Goal: Task Accomplishment & Management: Use online tool/utility

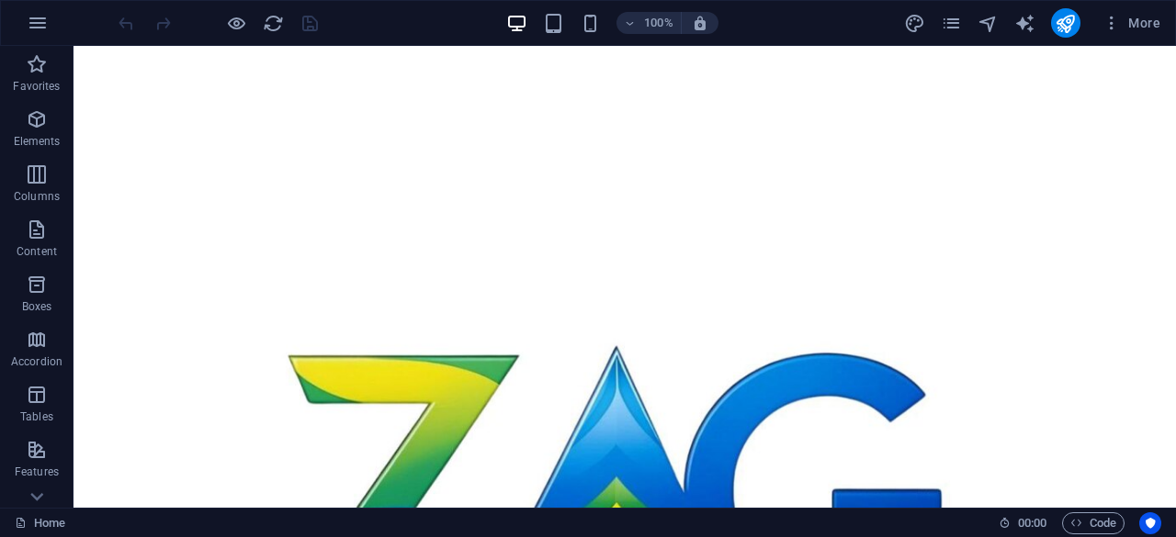
scroll to position [1757, 0]
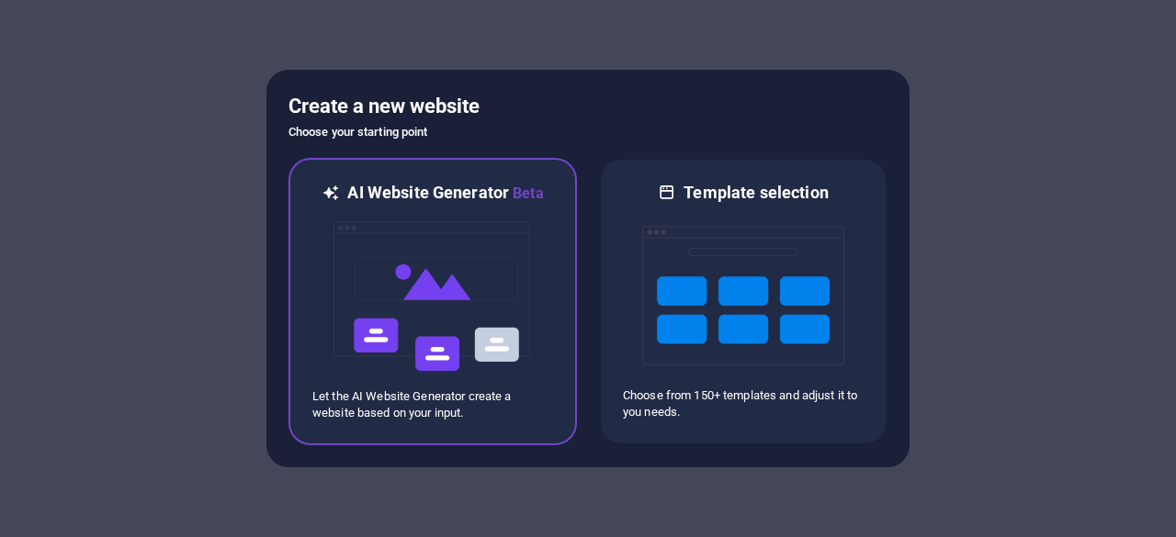
click at [437, 295] on img at bounding box center [433, 297] width 202 height 184
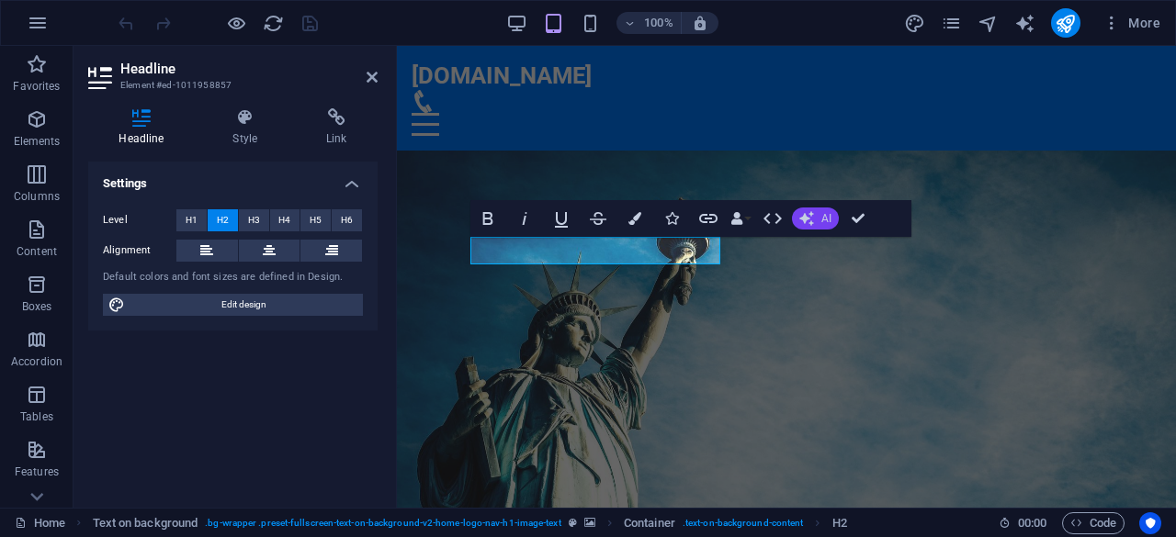
click at [820, 223] on button "AI" at bounding box center [815, 219] width 47 height 22
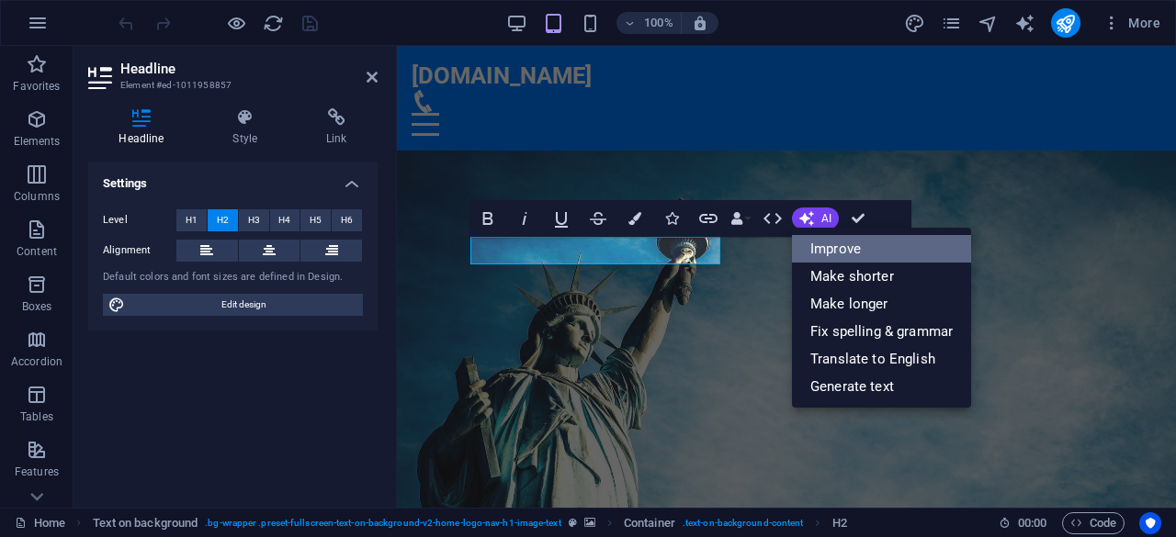
click at [845, 247] on link "Improve" at bounding box center [881, 249] width 179 height 28
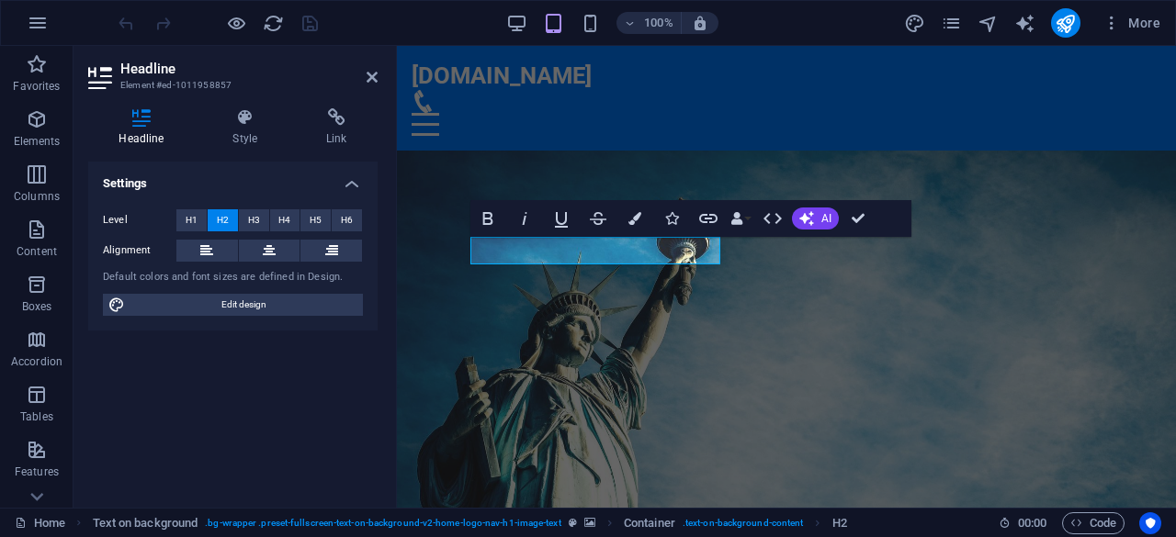
click at [845, 247] on figure at bounding box center [786, 403] width 779 height 505
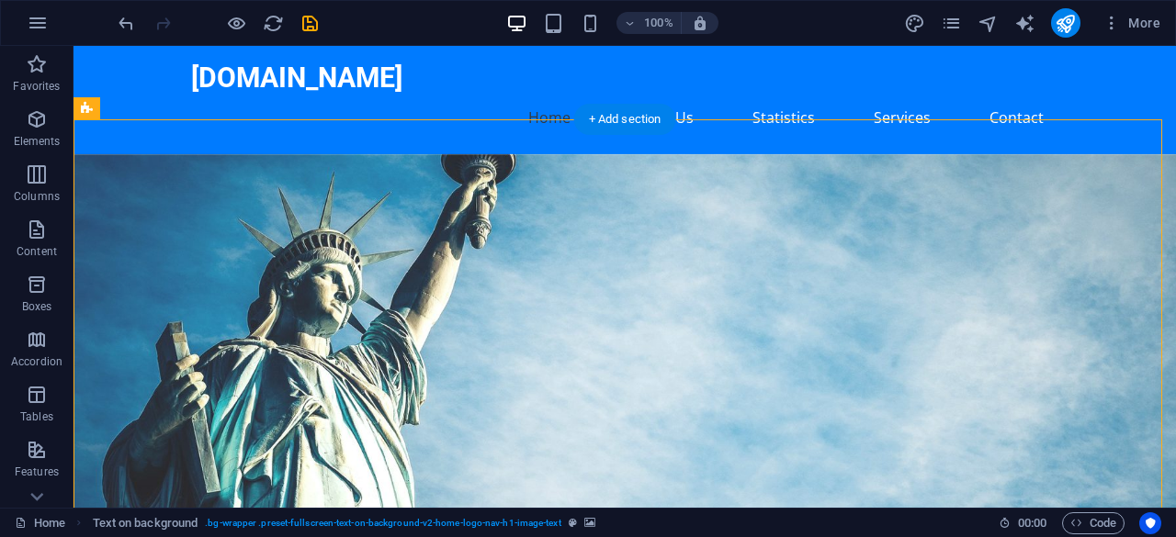
click at [722, 243] on figure at bounding box center [624, 387] width 1102 height 467
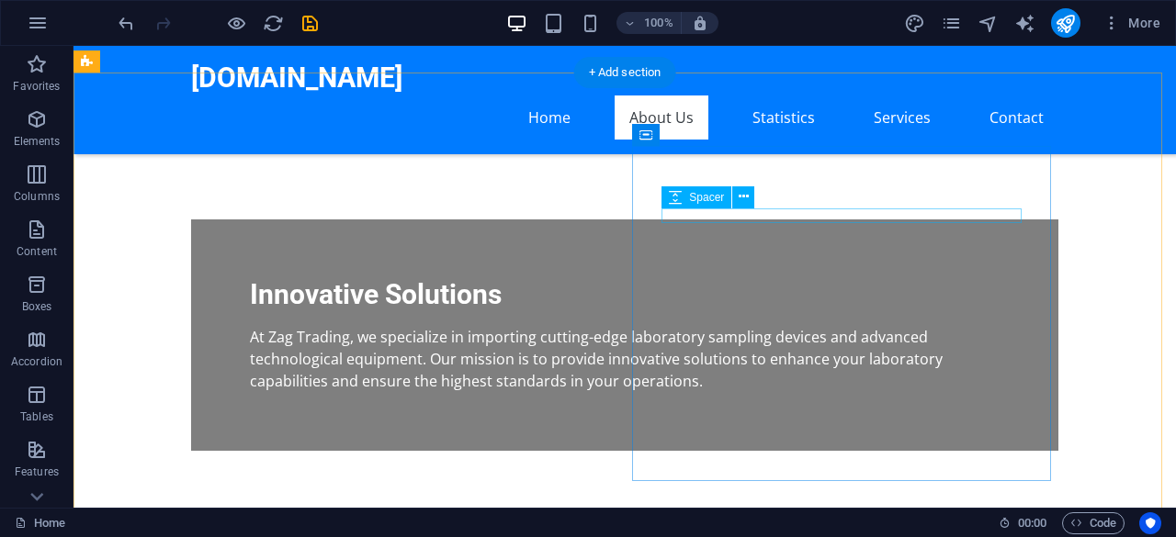
scroll to position [514, 0]
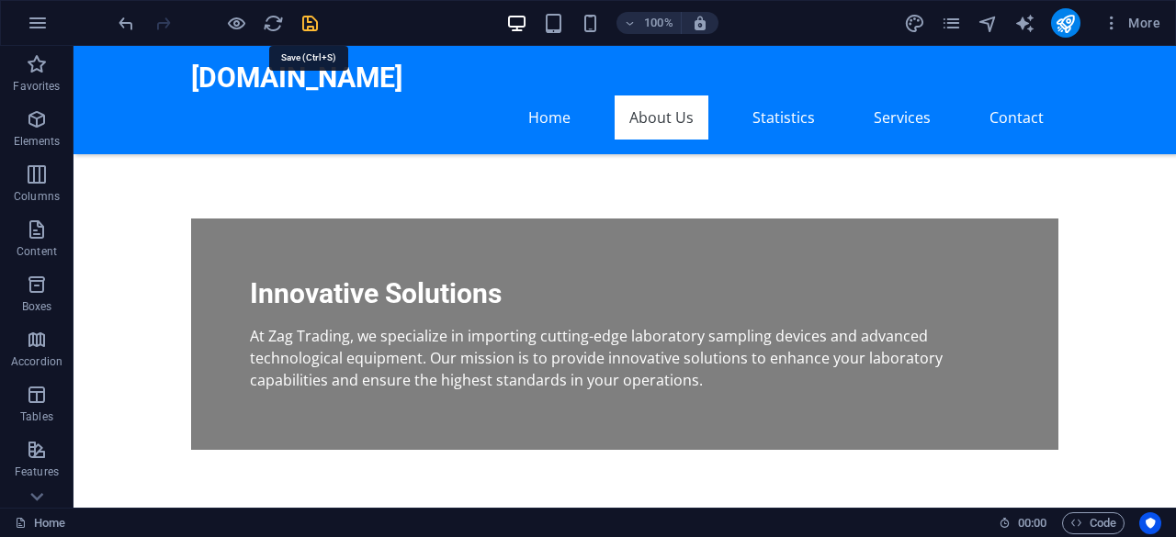
click at [309, 20] on icon "save" at bounding box center [309, 23] width 21 height 21
checkbox input "false"
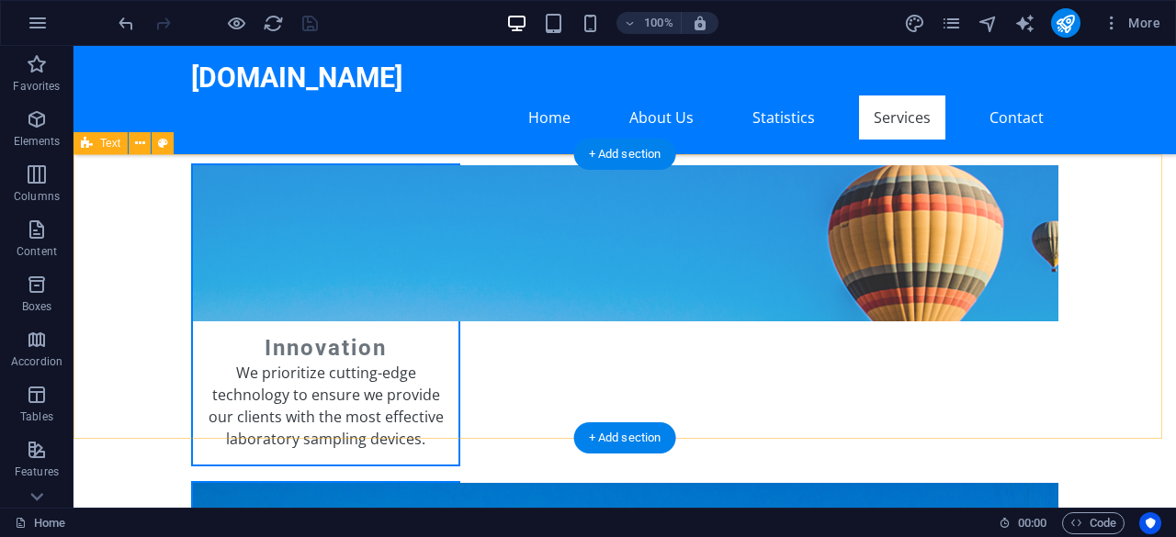
scroll to position [2440, 0]
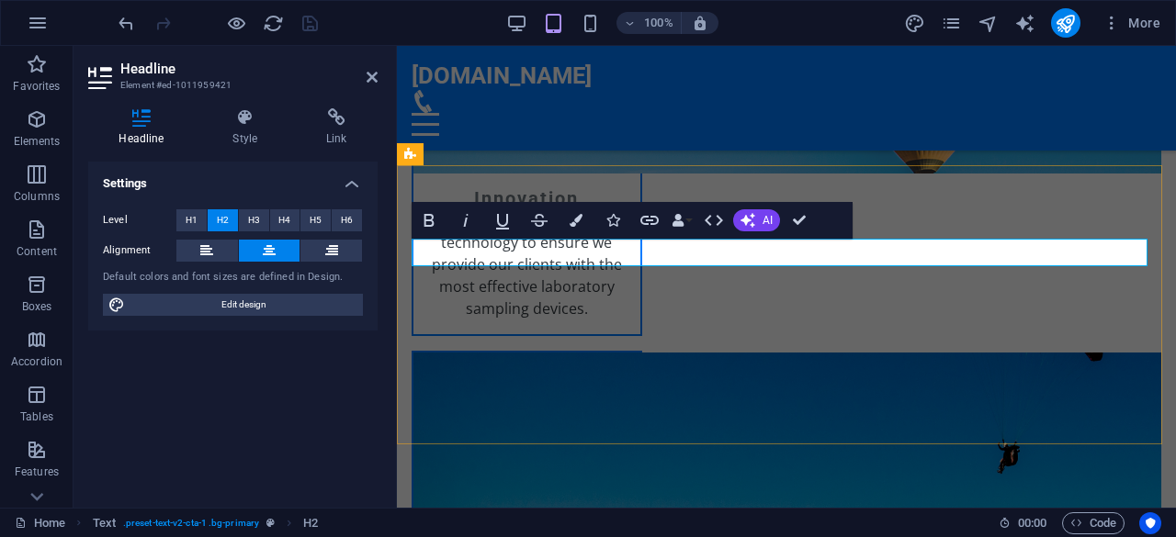
drag, startPoint x: 940, startPoint y: 250, endPoint x: 623, endPoint y: 254, distance: 317.8
click at [752, 229] on button "AI" at bounding box center [756, 220] width 47 height 22
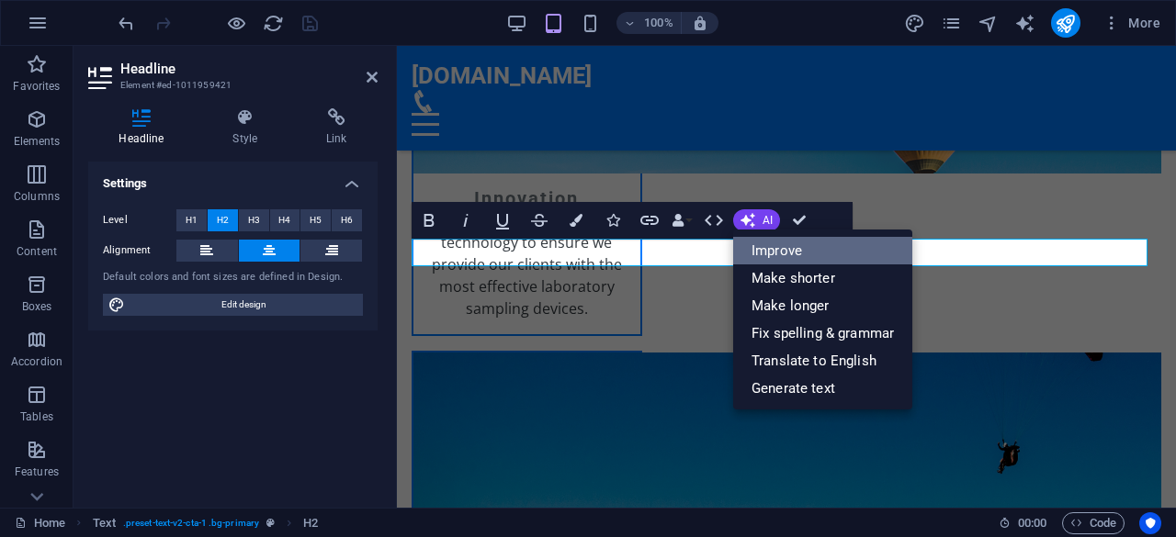
click at [786, 253] on link "Improve" at bounding box center [822, 251] width 179 height 28
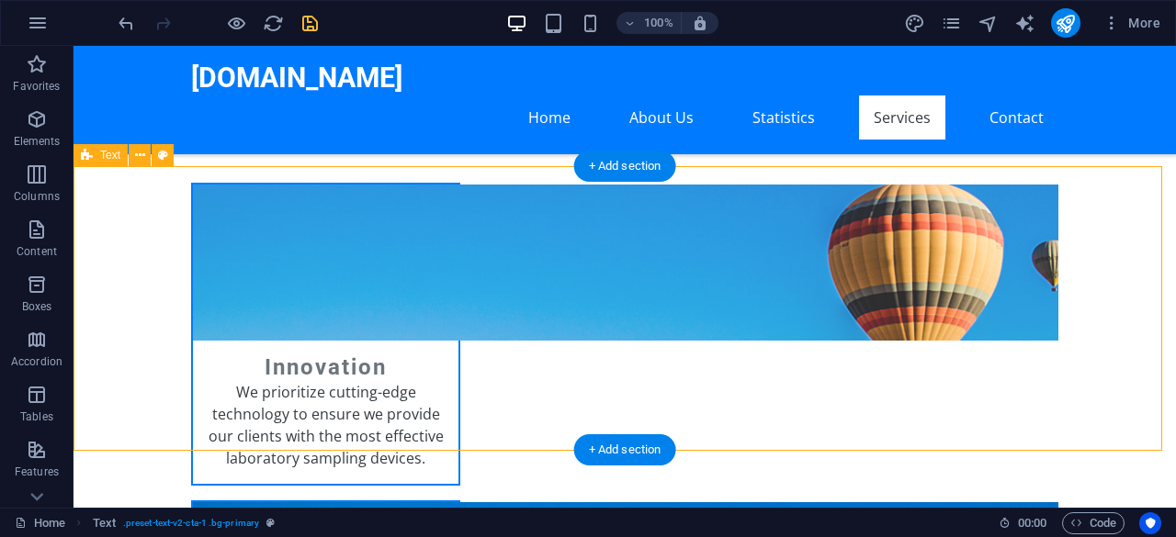
scroll to position [2432, 0]
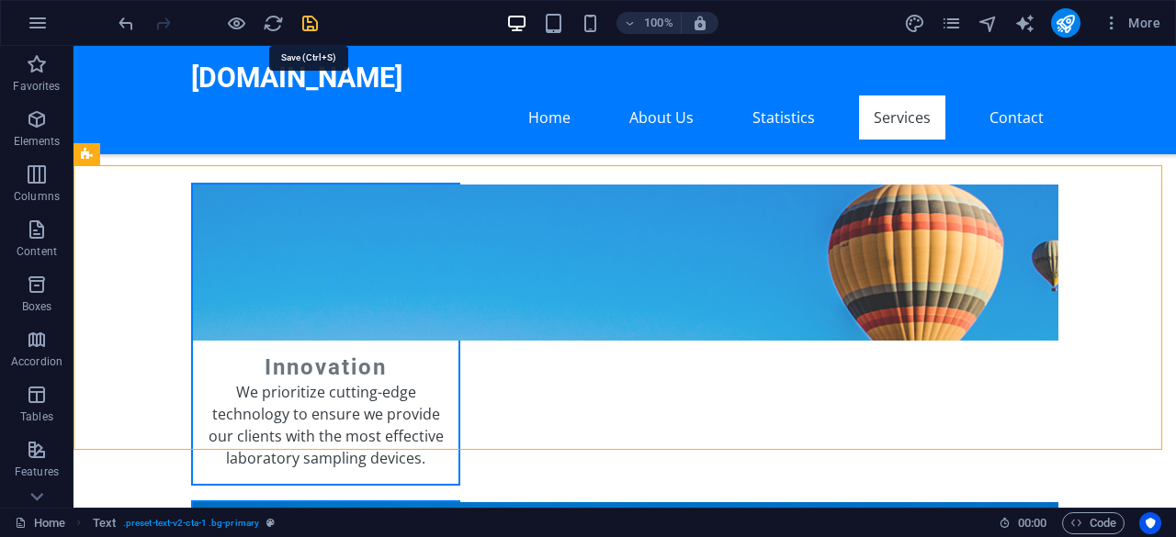
click at [314, 20] on icon "save" at bounding box center [309, 23] width 21 height 21
checkbox input "false"
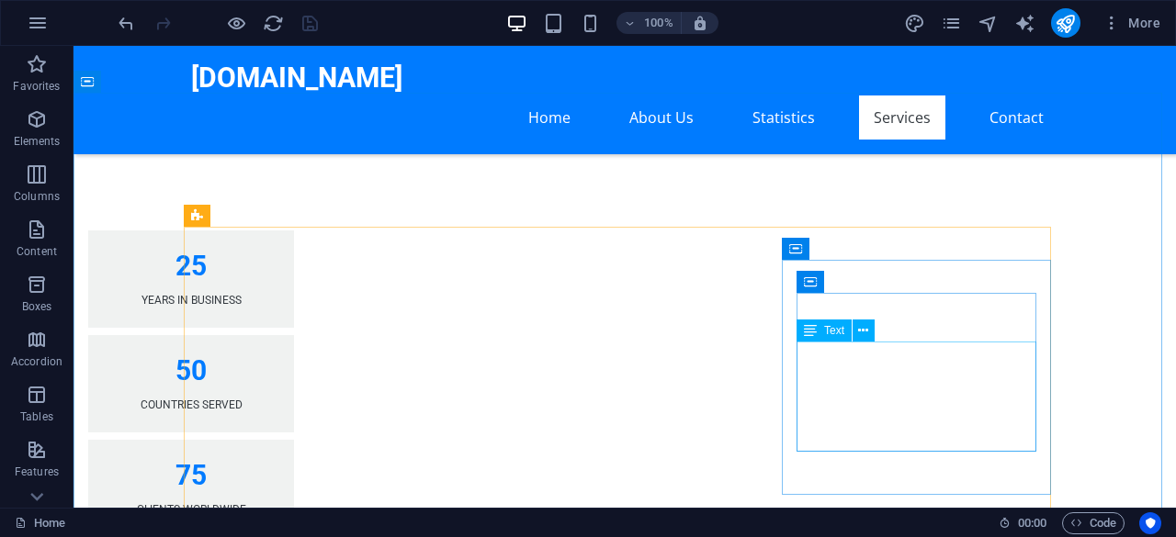
scroll to position [1756, 0]
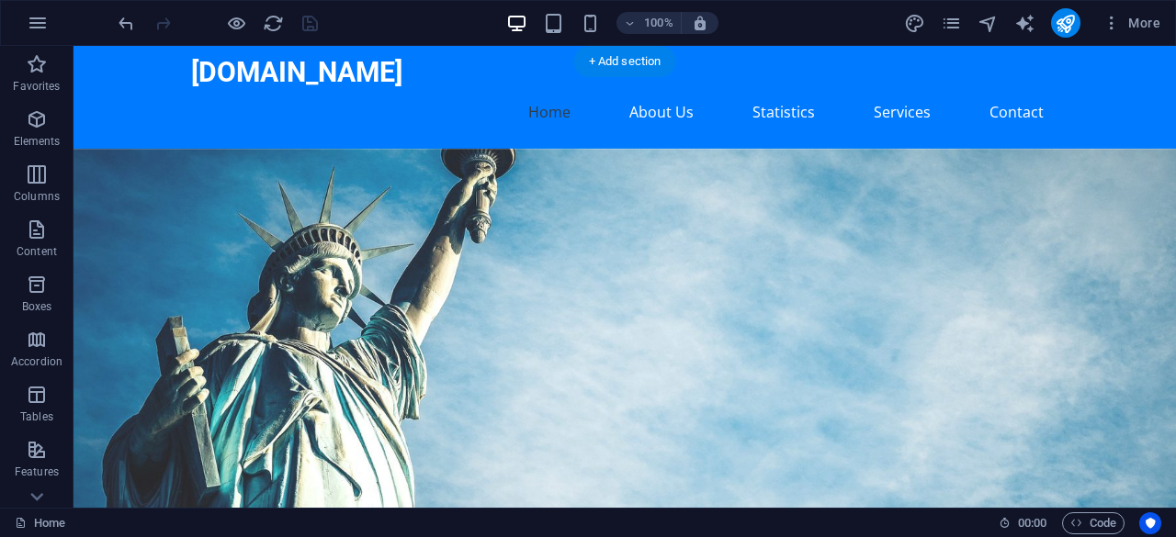
scroll to position [0, 0]
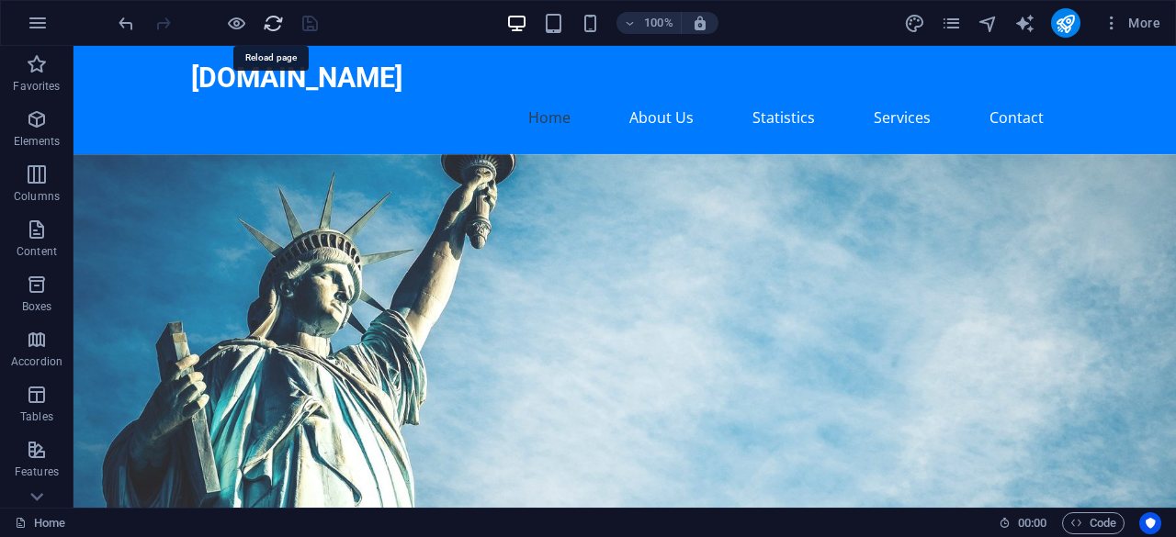
click at [276, 23] on icon "reload" at bounding box center [273, 23] width 21 height 21
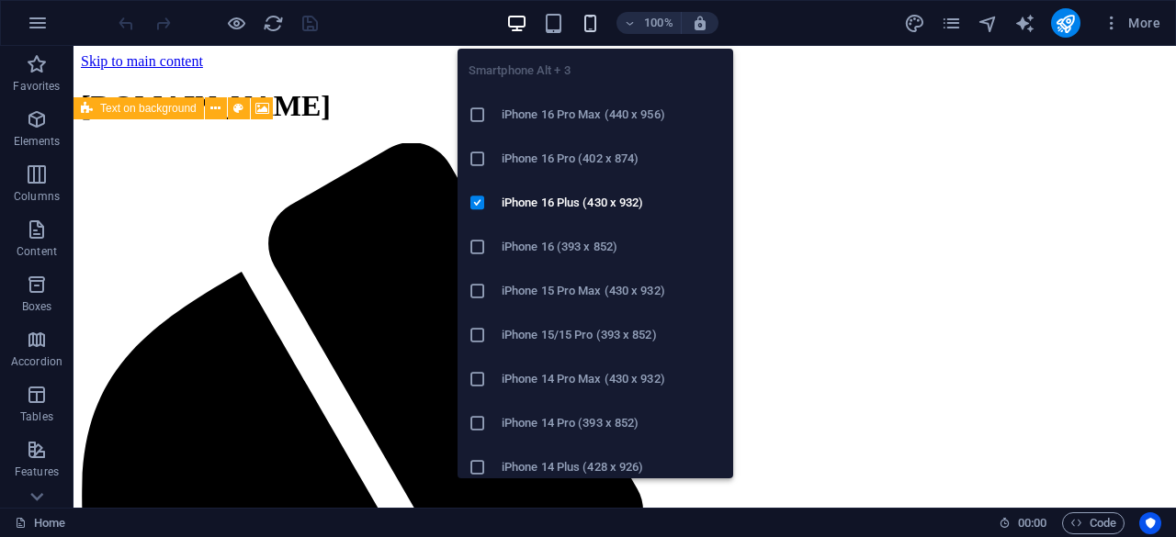
click at [587, 24] on icon "button" at bounding box center [589, 23] width 21 height 21
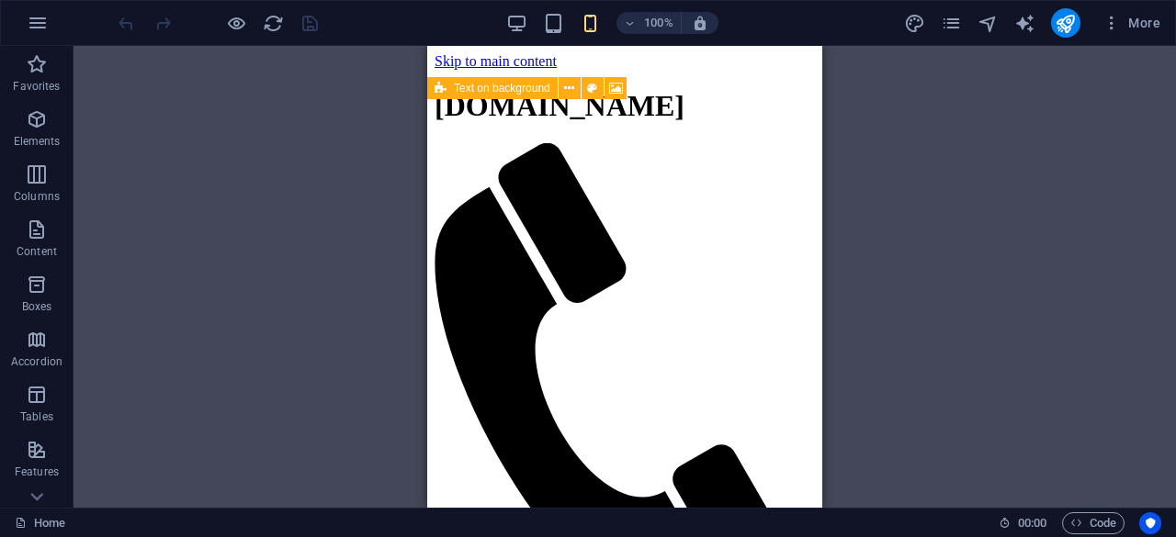
click at [902, 188] on div "Menu Bar Logo Container Text on background Image with text Text Container Count…" at bounding box center [624, 277] width 1102 height 462
click at [1029, 28] on icon "text_generator" at bounding box center [1024, 23] width 21 height 21
select select "English"
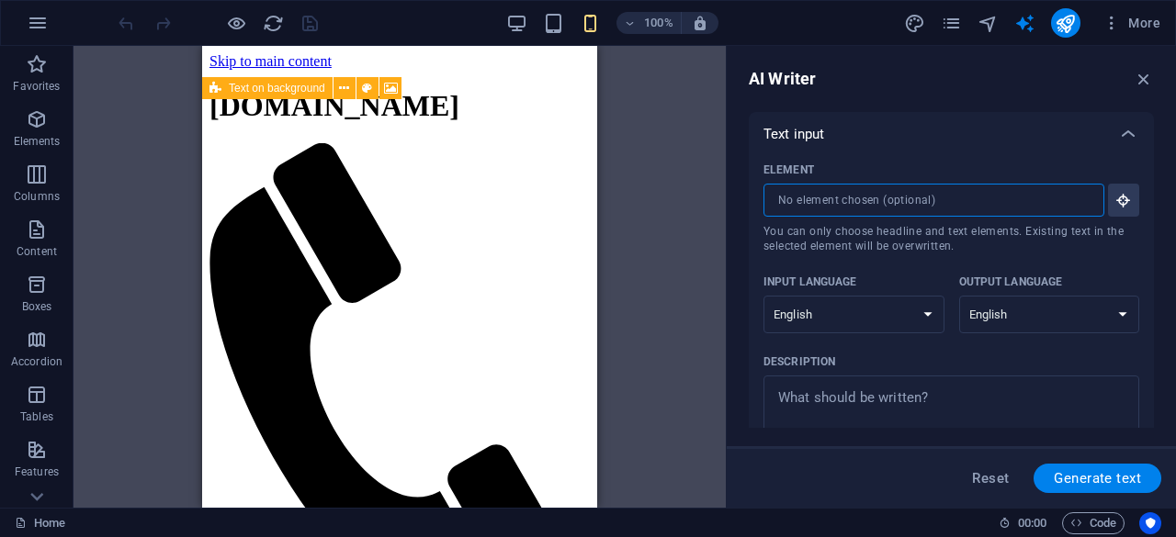
click at [1039, 206] on input "Element ​ You can only choose headline and text elements. Existing text in the …" at bounding box center [927, 200] width 328 height 33
drag, startPoint x: 816, startPoint y: 168, endPoint x: 771, endPoint y: 172, distance: 46.1
click at [771, 172] on div "Element" at bounding box center [947, 170] width 368 height 28
click at [771, 184] on input "Element ​ You can only choose headline and text elements. Existing text in the …" at bounding box center [927, 200] width 328 height 33
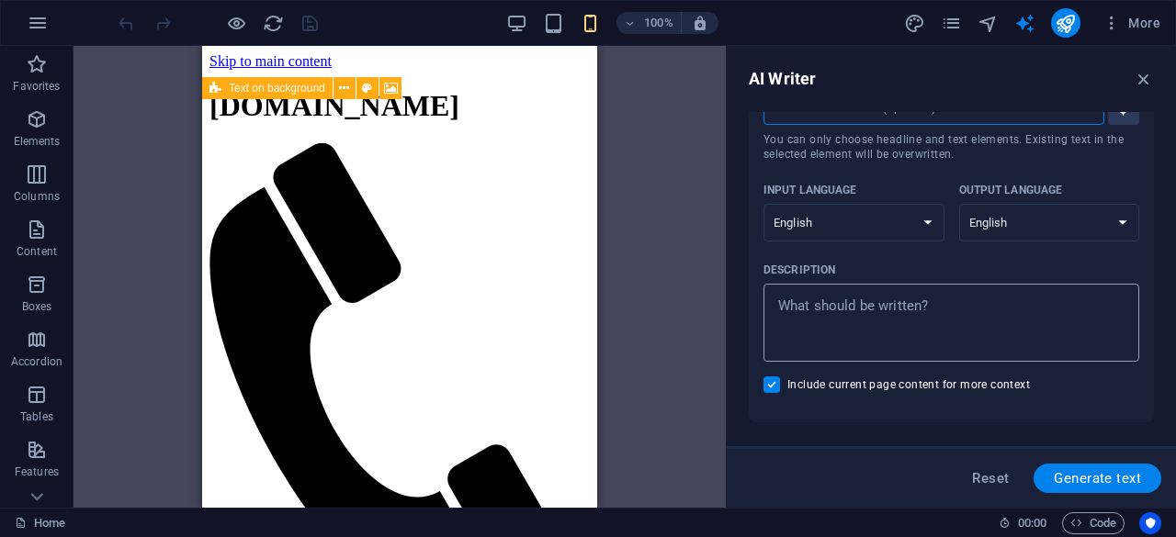
scroll to position [108, 0]
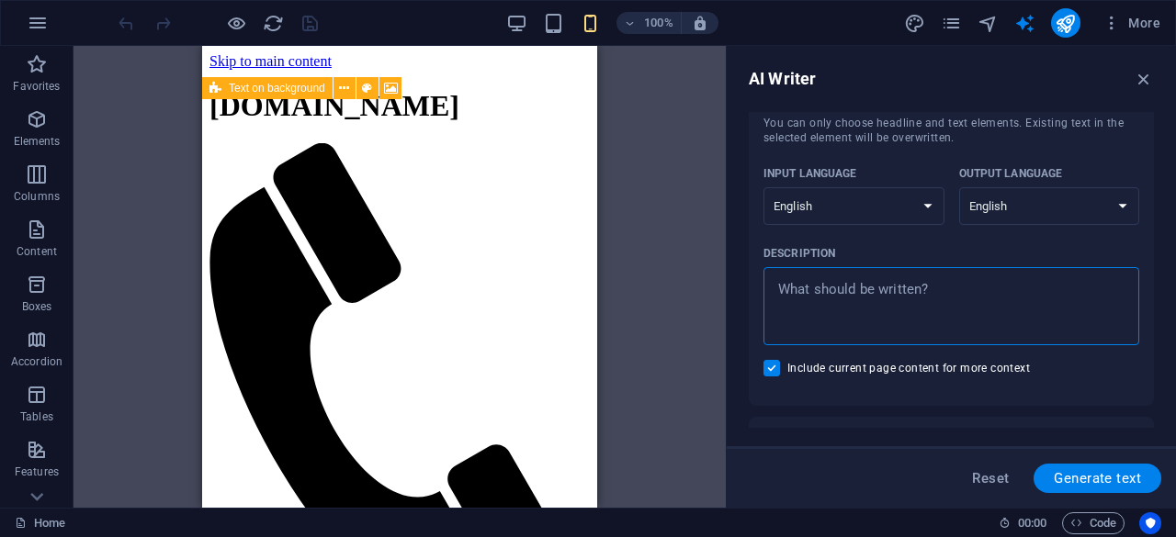
click at [987, 302] on textarea "Description x ​" at bounding box center [950, 306] width 357 height 60
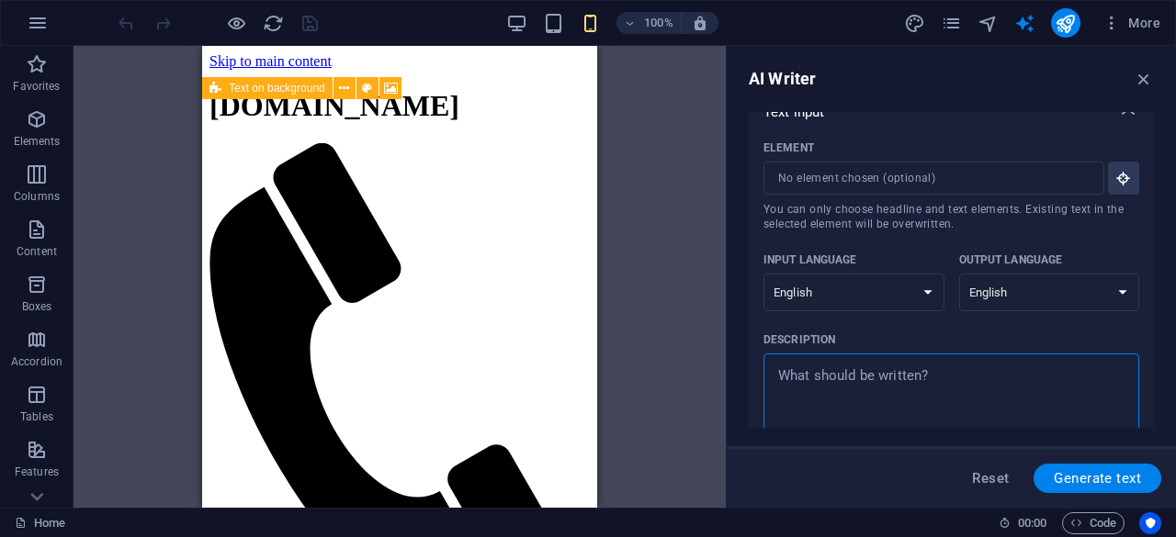
scroll to position [0, 0]
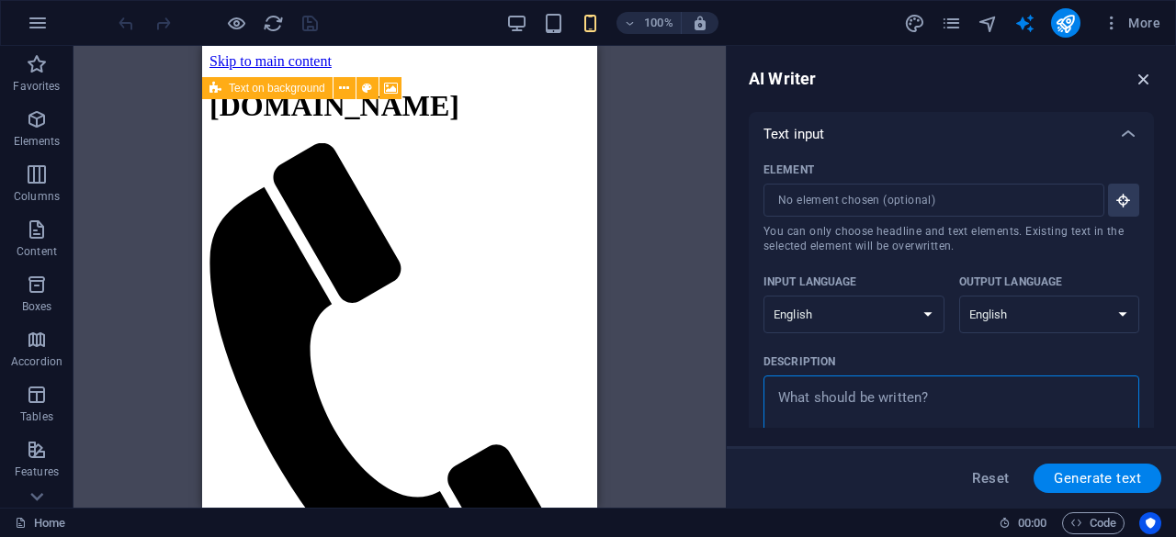
type textarea "x"
click at [1141, 82] on icon "button" at bounding box center [1143, 79] width 20 height 20
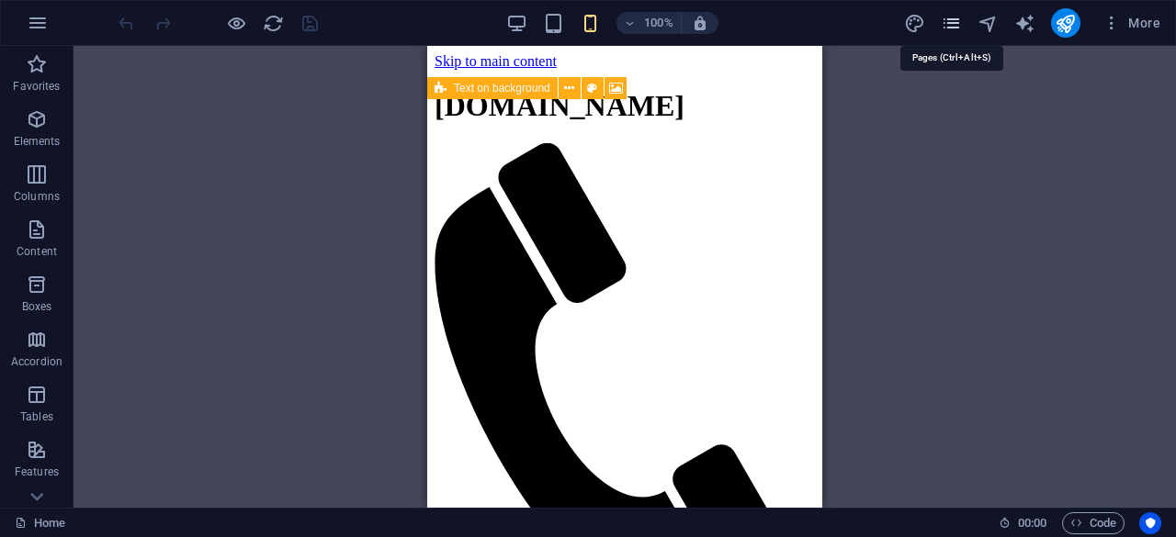
click at [952, 25] on icon "pages" at bounding box center [950, 23] width 21 height 21
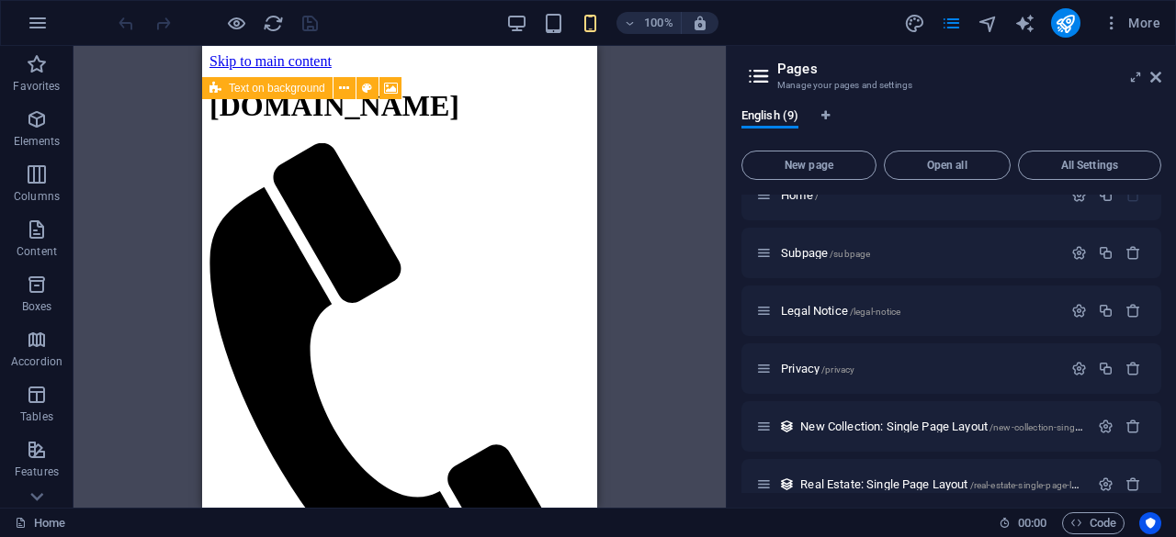
scroll to position [222, 0]
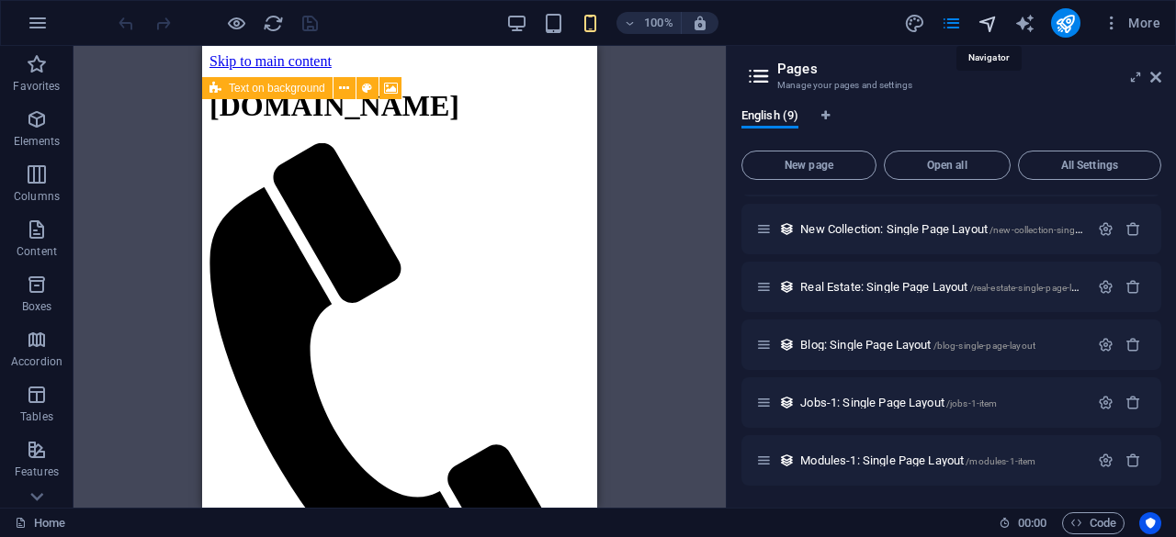
click at [991, 17] on icon "navigator" at bounding box center [987, 23] width 21 height 21
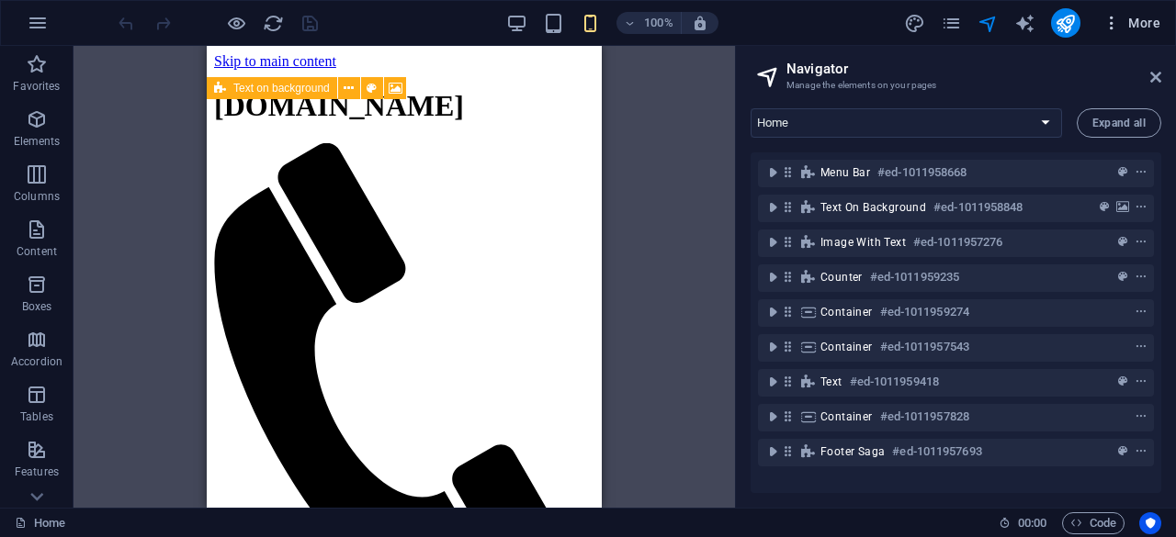
click at [1138, 23] on span "More" at bounding box center [1131, 23] width 58 height 18
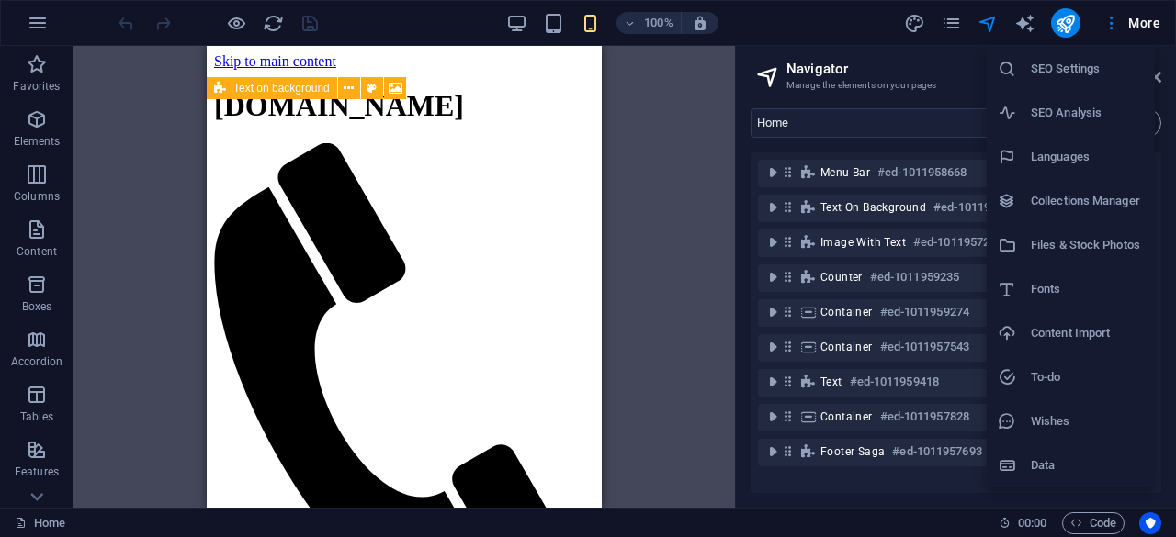
scroll to position [0, 0]
click at [1073, 74] on h6 "Website Settings" at bounding box center [1086, 71] width 113 height 22
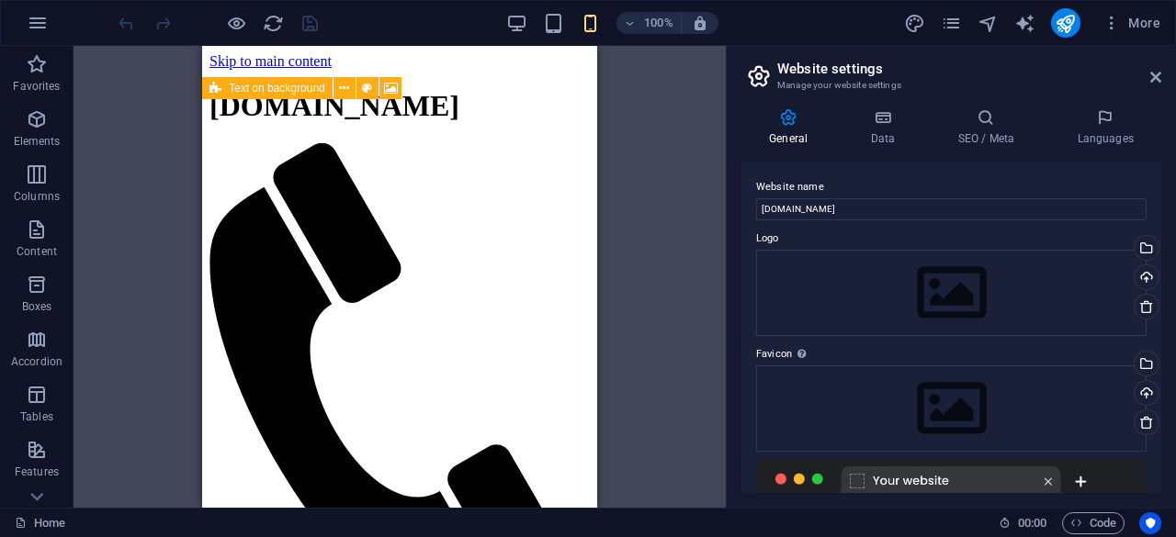
click at [1073, 68] on h6 "Website Settings" at bounding box center [1098, 61] width 84 height 13
click at [1142, 280] on div "Upload" at bounding box center [1145, 279] width 28 height 28
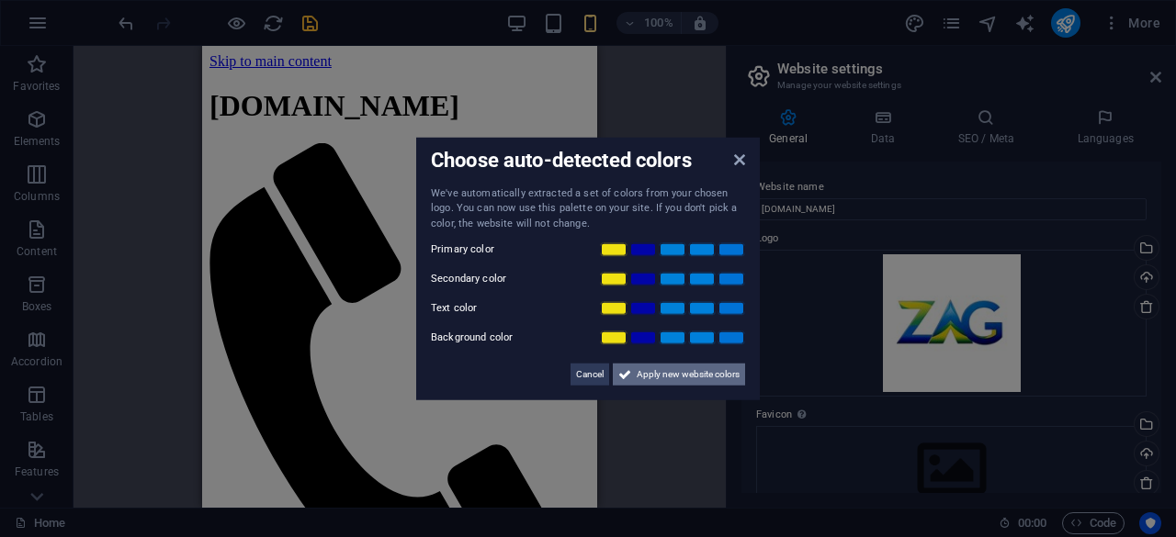
click at [695, 377] on span "Apply new website colors" at bounding box center [687, 375] width 103 height 22
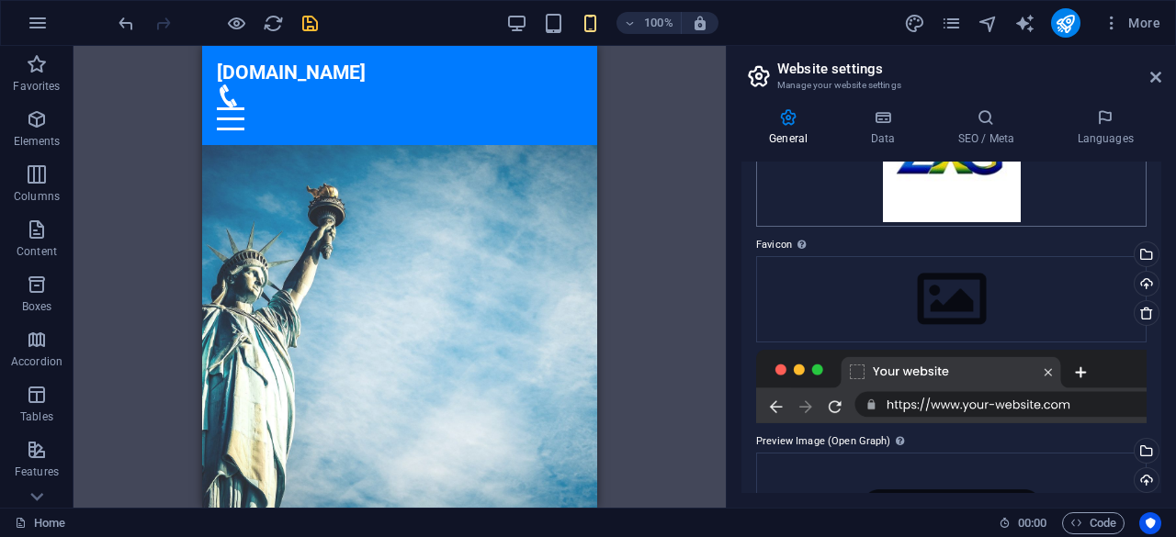
scroll to position [171, 0]
click at [1142, 283] on div "Upload" at bounding box center [1145, 285] width 28 height 28
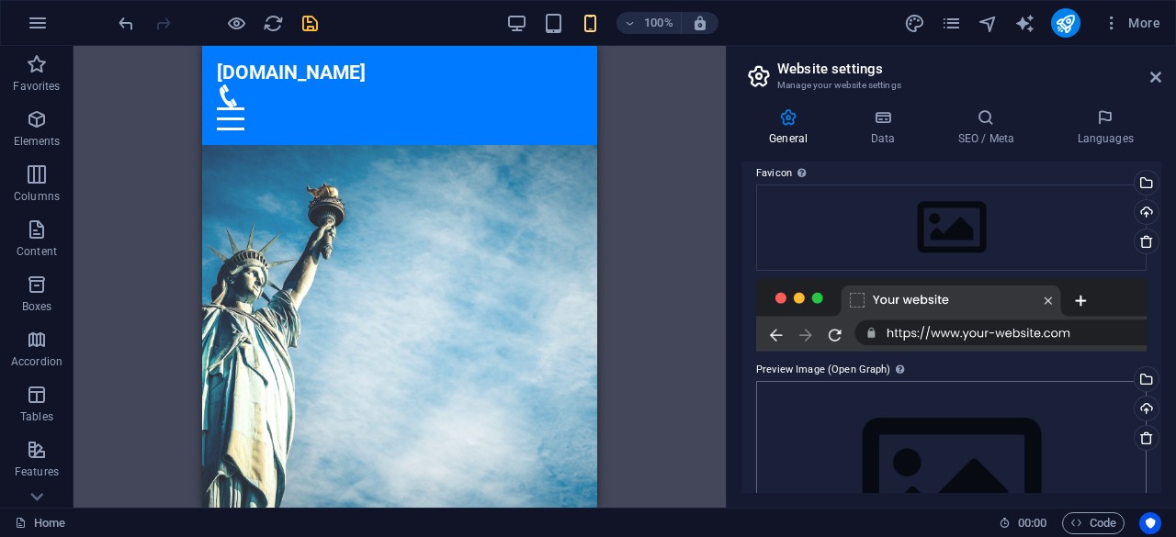
scroll to position [241, 0]
click at [1148, 208] on div "Upload" at bounding box center [1145, 215] width 28 height 28
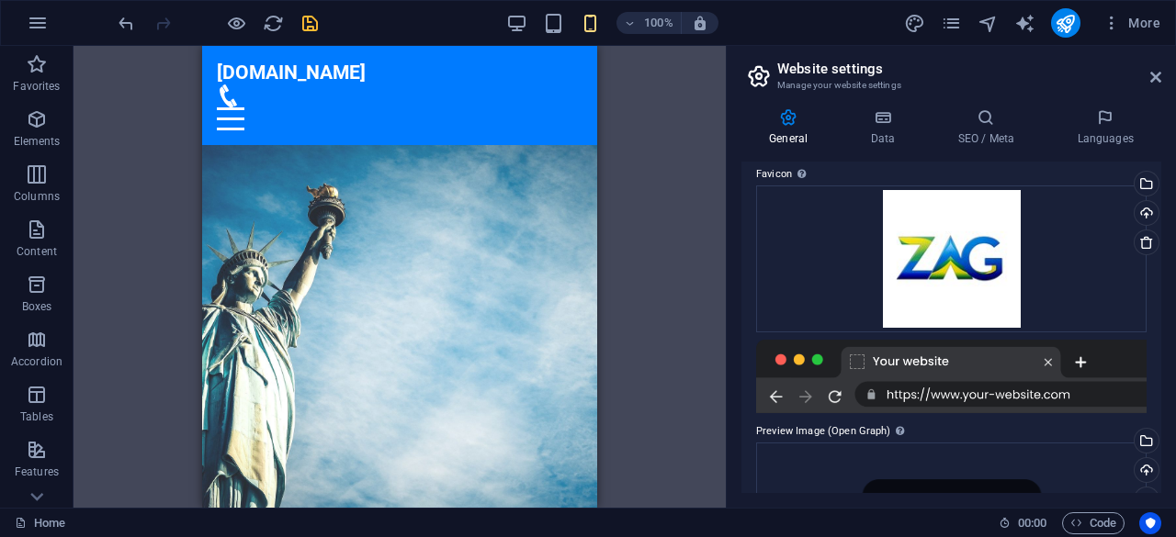
scroll to position [414, 0]
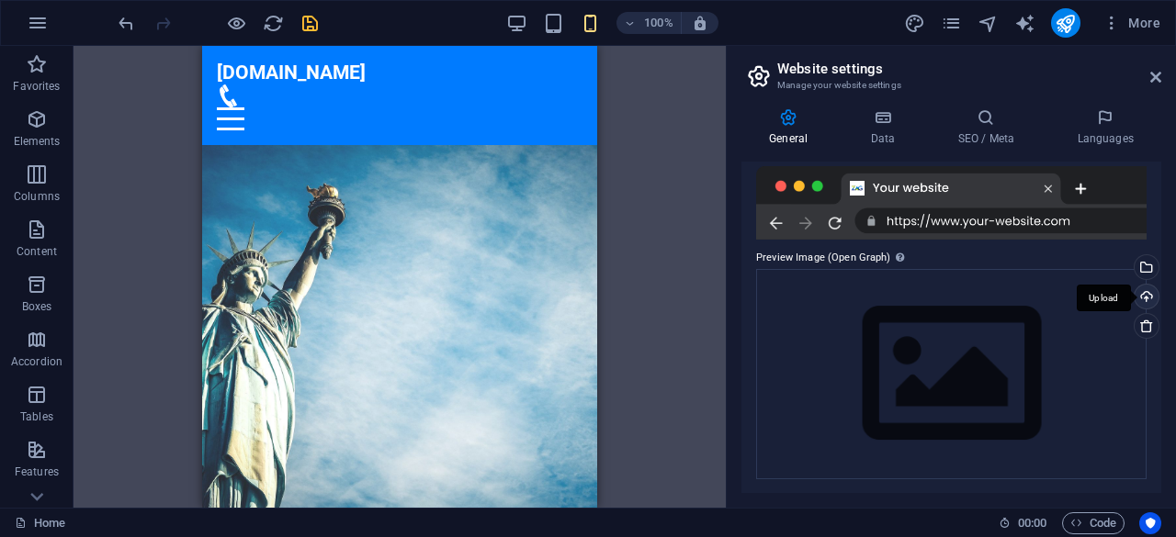
click at [1142, 293] on div "Upload" at bounding box center [1145, 299] width 28 height 28
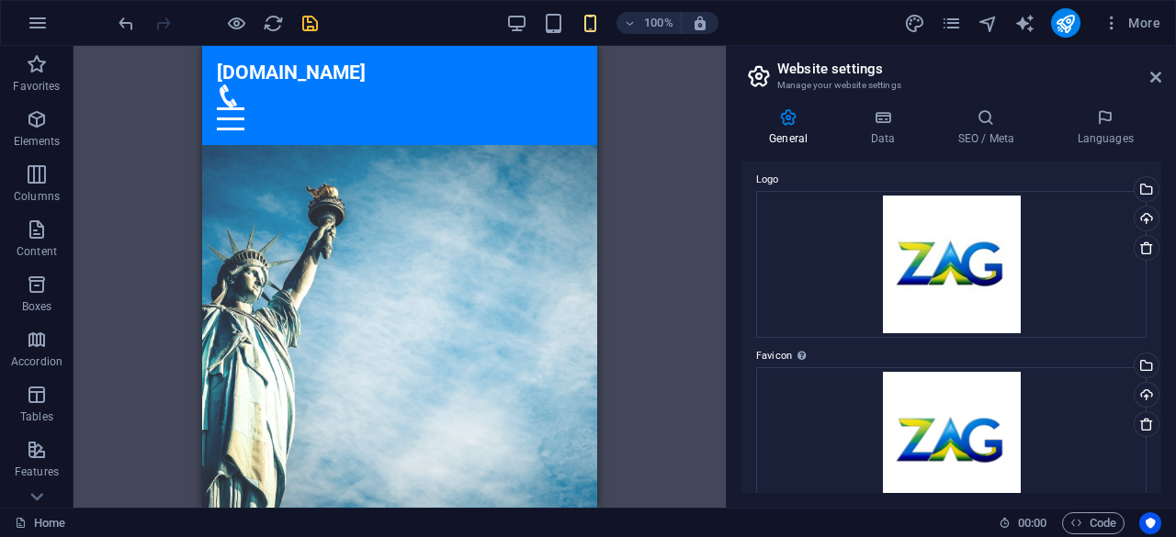
scroll to position [0, 0]
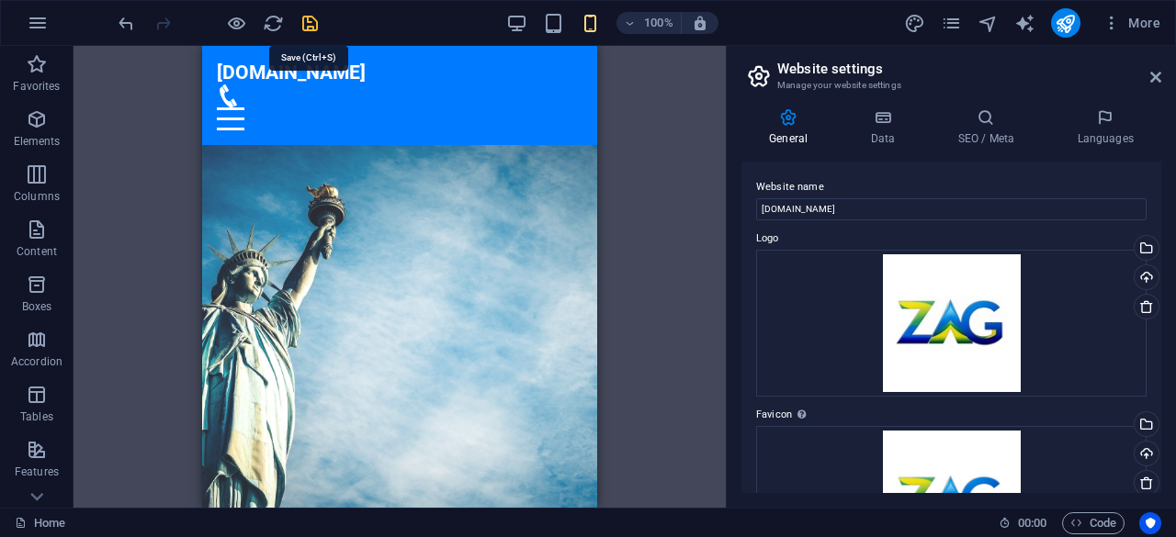
click at [309, 19] on icon "save" at bounding box center [309, 23] width 21 height 21
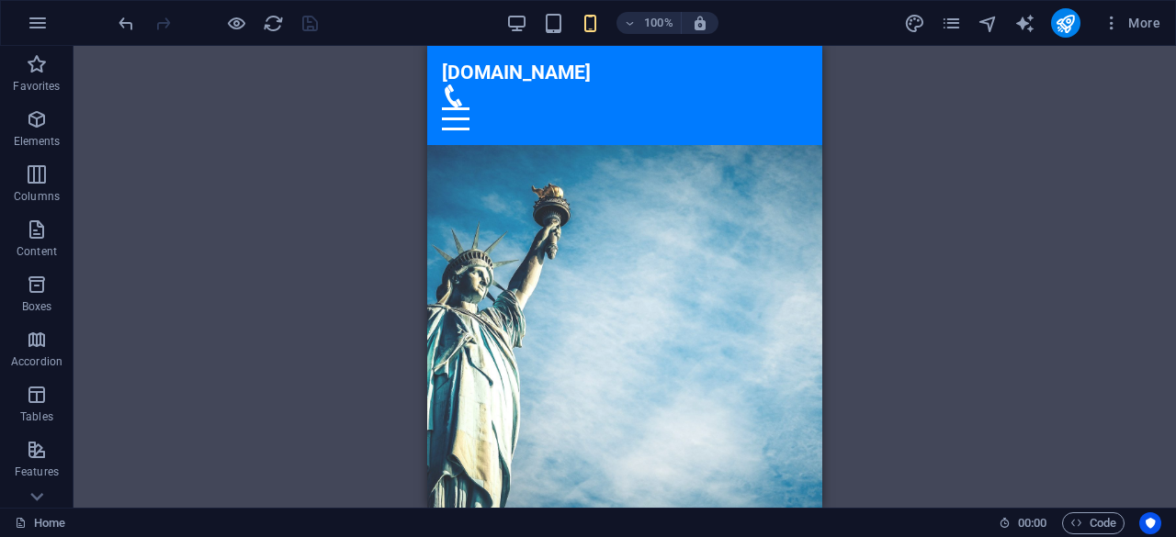
click at [836, 239] on div "Menu Bar Menu Bar Logo Container Text on background Image with text Text Contai…" at bounding box center [624, 277] width 1102 height 462
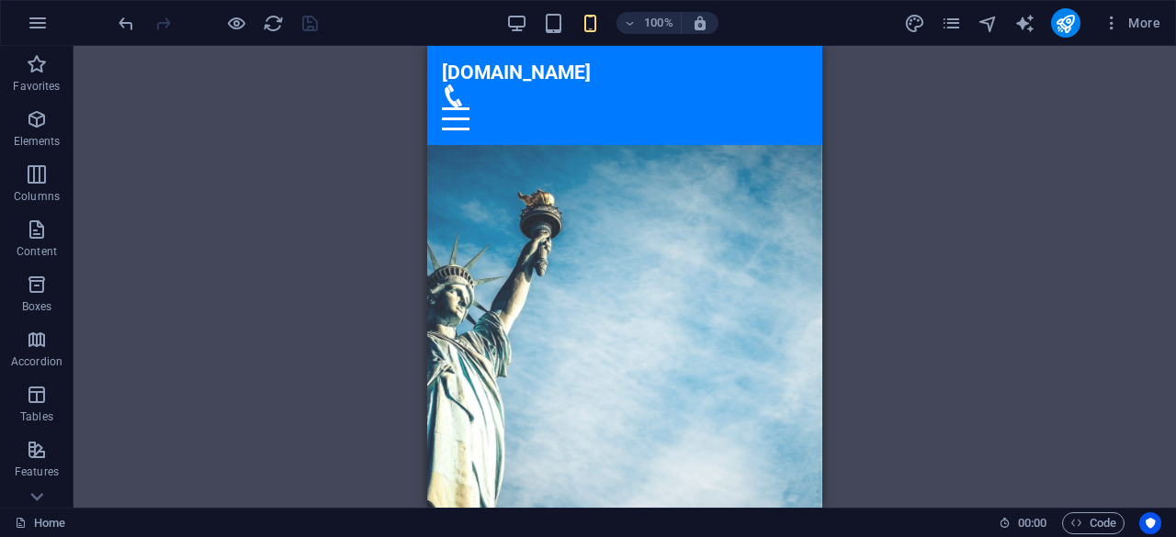
drag, startPoint x: 816, startPoint y: 84, endPoint x: 1263, endPoint y: 84, distance: 447.2
click at [851, 239] on div "Menu Bar Logo Container Text on background Image with text Text Container Count…" at bounding box center [624, 277] width 1102 height 462
click at [891, 185] on div "Menu Bar Logo Container Text on background Image with text Text Container Count…" at bounding box center [624, 277] width 1102 height 462
click at [39, 491] on icon at bounding box center [37, 497] width 26 height 26
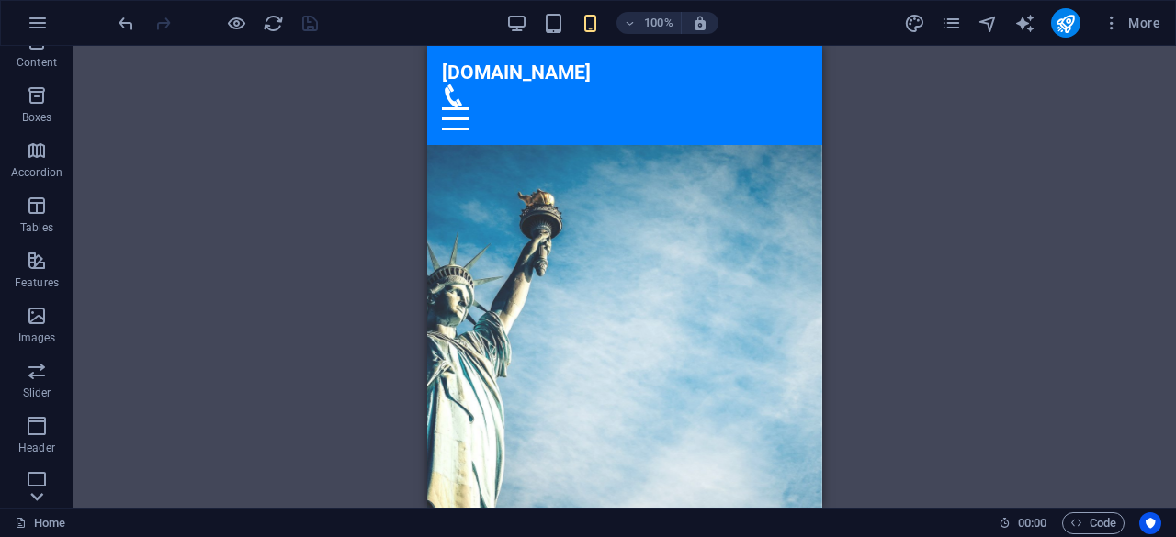
scroll to position [364, 0]
click at [40, 436] on p "Marketing" at bounding box center [36, 439] width 51 height 15
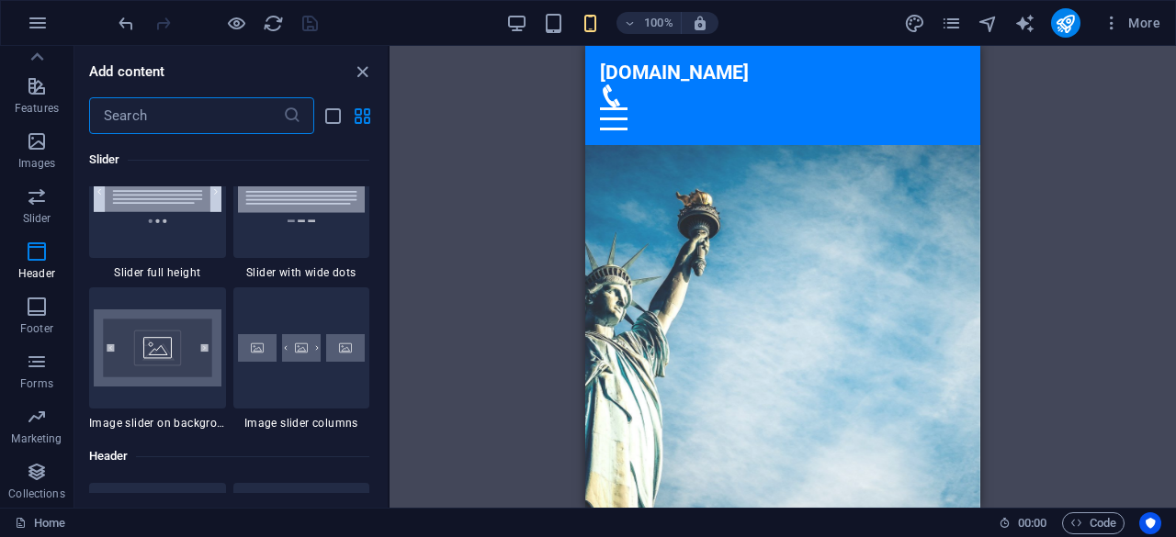
scroll to position [10697, 0]
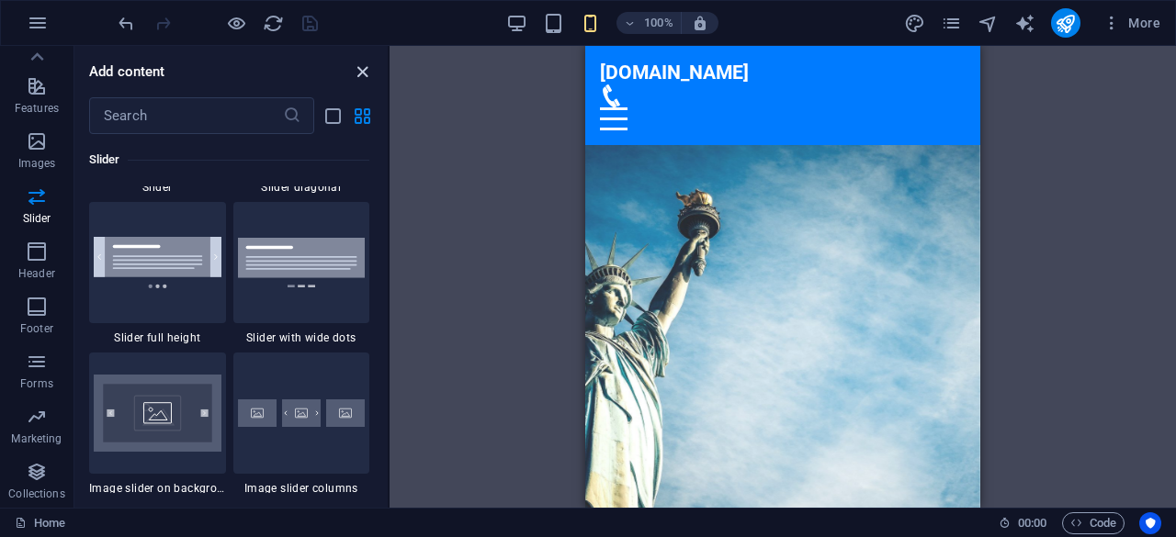
click at [358, 71] on icon "close panel" at bounding box center [362, 72] width 21 height 21
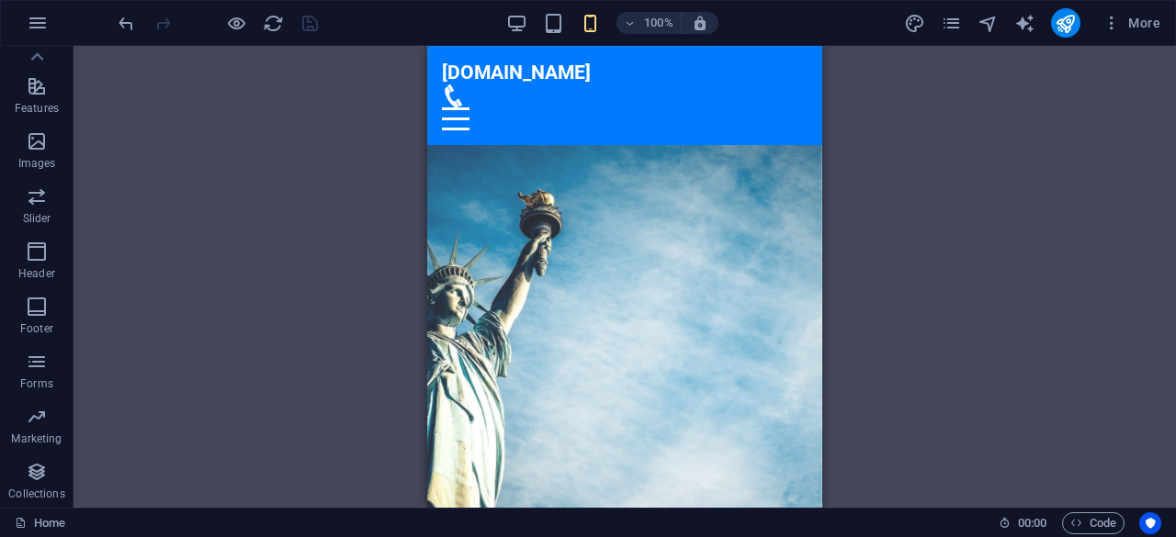
click at [931, 325] on div "Menu Bar Logo Container Text on background Image with text Text Container Count…" at bounding box center [624, 277] width 1102 height 462
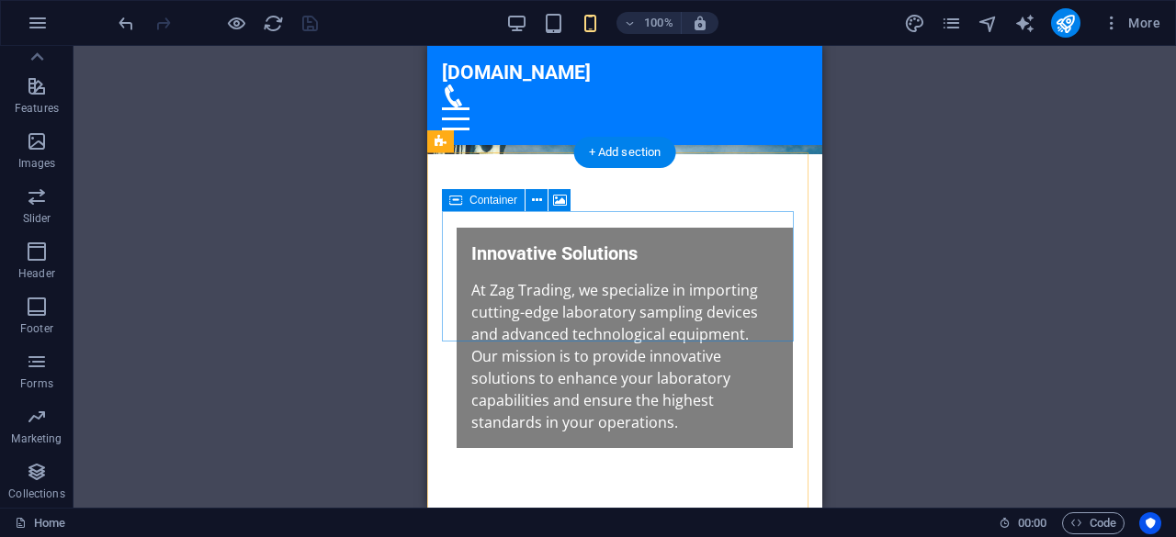
scroll to position [308, 0]
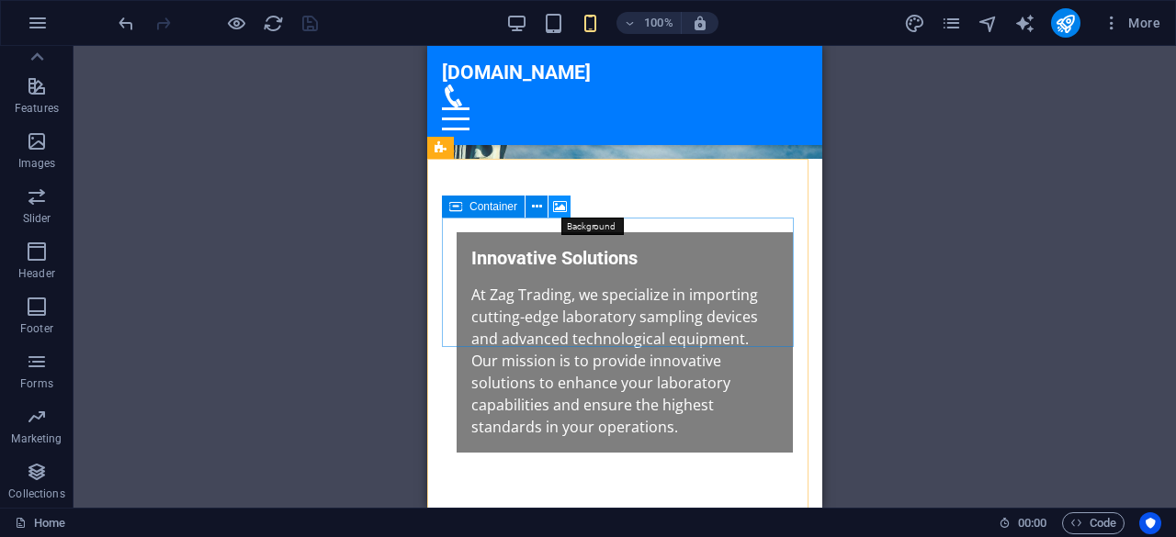
click at [562, 207] on icon at bounding box center [560, 206] width 14 height 19
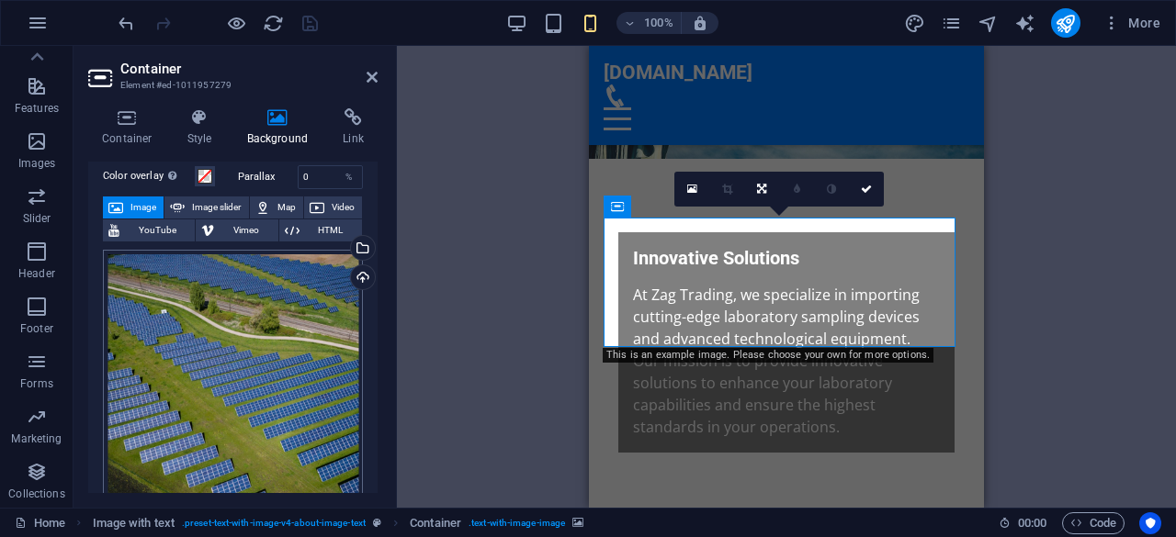
scroll to position [23, 0]
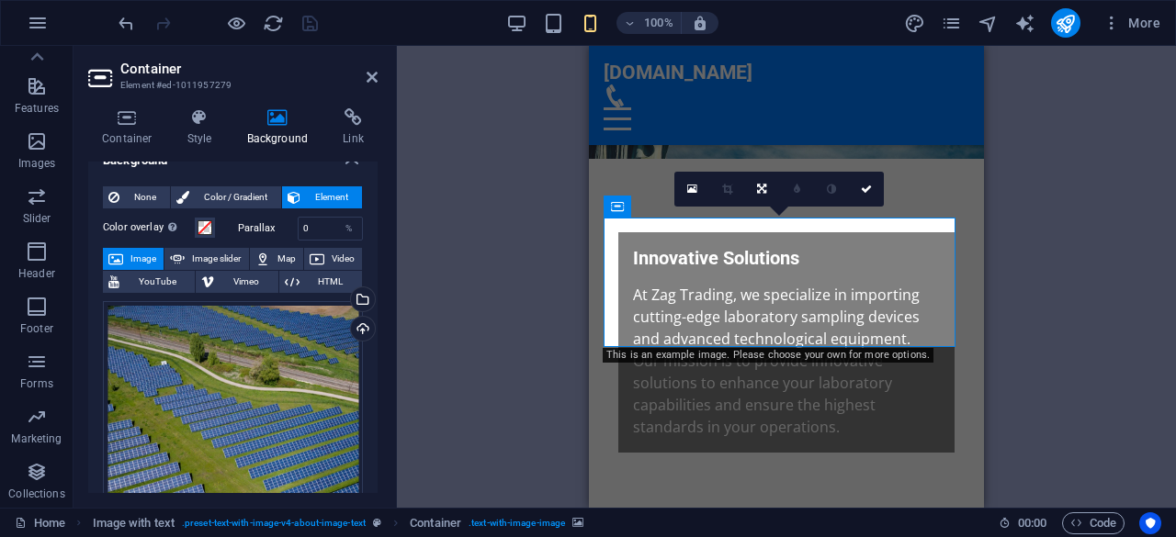
click at [143, 261] on span "Image" at bounding box center [143, 259] width 29 height 22
click at [358, 326] on div "Upload" at bounding box center [361, 331] width 28 height 28
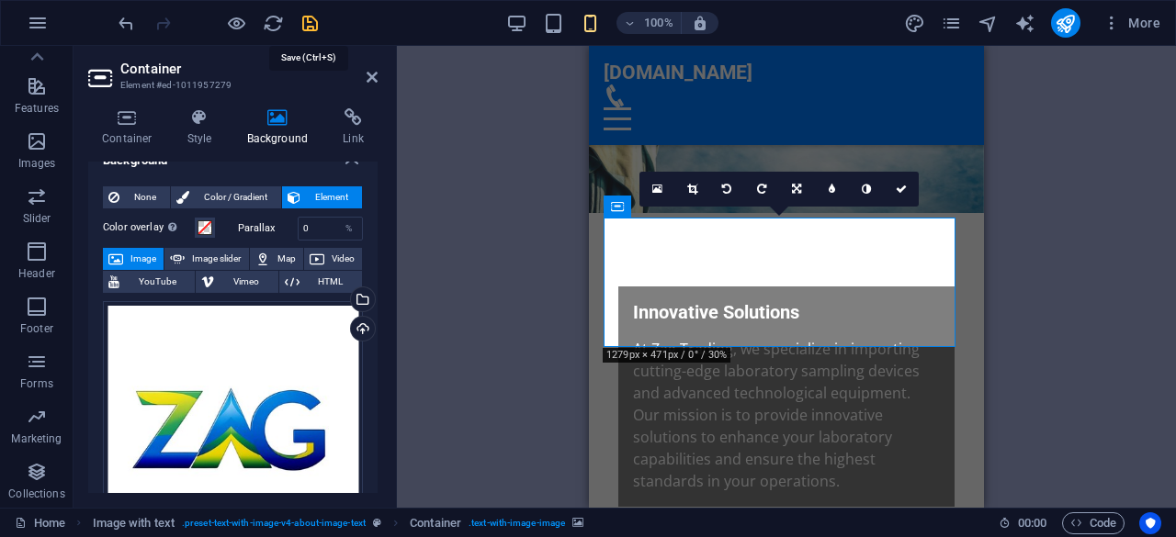
click at [314, 21] on icon "save" at bounding box center [309, 23] width 21 height 21
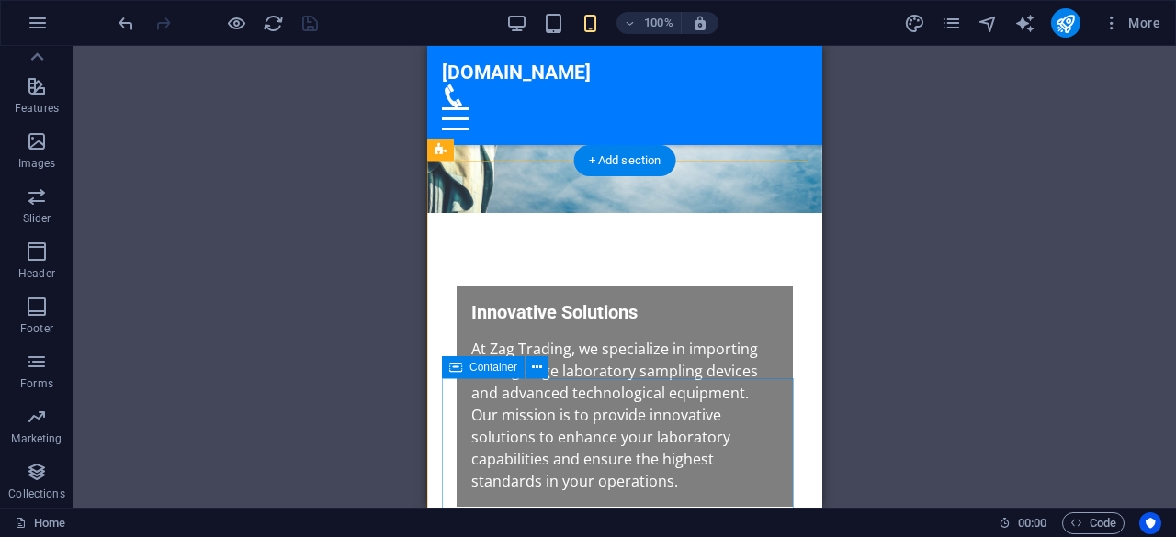
scroll to position [306, 0]
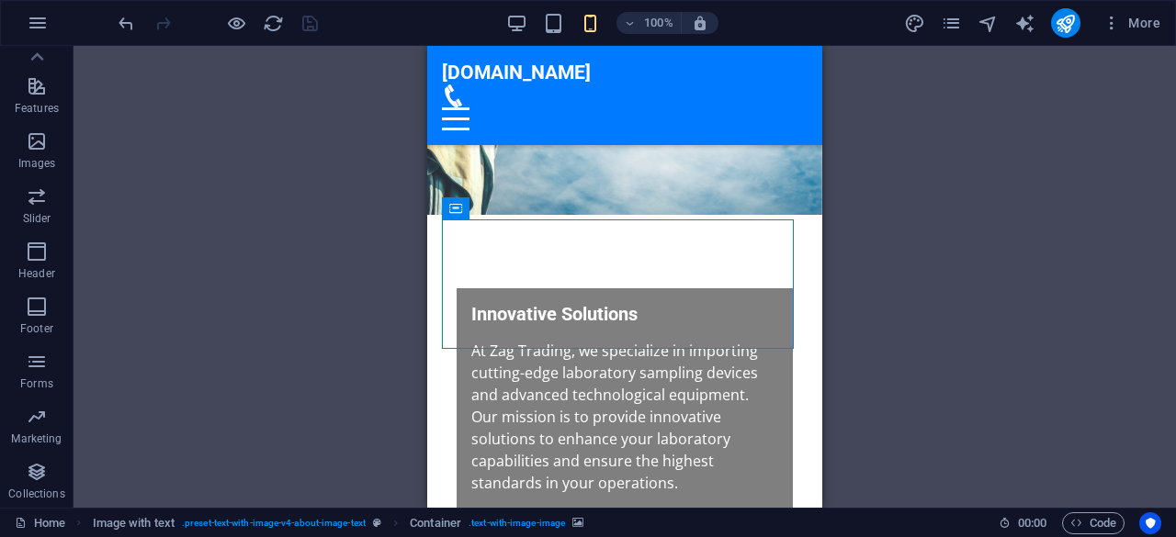
click at [863, 231] on div "Menu Bar Logo Container Text on background Image with text Text Container Count…" at bounding box center [624, 277] width 1102 height 462
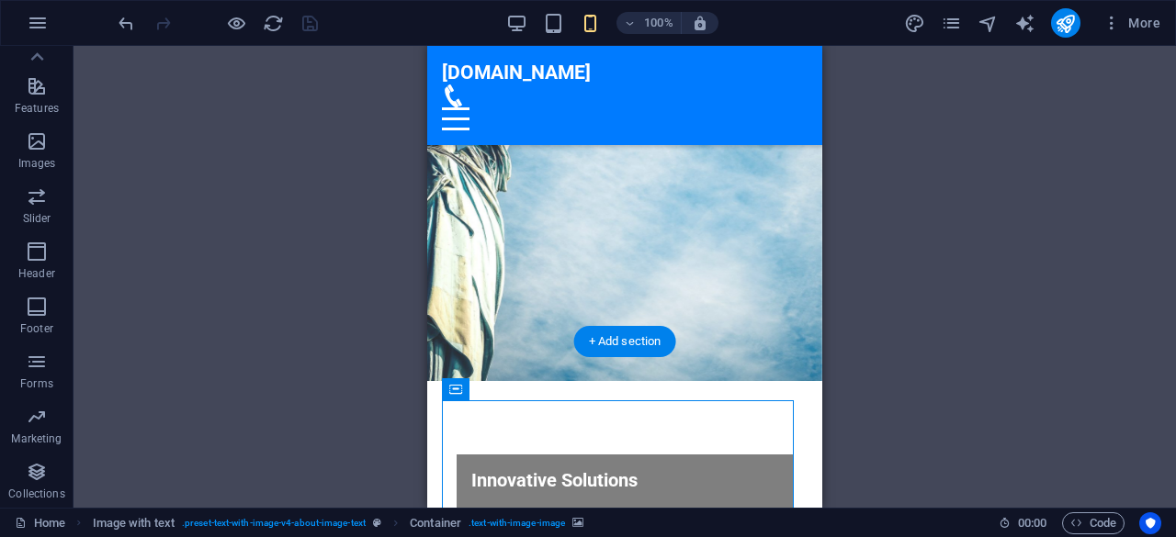
scroll to position [0, 0]
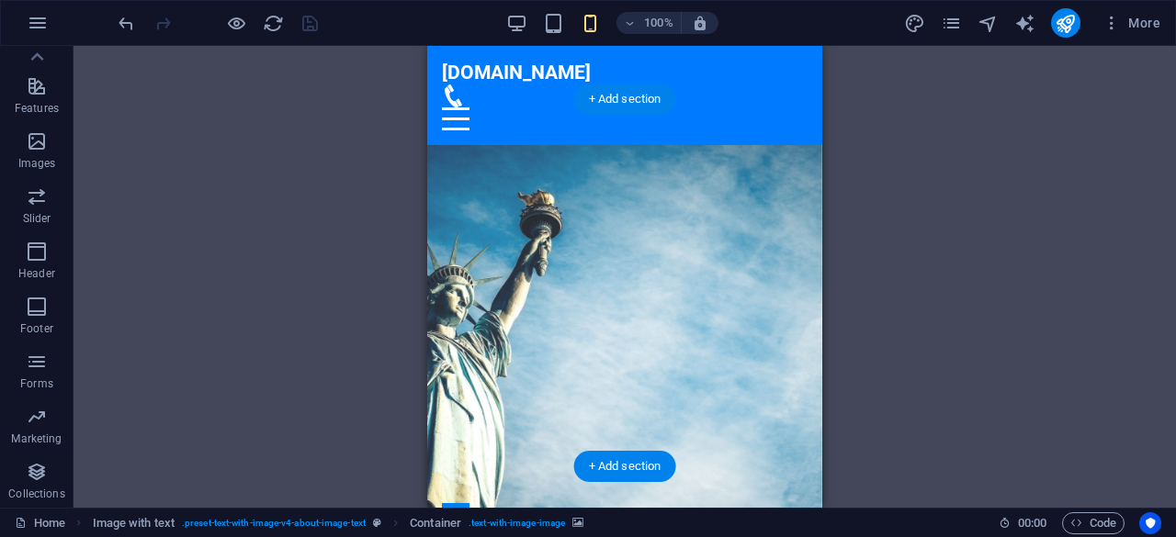
click at [735, 145] on figure at bounding box center [624, 356] width 395 height 422
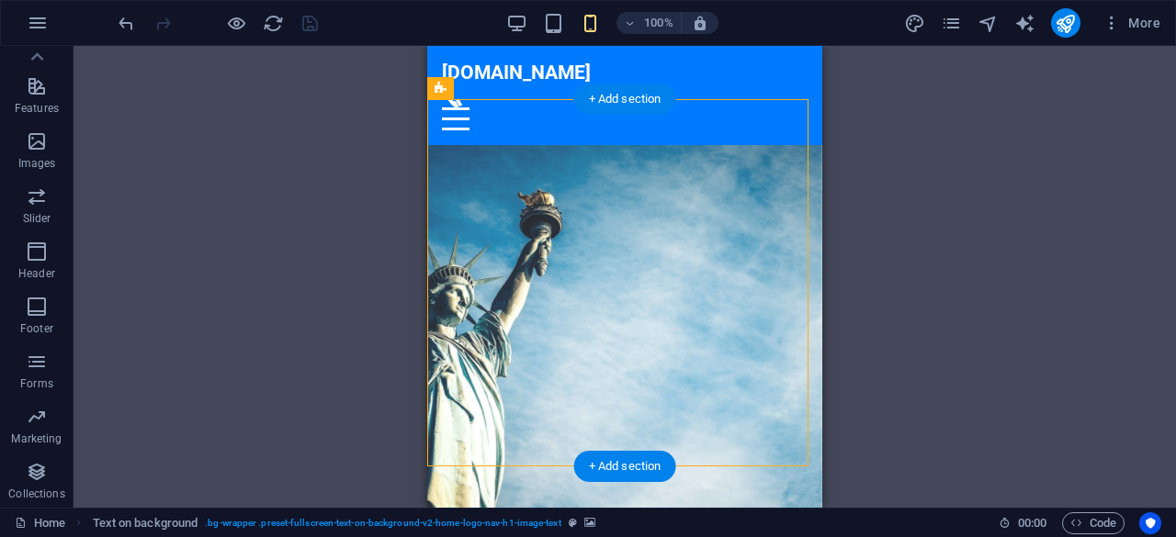
click at [735, 145] on figure at bounding box center [624, 356] width 395 height 422
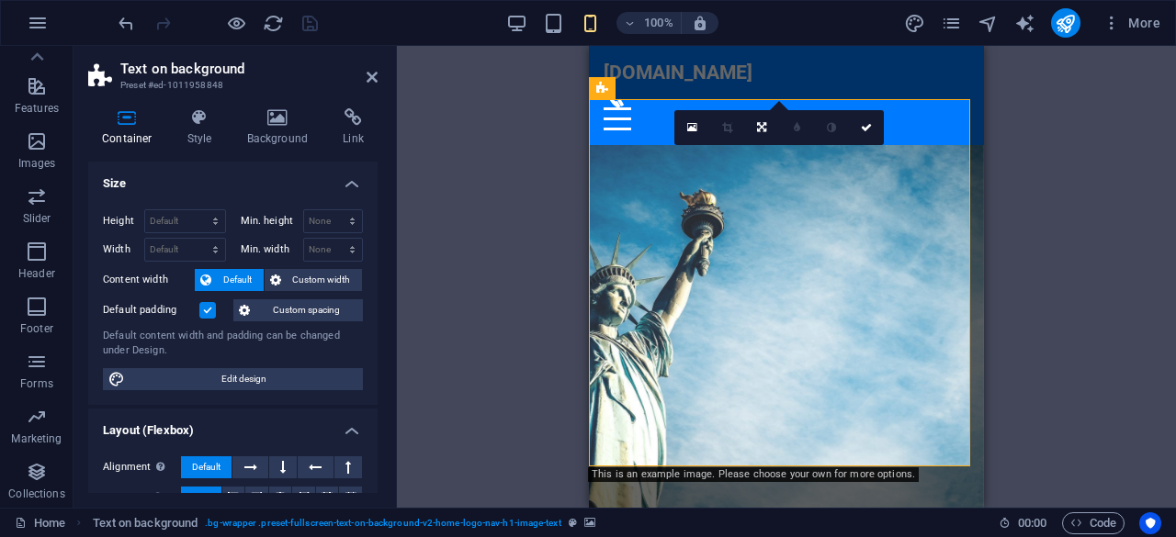
click at [641, 145] on figure at bounding box center [786, 356] width 395 height 422
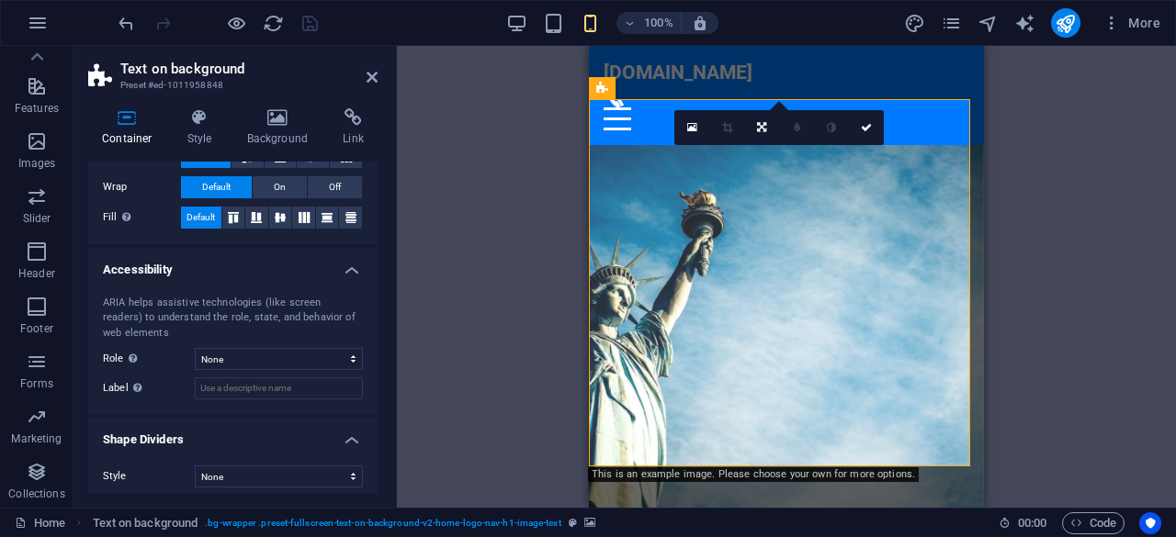
scroll to position [378, 0]
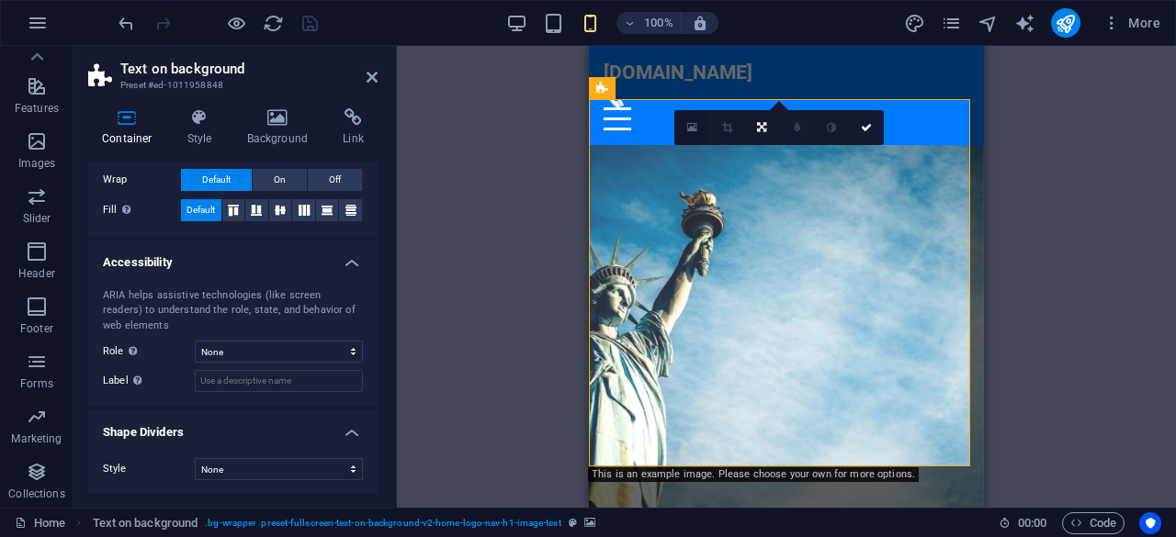
click at [696, 133] on link at bounding box center [691, 127] width 35 height 35
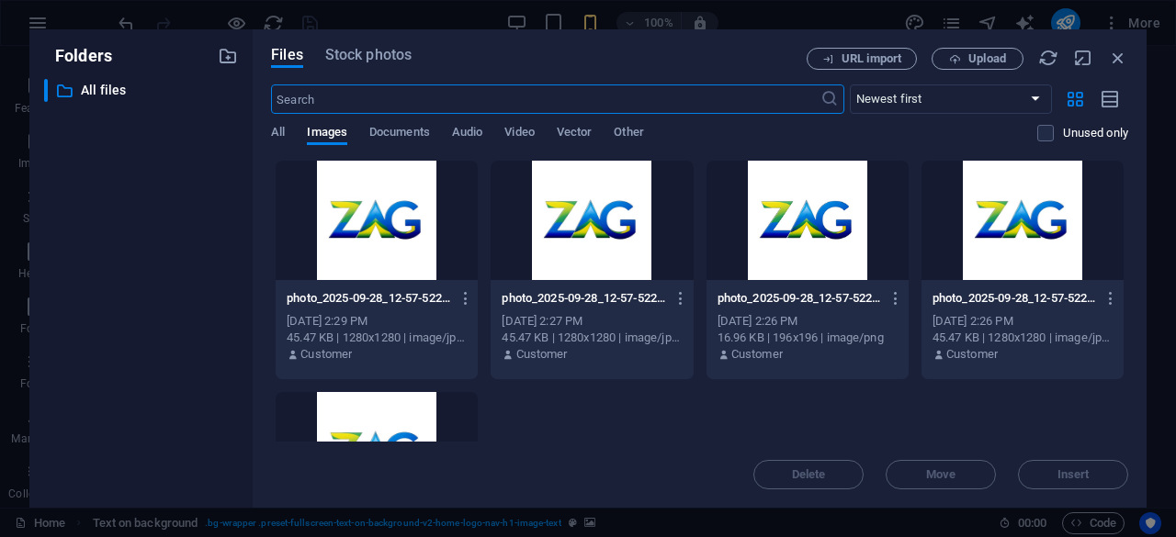
click at [617, 242] on div at bounding box center [591, 220] width 202 height 119
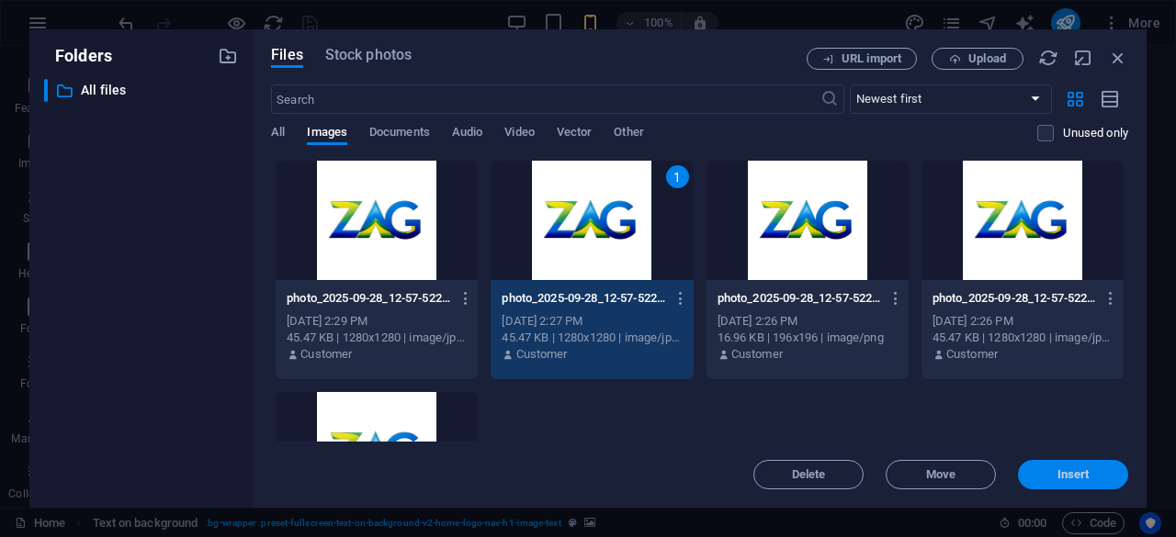
click at [1083, 482] on button "Insert" at bounding box center [1073, 474] width 110 height 29
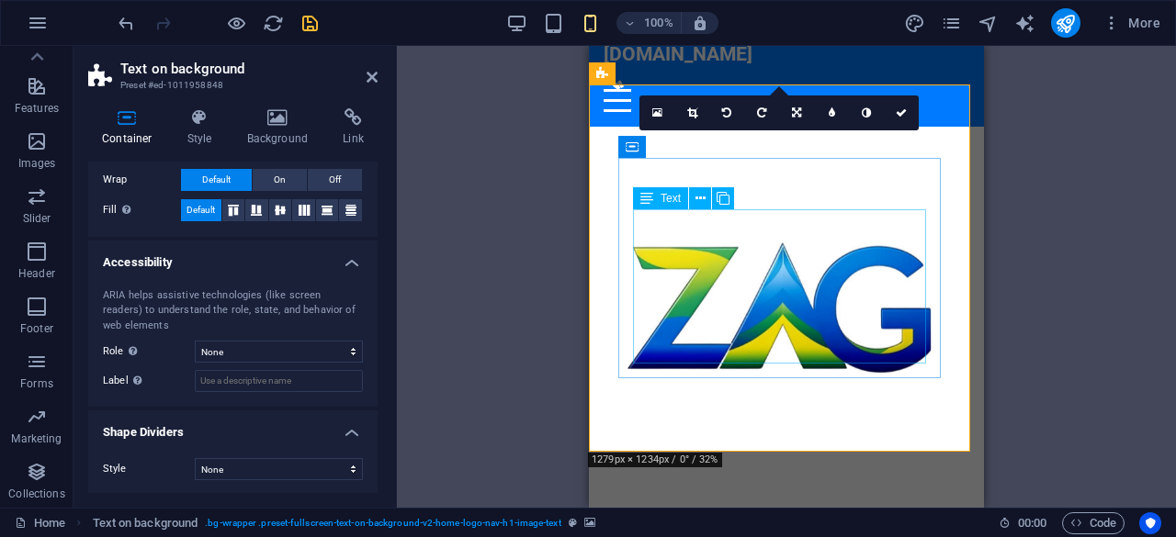
scroll to position [0, 0]
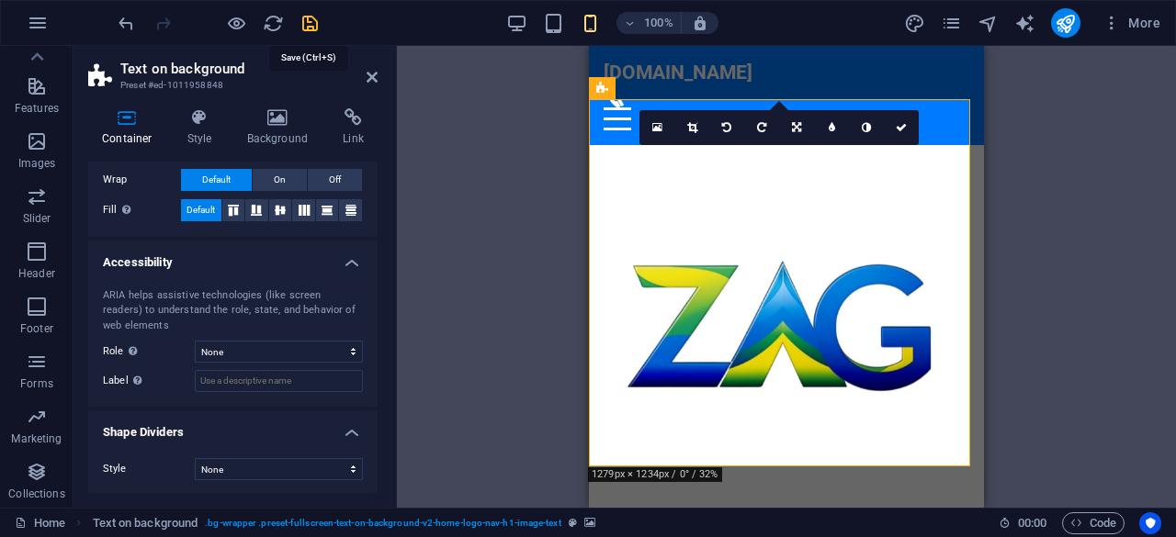
click at [307, 23] on icon "save" at bounding box center [309, 23] width 21 height 21
checkbox input "false"
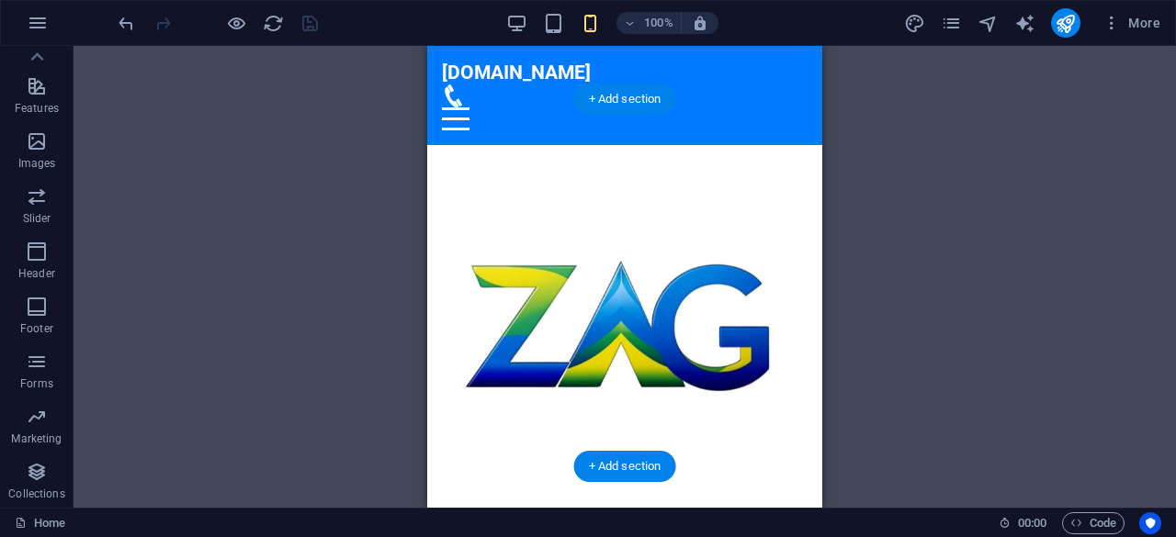
click at [806, 187] on figure at bounding box center [624, 328] width 395 height 367
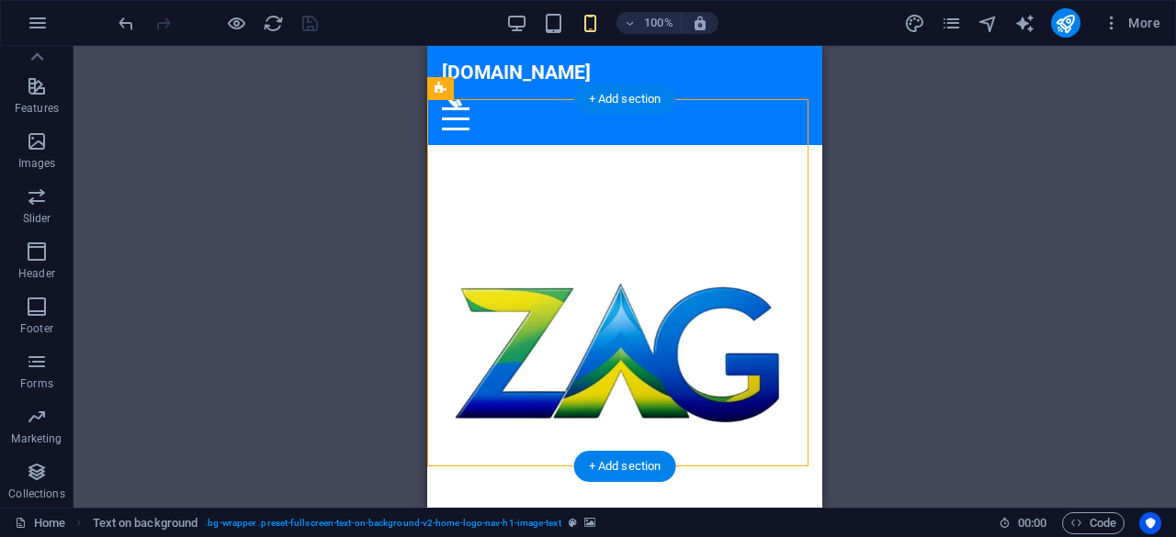
click at [786, 145] on figure at bounding box center [624, 356] width 395 height 422
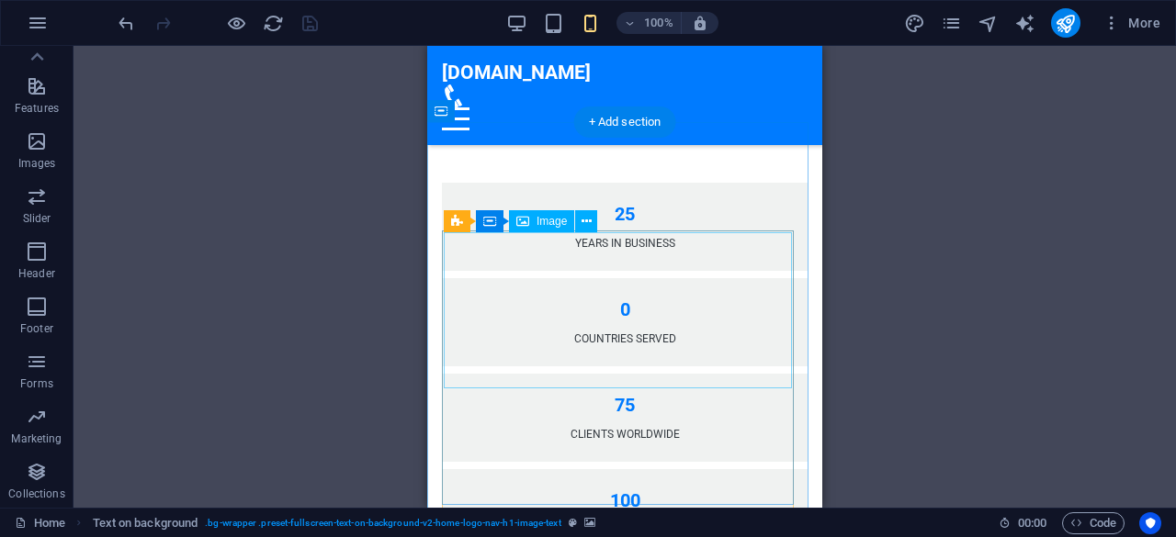
scroll to position [1505, 0]
click at [543, 225] on span "Image" at bounding box center [551, 220] width 30 height 11
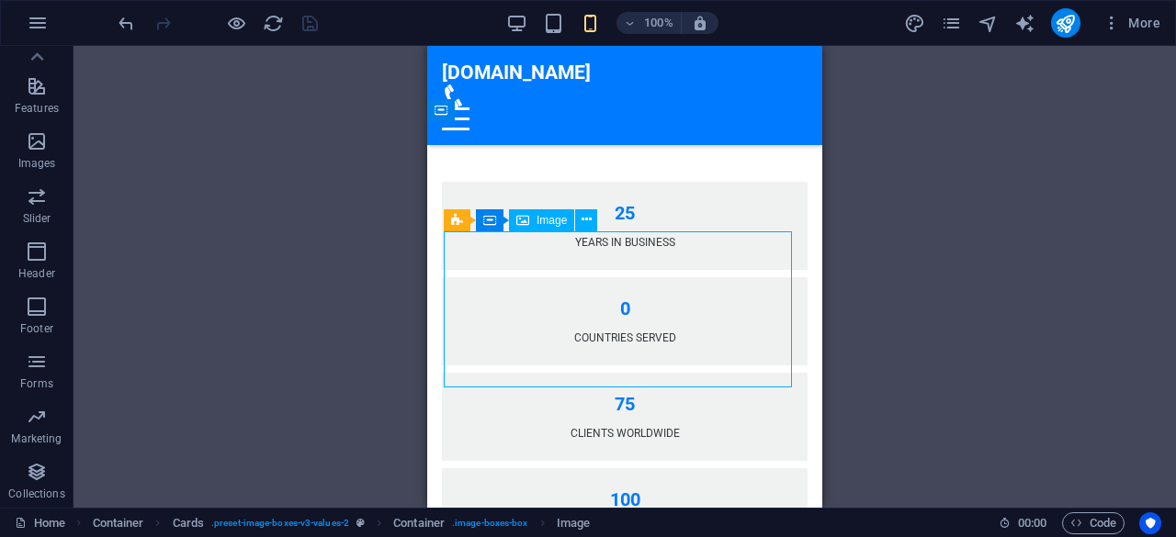
click at [543, 225] on span "Image" at bounding box center [551, 220] width 30 height 11
select select "vw"
select select "px"
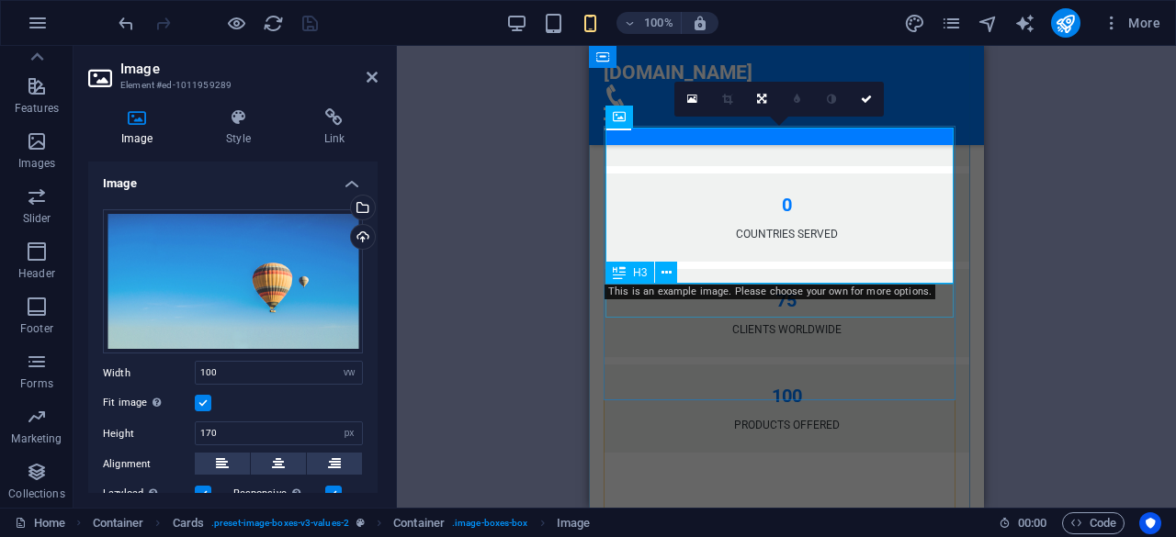
scroll to position [1613, 0]
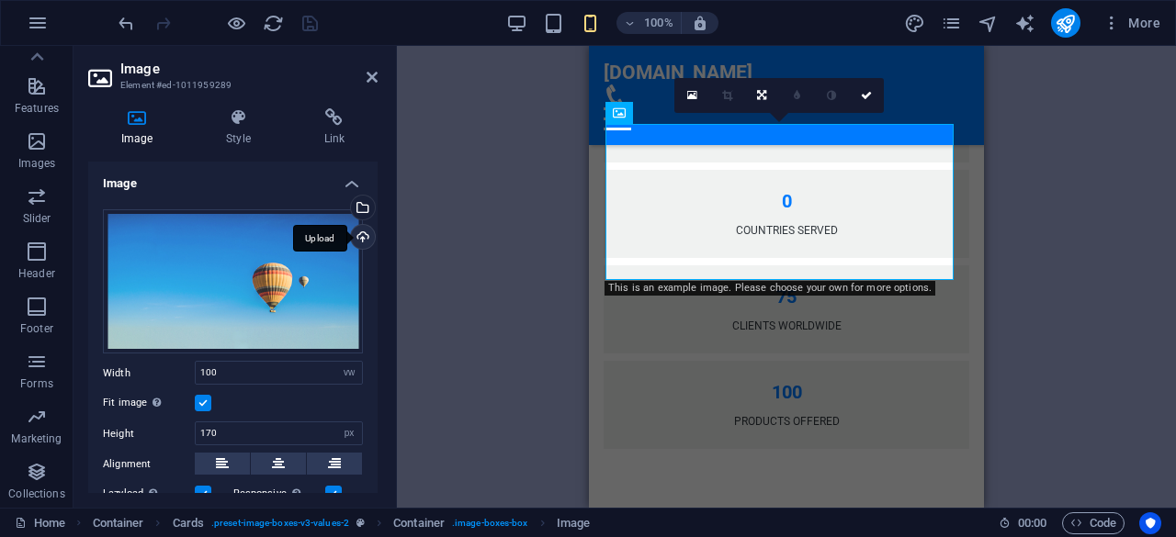
click at [364, 238] on div "Upload" at bounding box center [361, 239] width 28 height 28
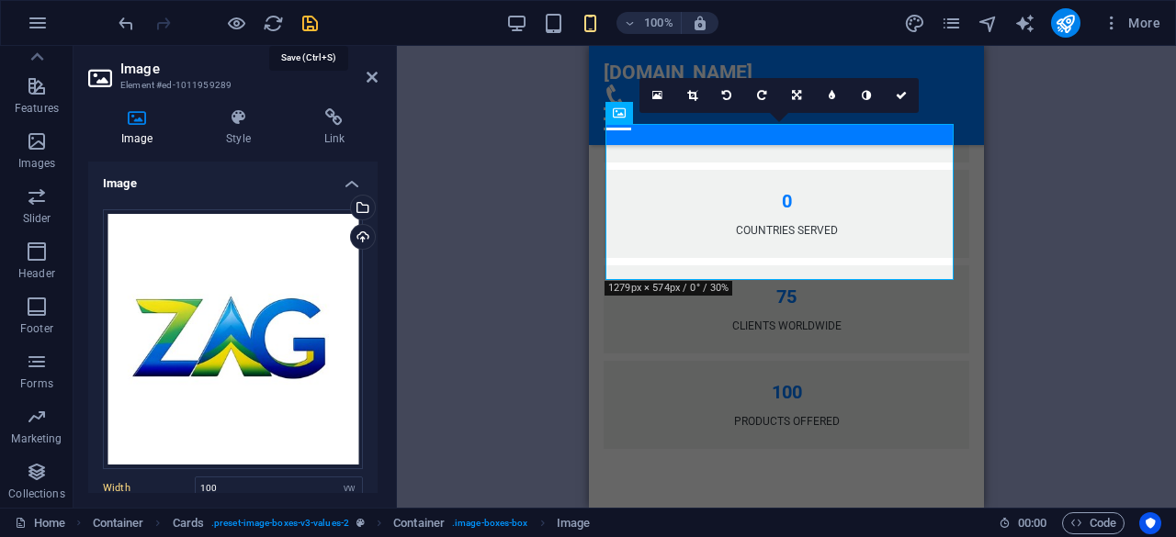
click at [309, 25] on icon "save" at bounding box center [309, 23] width 21 height 21
checkbox input "false"
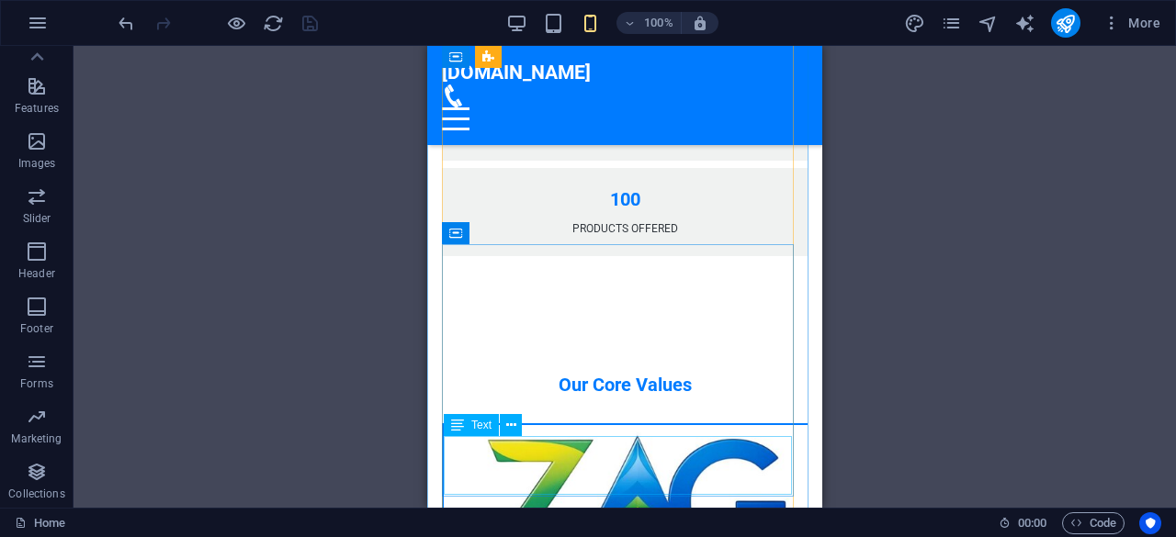
scroll to position [1809, 0]
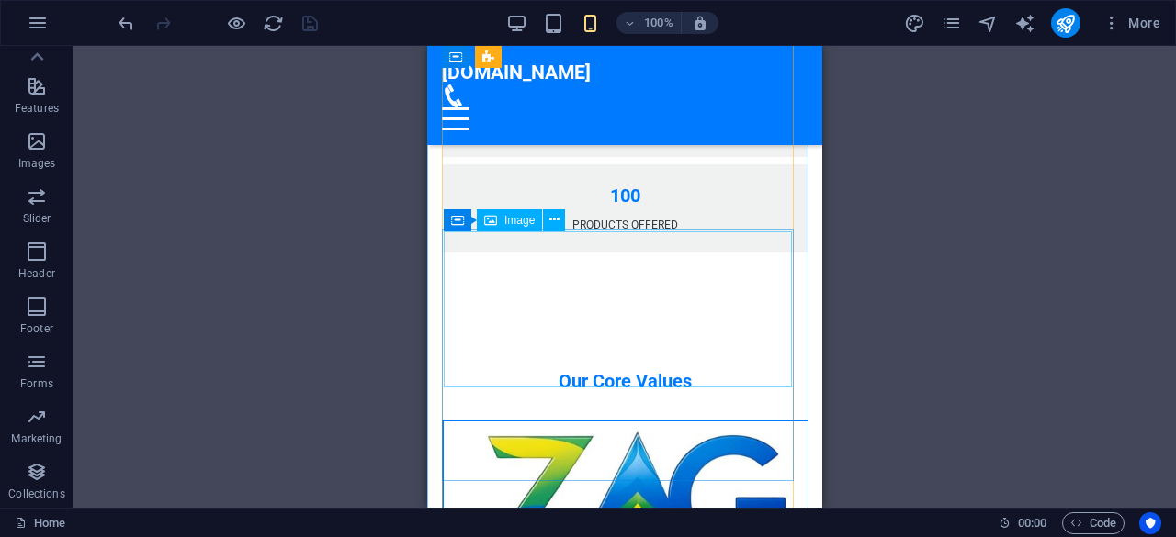
select select "vw"
select select "px"
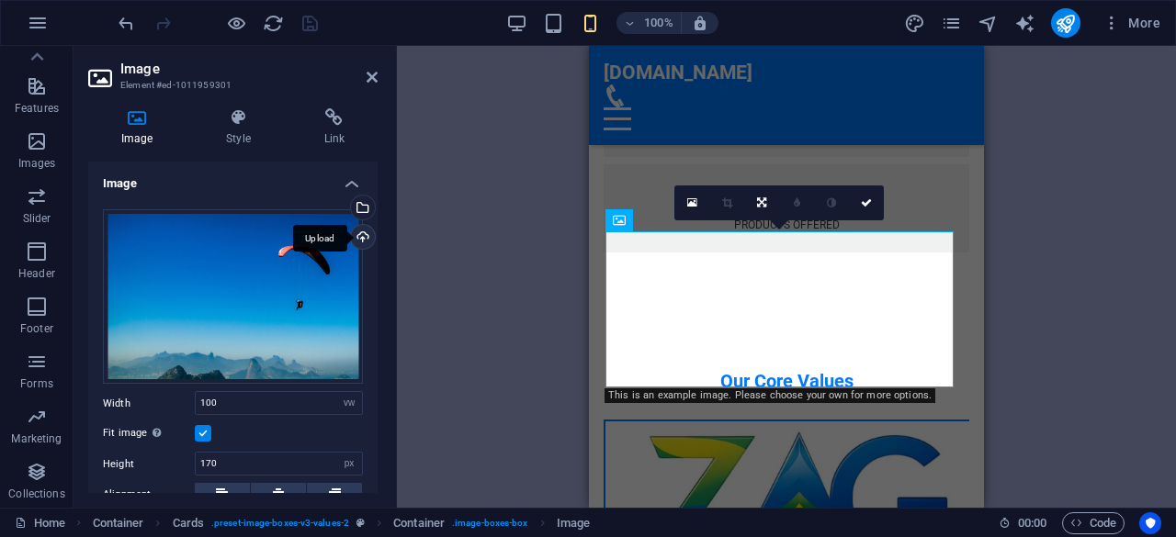
click at [357, 237] on div "Upload" at bounding box center [361, 239] width 28 height 28
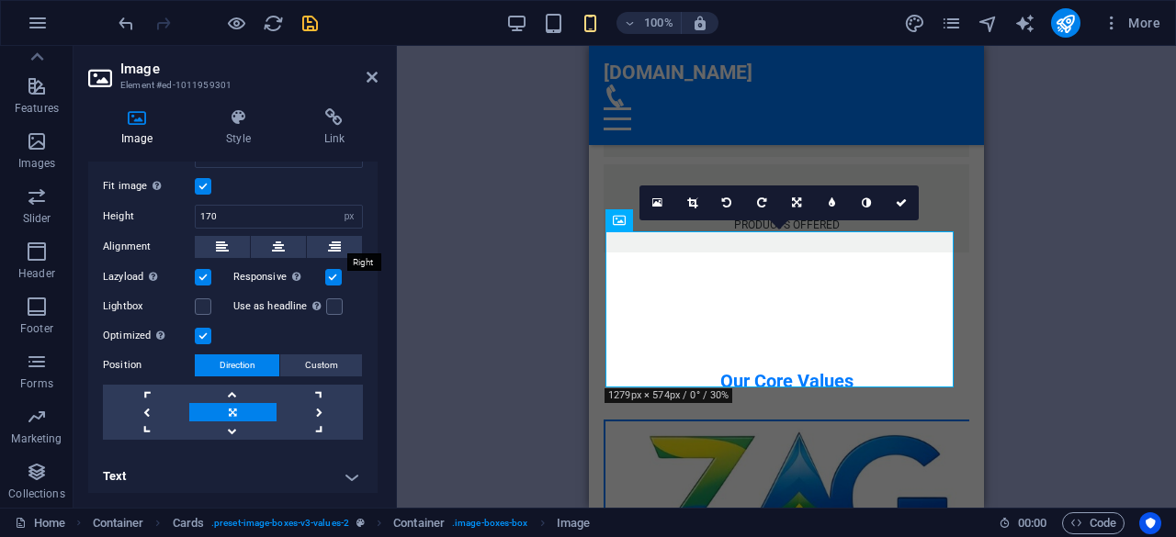
scroll to position [0, 0]
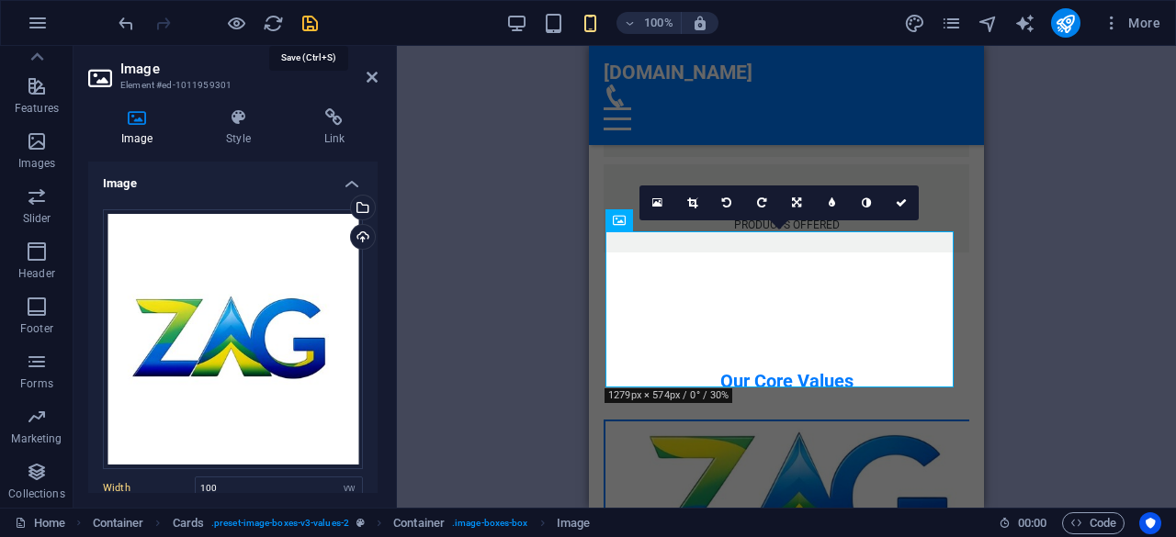
click at [320, 26] on icon "save" at bounding box center [309, 23] width 21 height 21
checkbox input "false"
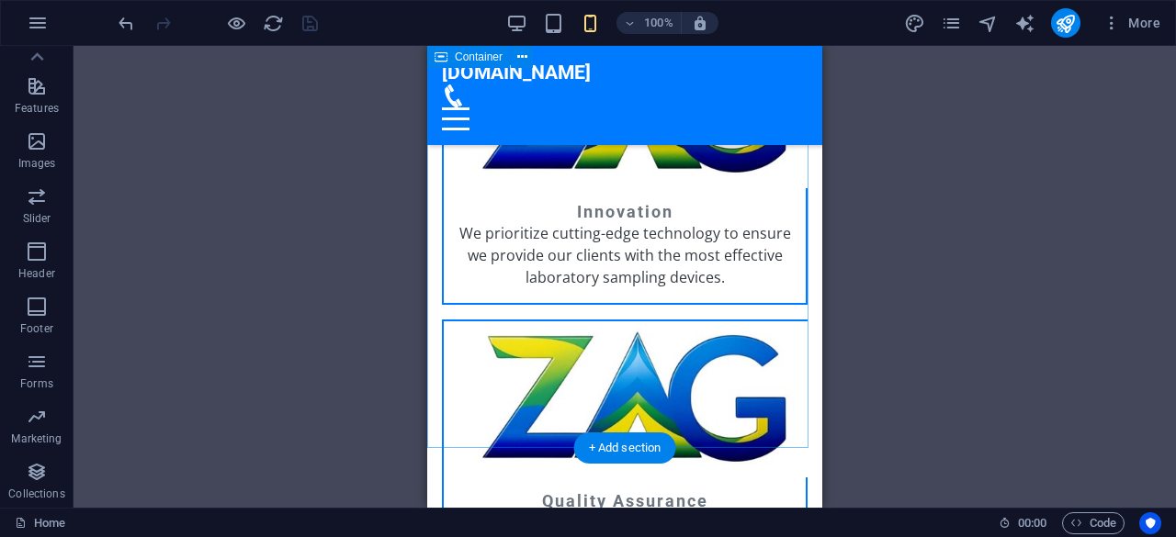
scroll to position [2219, 0]
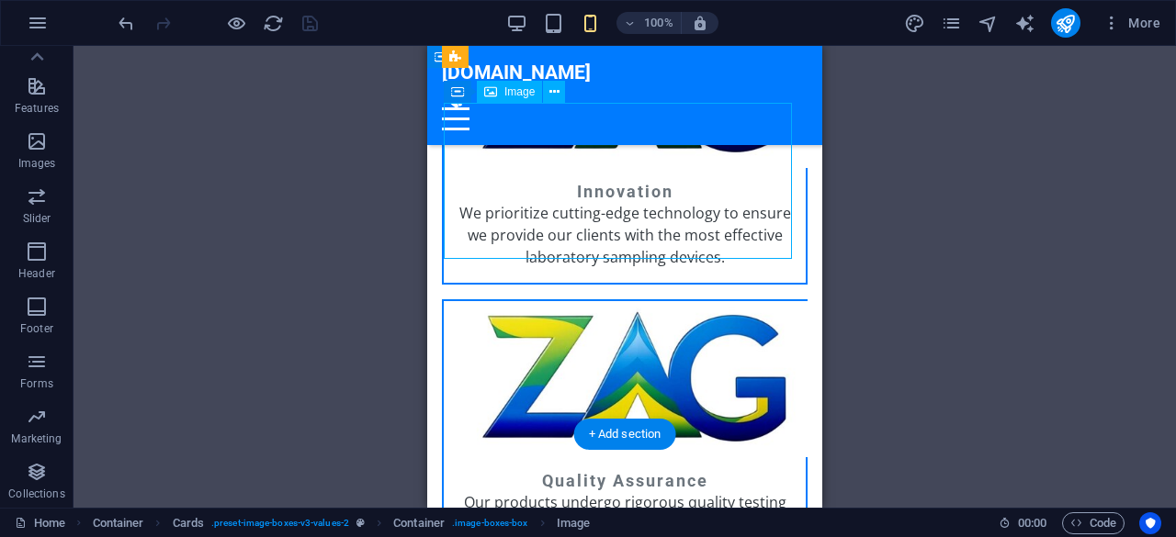
select select "vw"
select select "px"
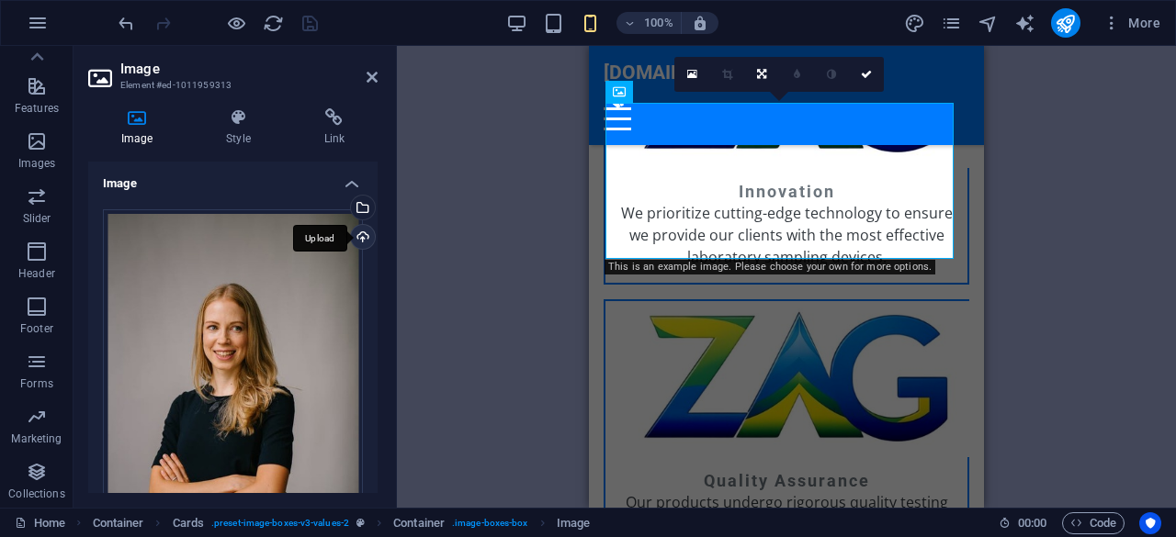
click at [362, 244] on div "Upload" at bounding box center [361, 239] width 28 height 28
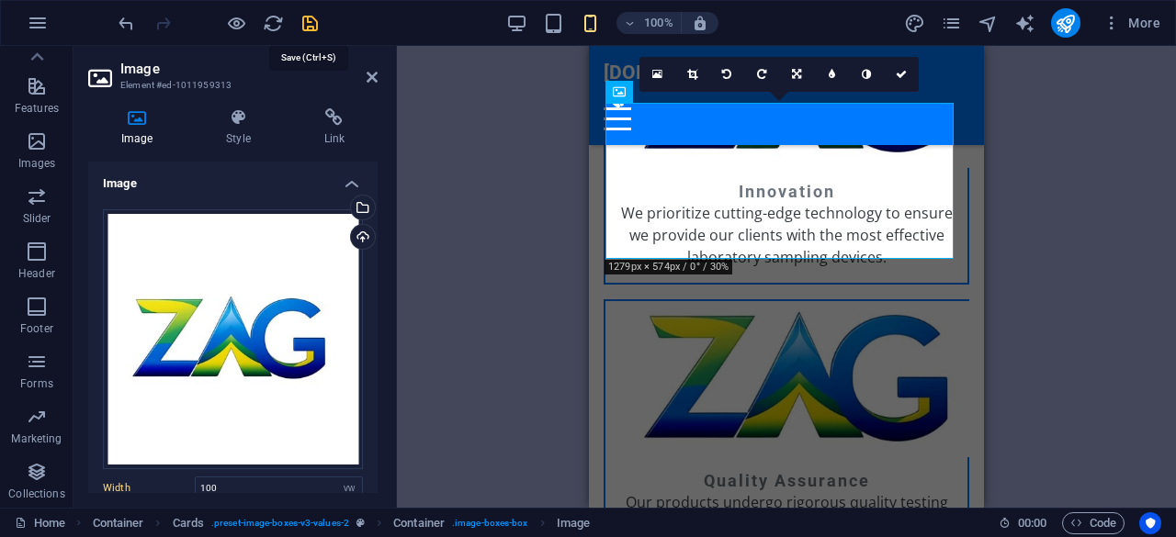
click at [308, 19] on icon "save" at bounding box center [309, 23] width 21 height 21
checkbox input "false"
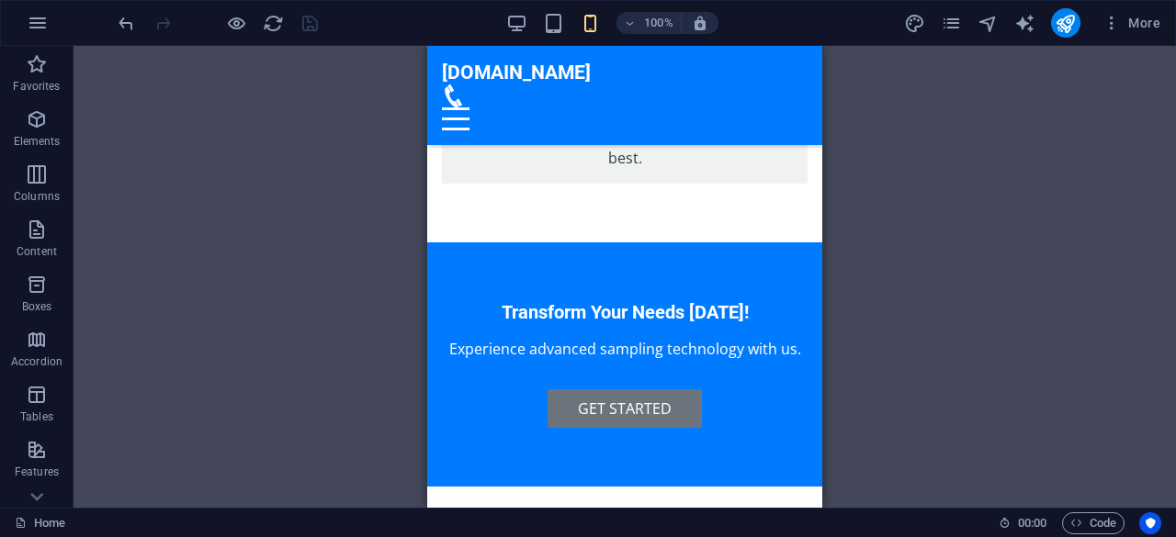
scroll to position [364, 0]
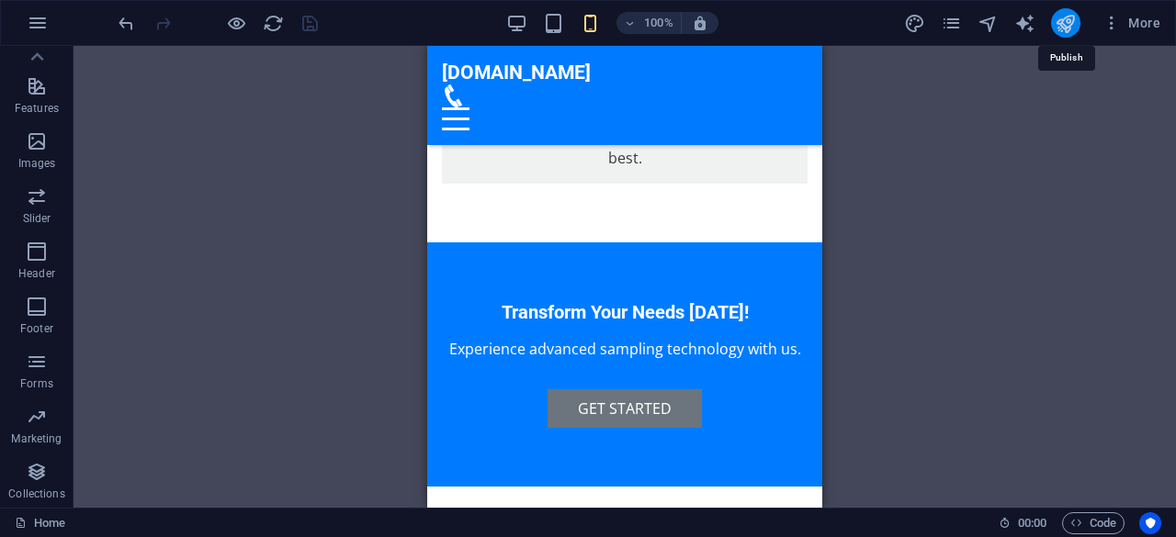
click at [1066, 17] on icon "publish" at bounding box center [1064, 23] width 21 height 21
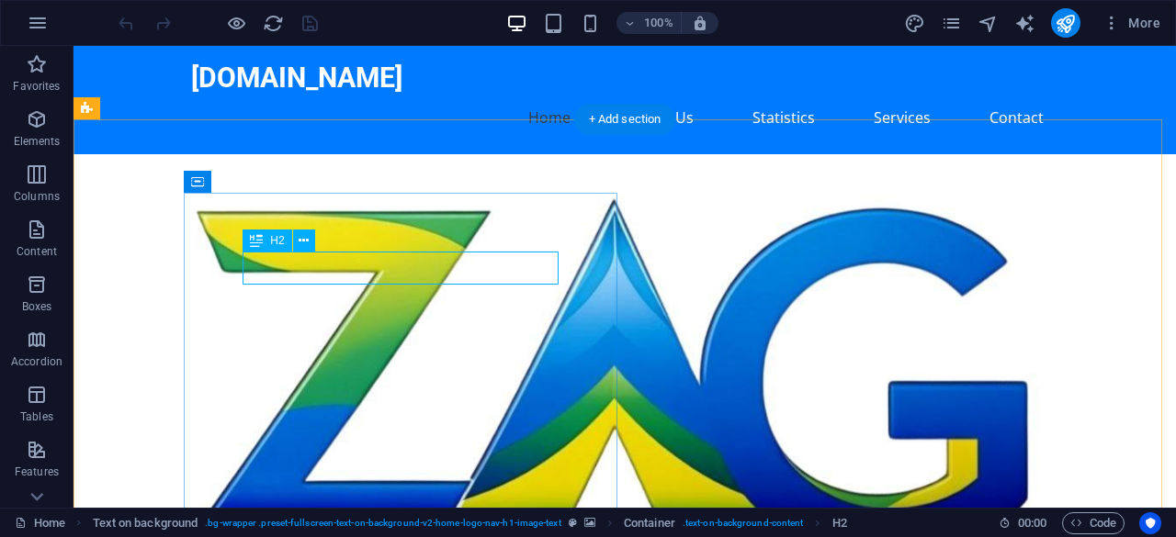
click at [639, 207] on figure at bounding box center [624, 387] width 1102 height 467
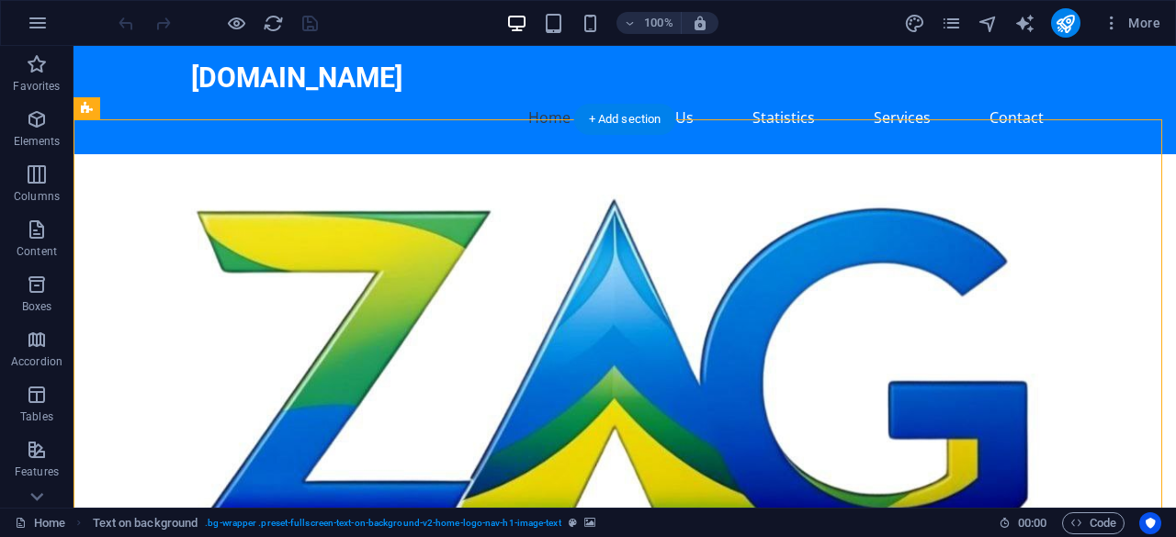
click at [748, 234] on figure at bounding box center [624, 387] width 1102 height 467
click at [524, 163] on figure at bounding box center [624, 387] width 1102 height 467
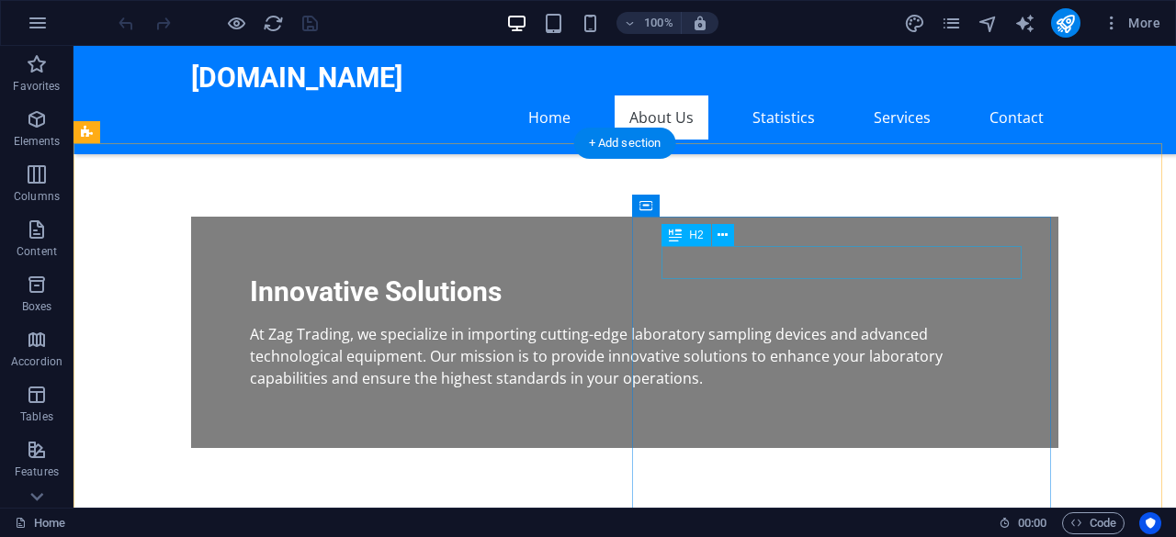
scroll to position [444, 0]
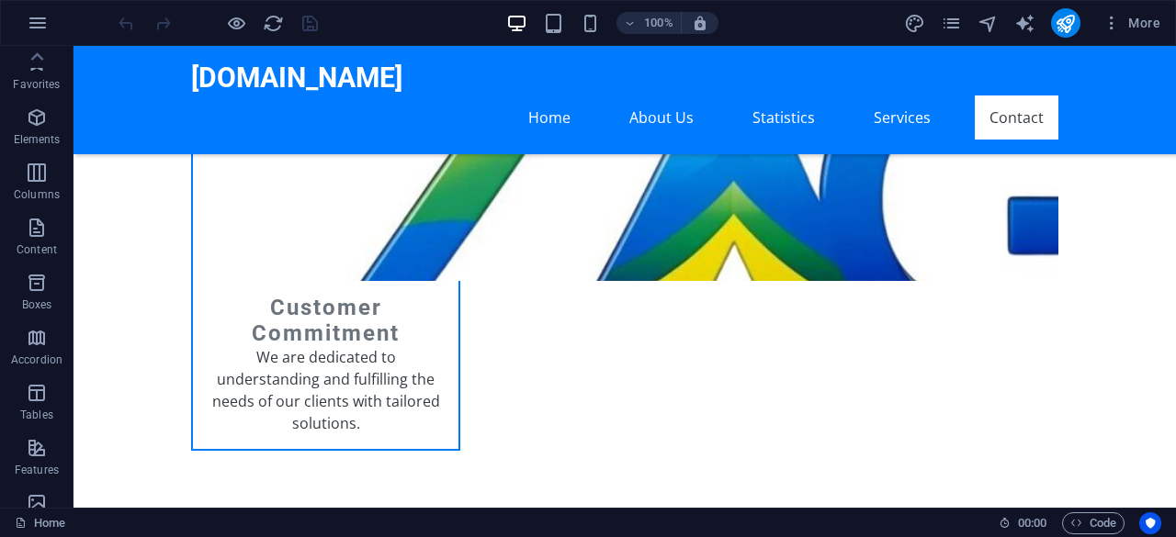
scroll to position [0, 0]
click at [44, 13] on icon "button" at bounding box center [38, 23] width 22 height 22
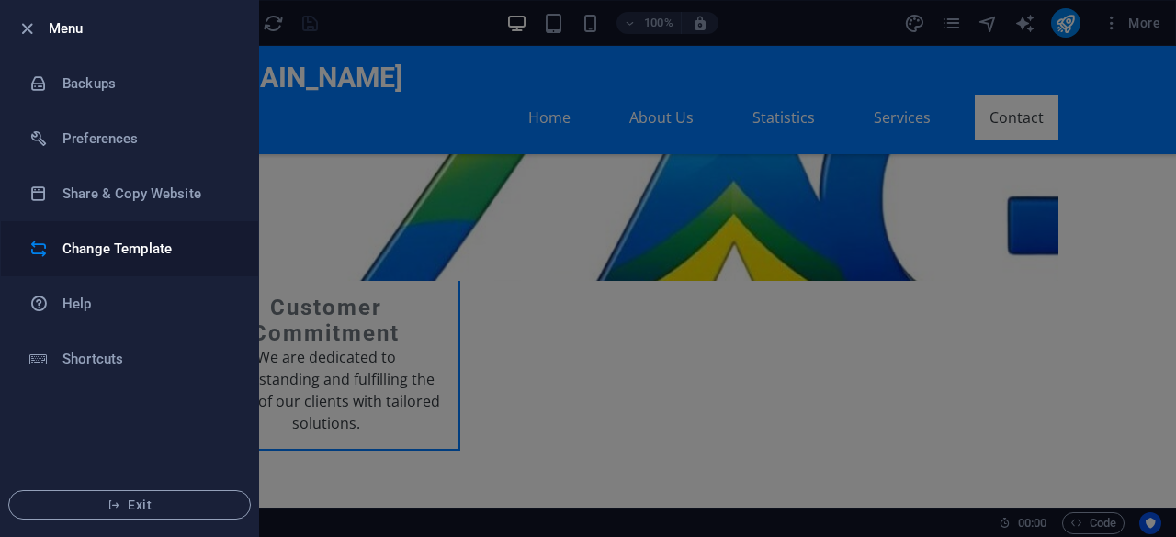
click at [152, 253] on h6 "Change Template" at bounding box center [147, 249] width 170 height 22
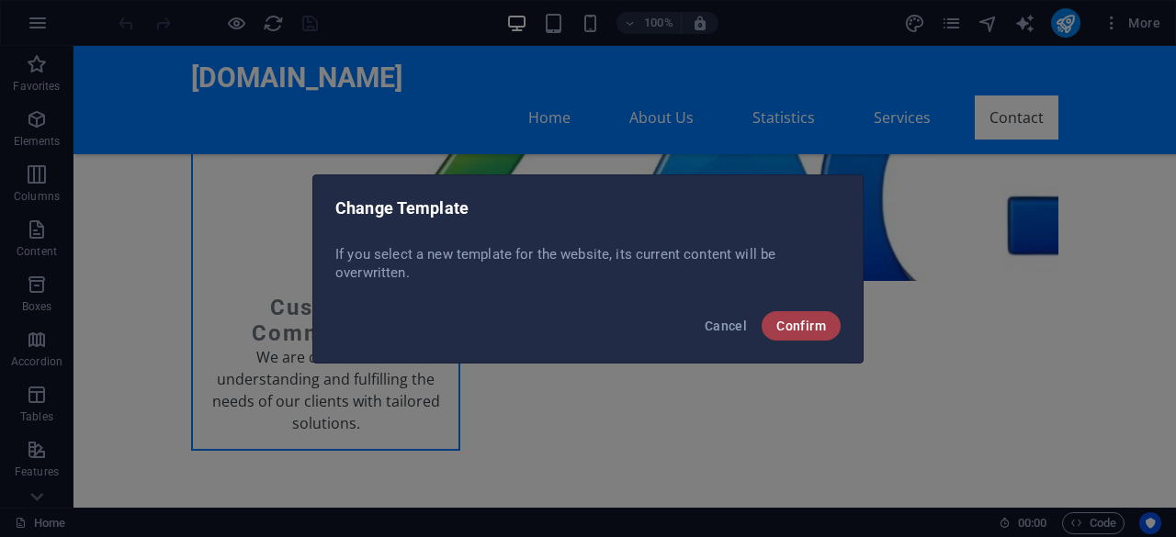
click at [813, 324] on span "Confirm" at bounding box center [801, 326] width 50 height 15
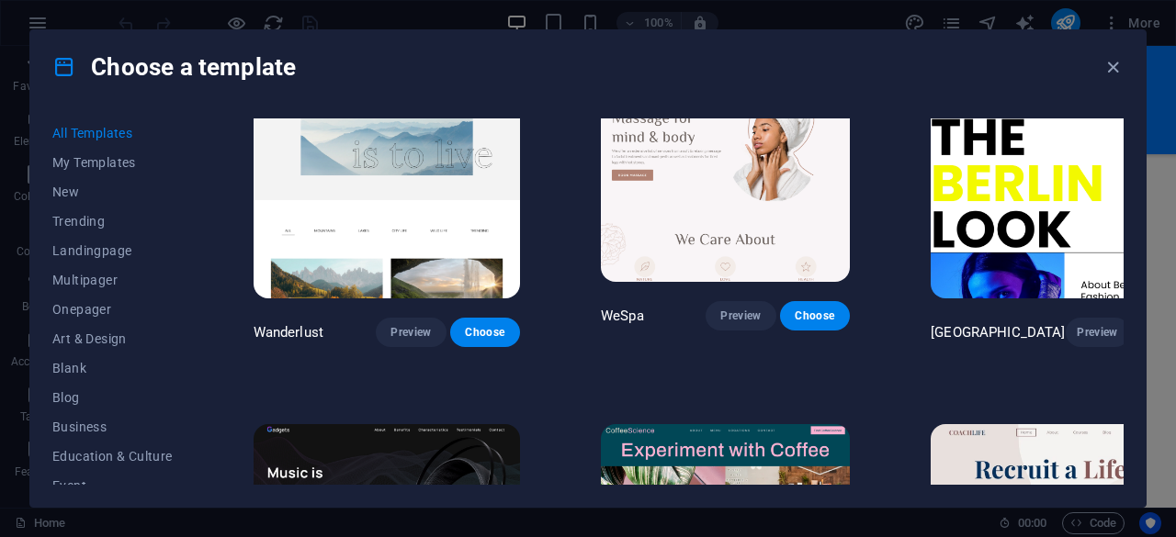
scroll to position [4160, 0]
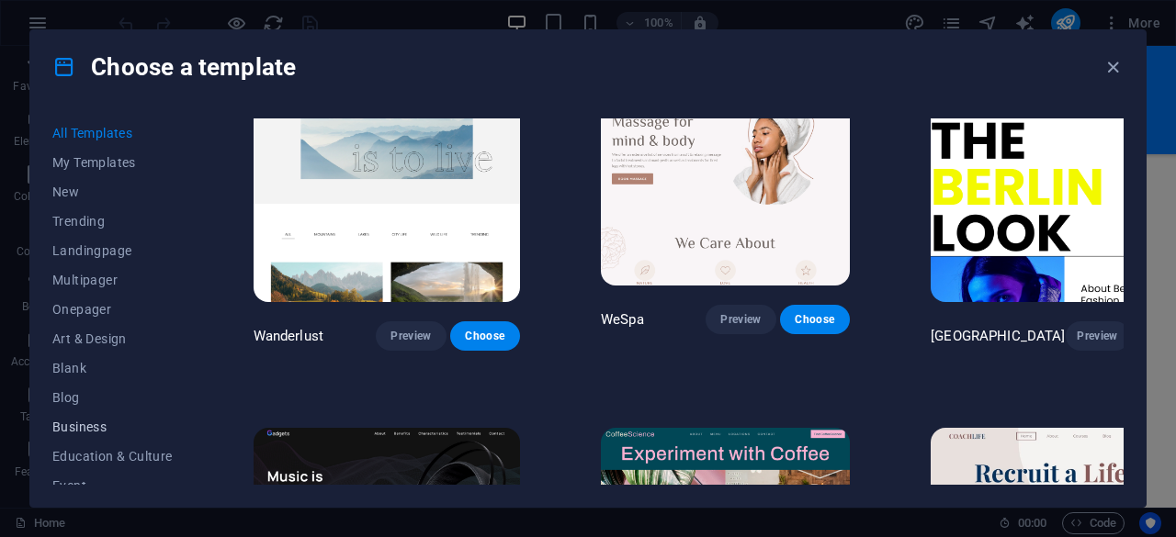
click at [108, 427] on span "Business" at bounding box center [112, 427] width 120 height 15
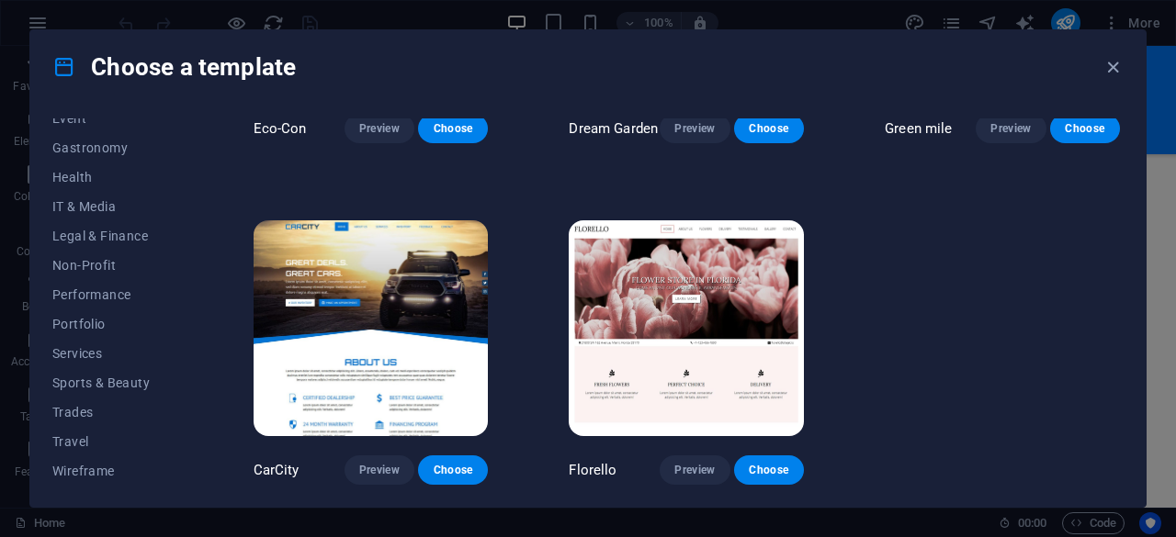
scroll to position [0, 0]
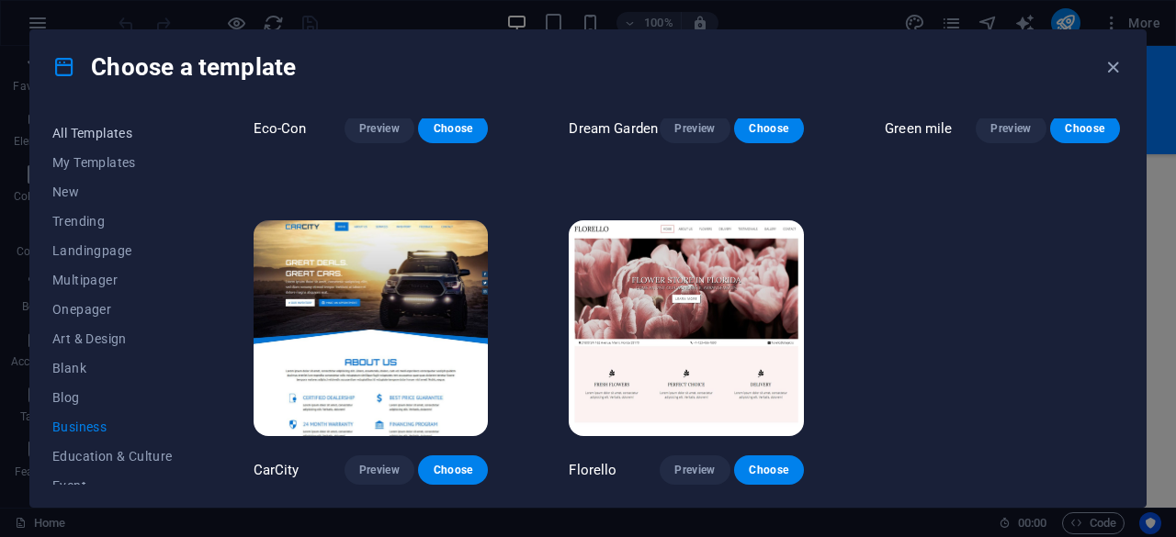
click at [102, 133] on span "All Templates" at bounding box center [112, 133] width 120 height 15
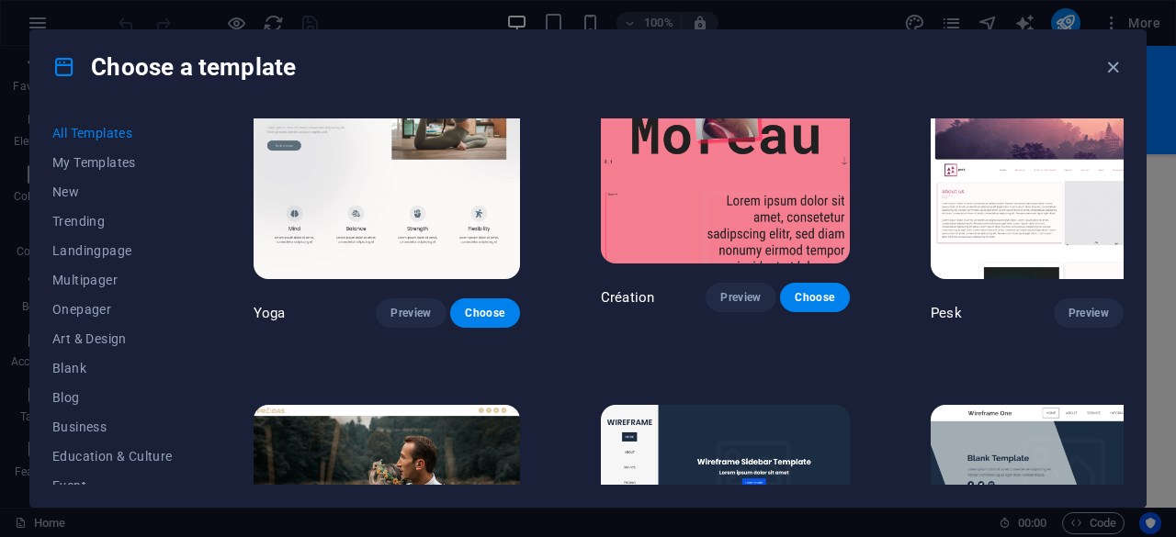
scroll to position [6041, 0]
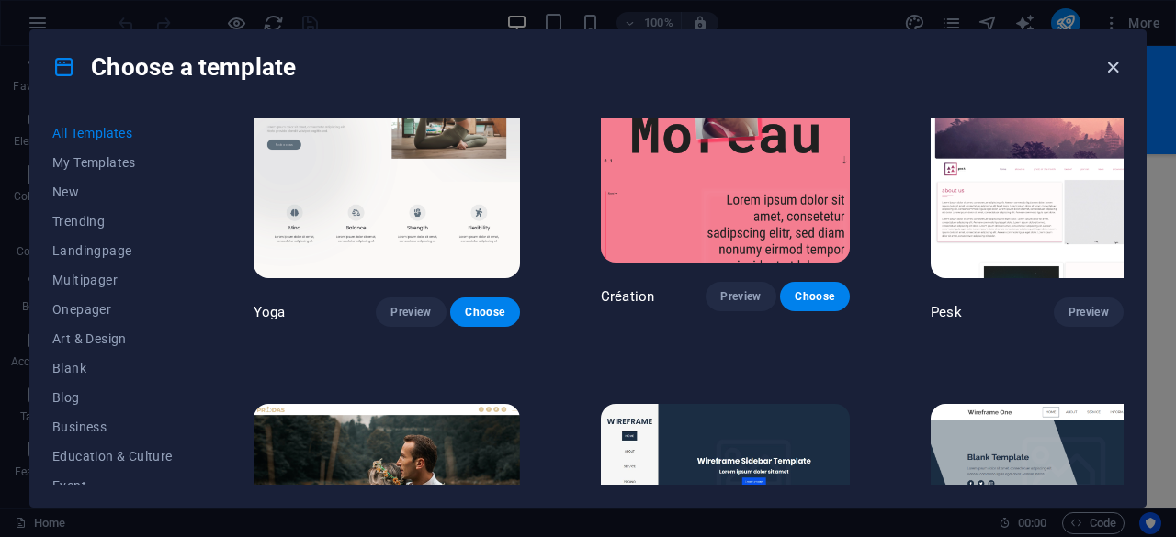
click at [1104, 65] on icon "button" at bounding box center [1112, 67] width 21 height 21
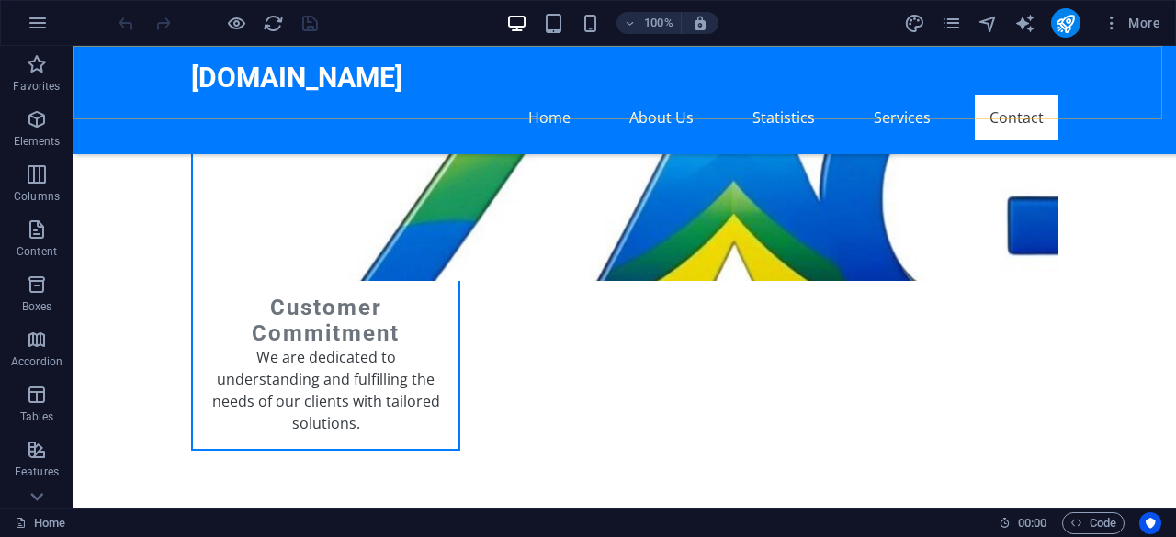
click at [1104, 65] on div "zagtrading.com Home About Us Statistics Services Contact" at bounding box center [624, 100] width 1102 height 108
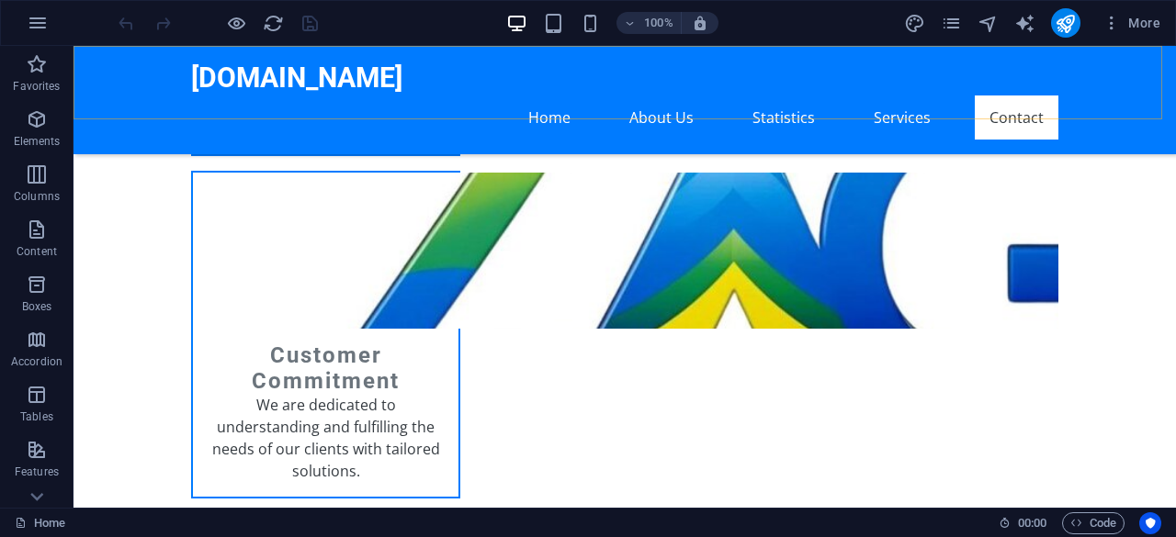
select select "header"
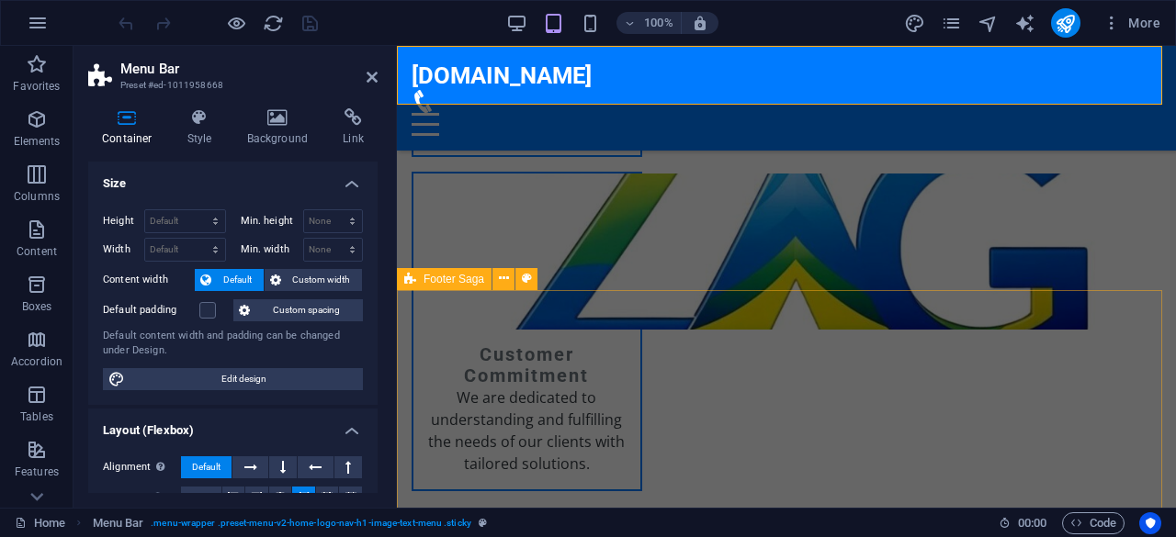
scroll to position [3255, 0]
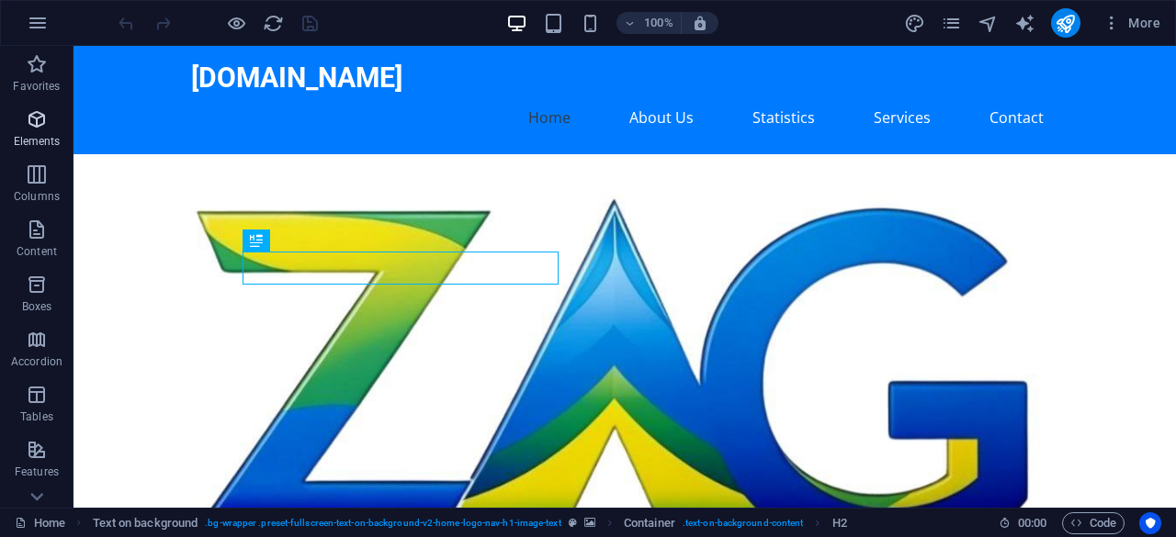
click at [41, 138] on p "Elements" at bounding box center [37, 141] width 47 height 15
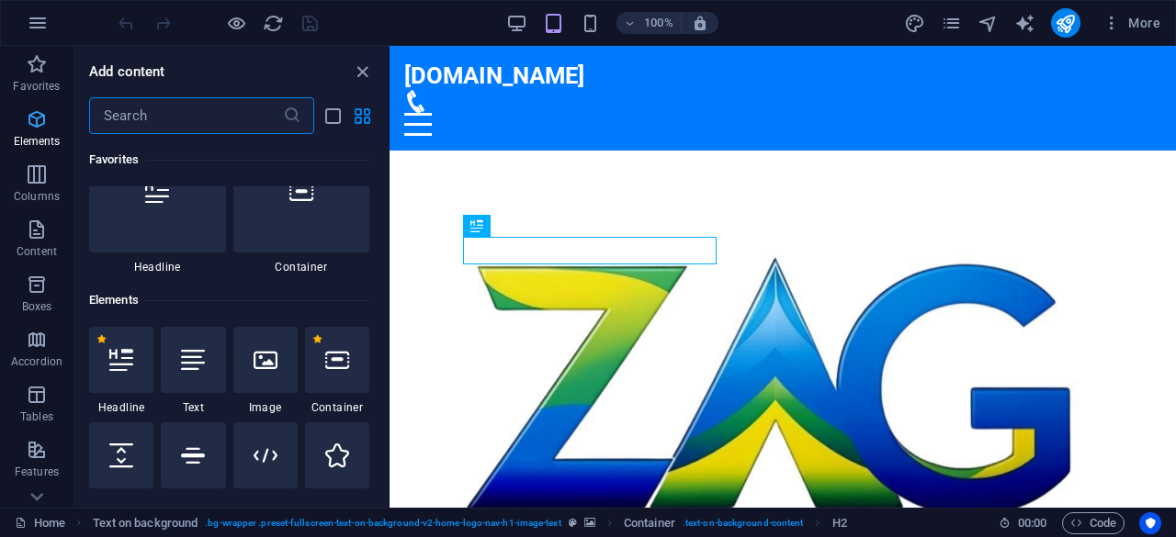
scroll to position [196, 0]
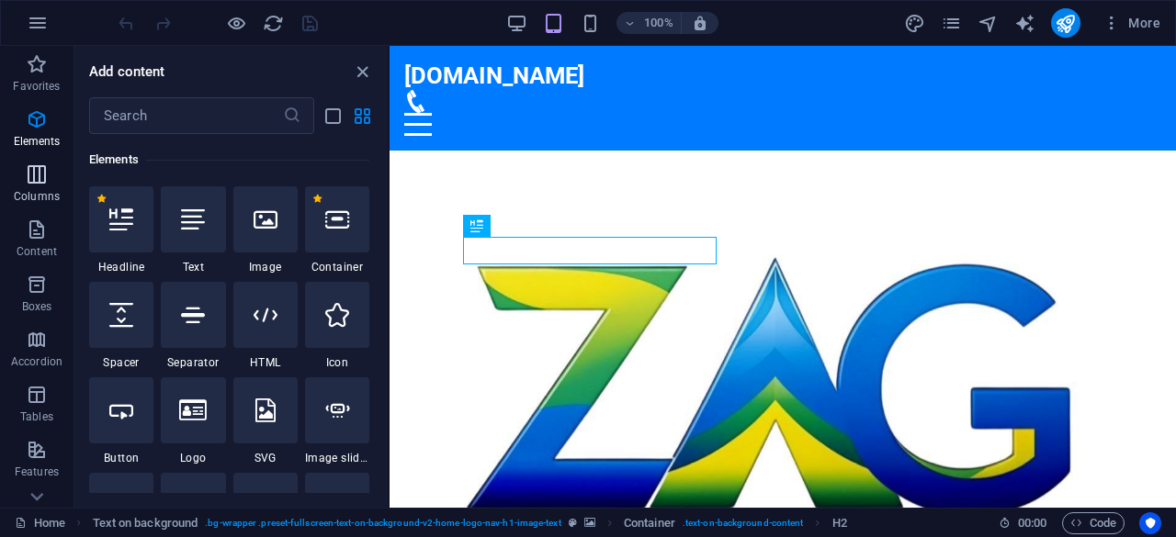
click at [28, 178] on icon "button" at bounding box center [37, 174] width 22 height 22
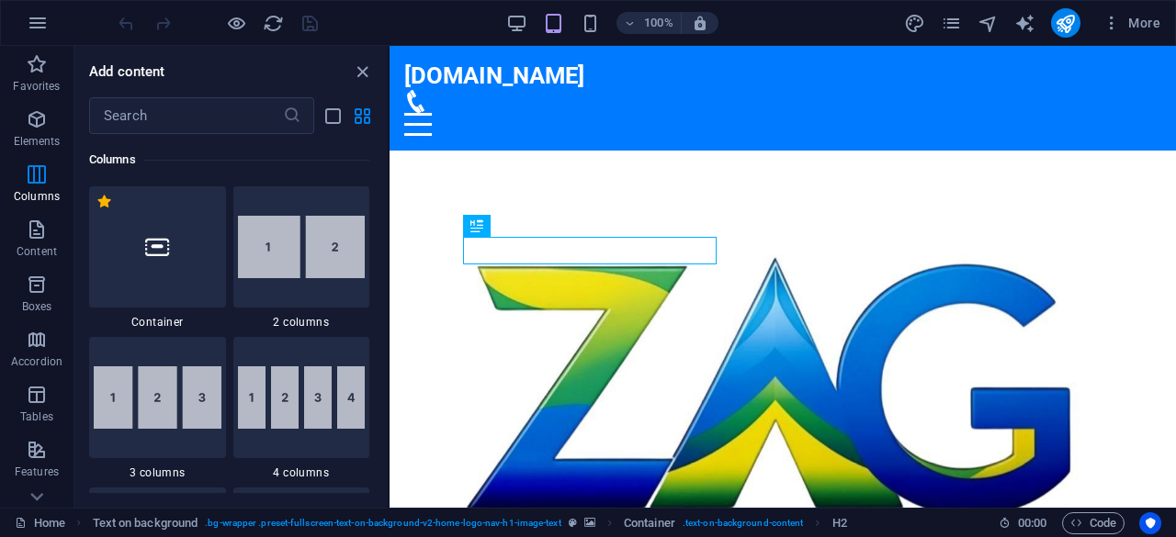
scroll to position [909, 0]
click at [44, 239] on icon "button" at bounding box center [37, 230] width 22 height 22
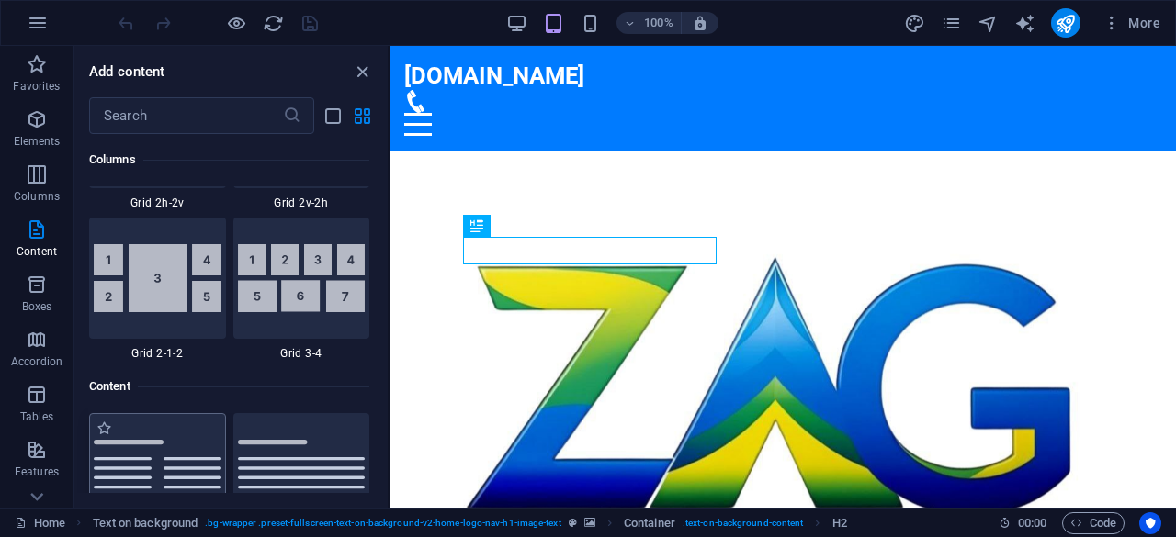
scroll to position [3212, 0]
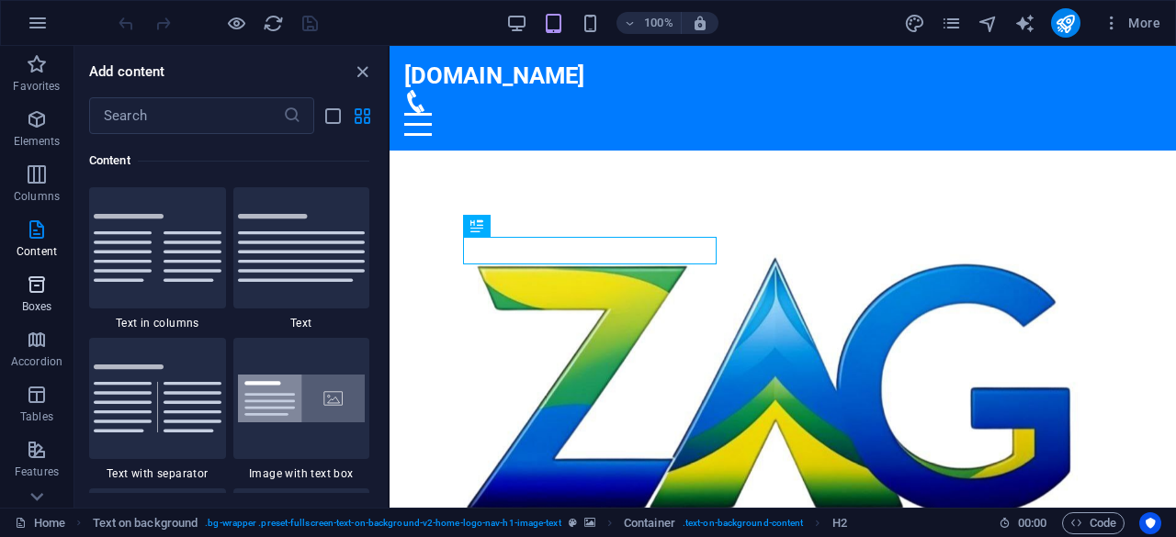
click at [37, 299] on p "Boxes" at bounding box center [37, 306] width 30 height 15
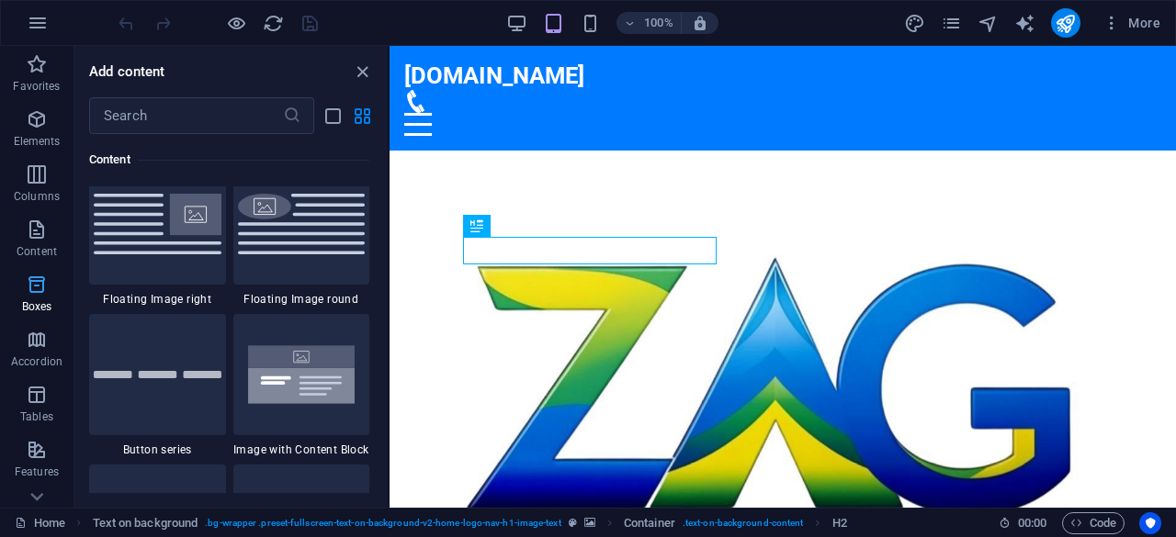
scroll to position [5066, 0]
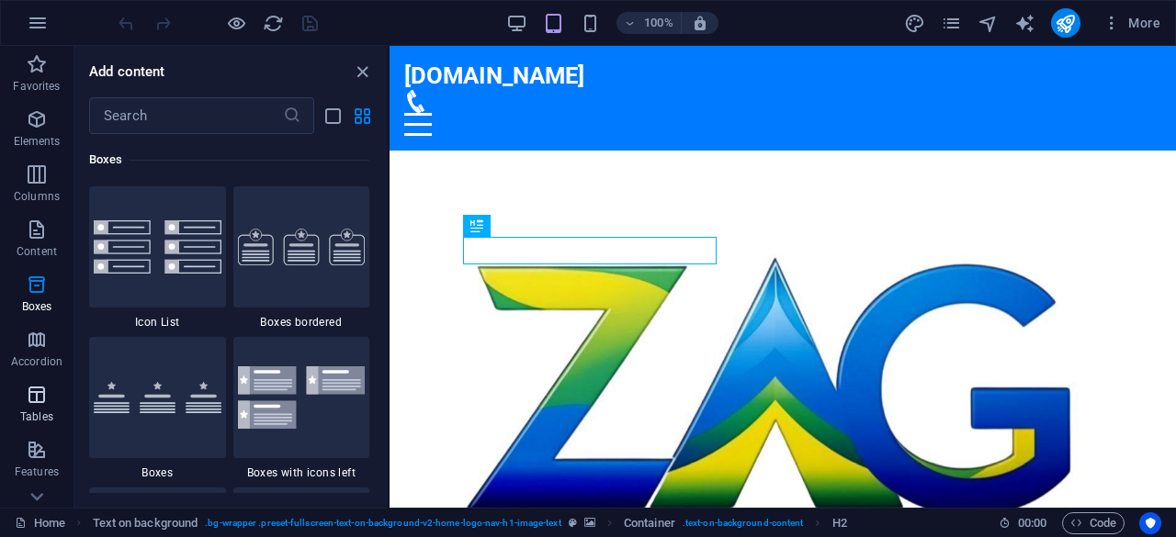
click at [32, 384] on icon "button" at bounding box center [37, 395] width 22 height 22
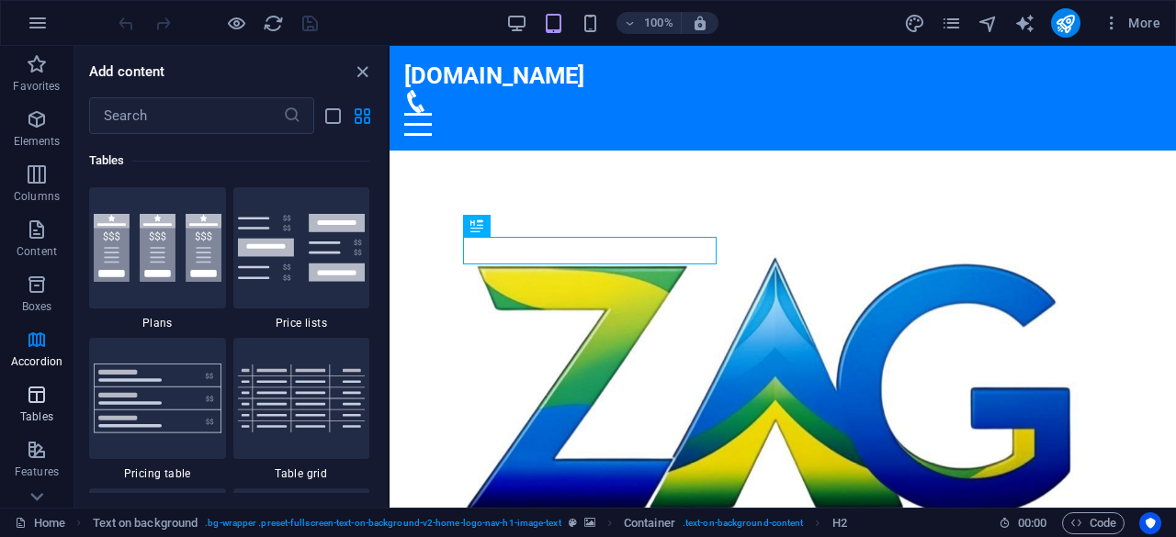
scroll to position [6361, 0]
click at [45, 456] on icon "button" at bounding box center [37, 450] width 22 height 22
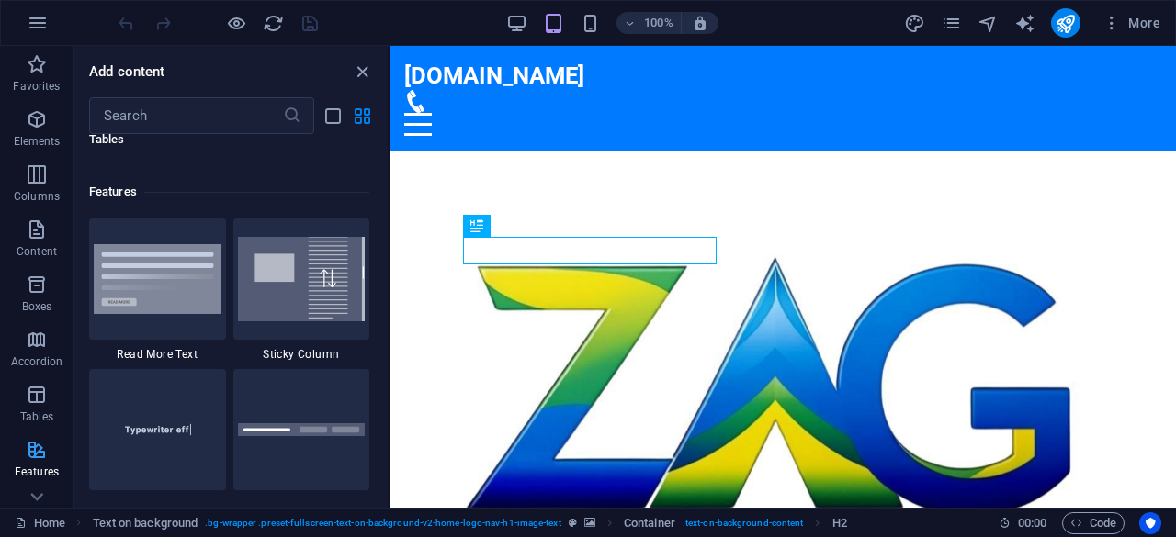
scroll to position [7159, 0]
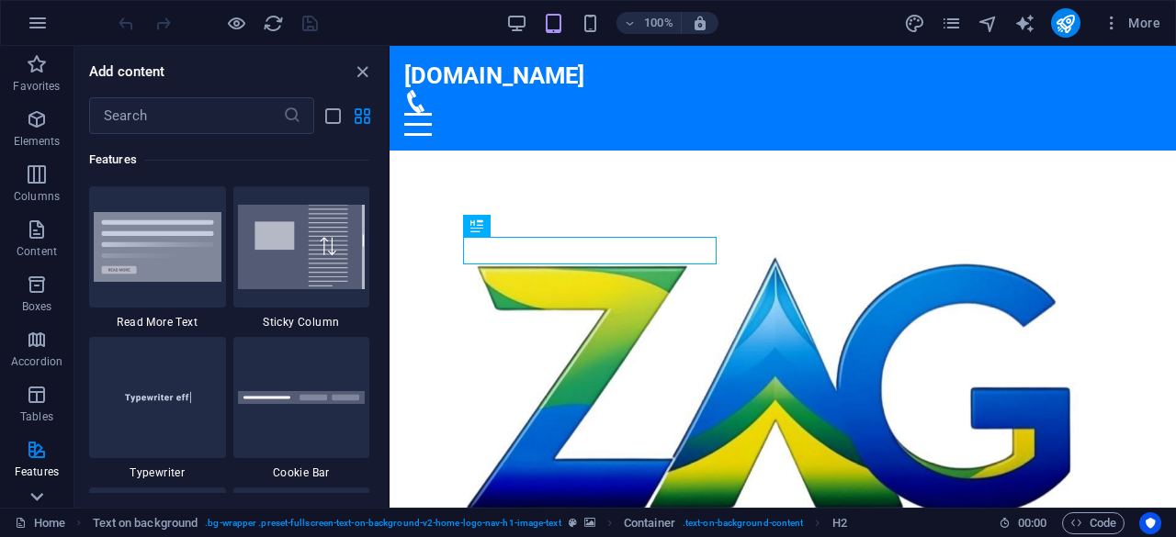
click at [30, 495] on icon at bounding box center [37, 497] width 26 height 26
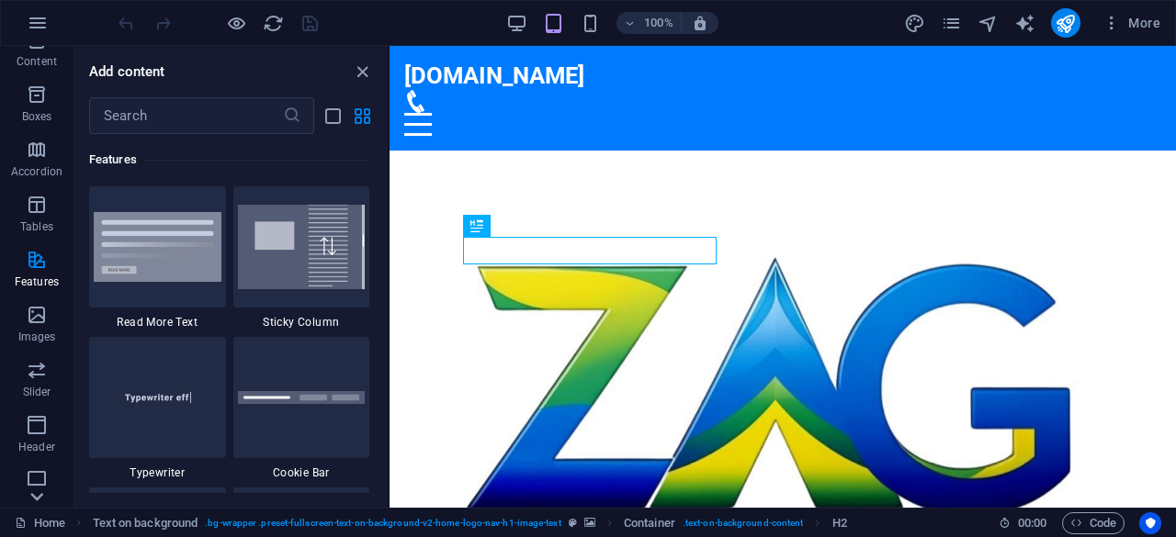
scroll to position [364, 0]
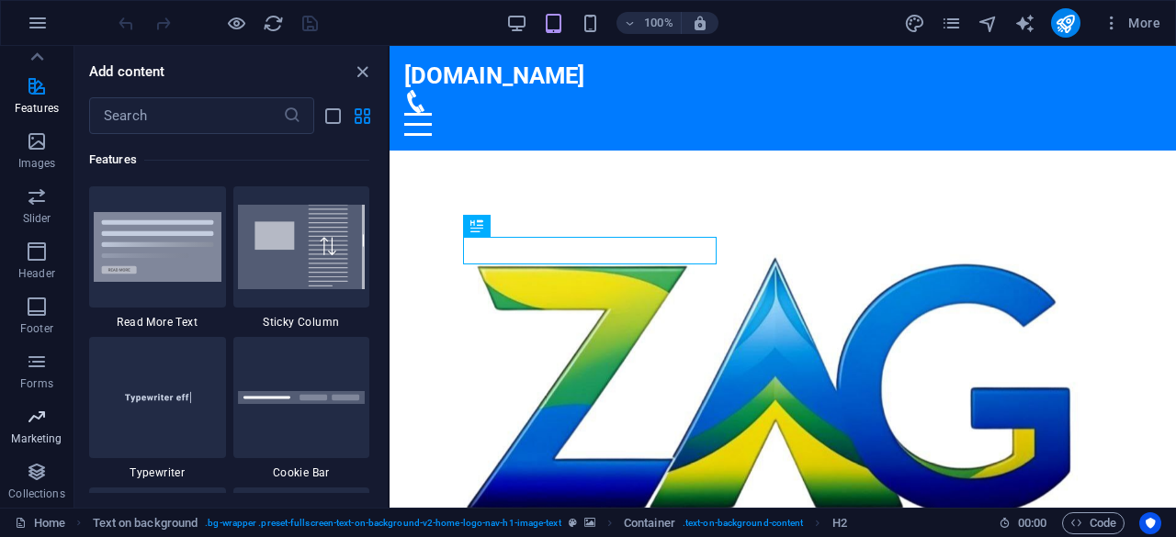
click at [40, 435] on p "Marketing" at bounding box center [36, 439] width 51 height 15
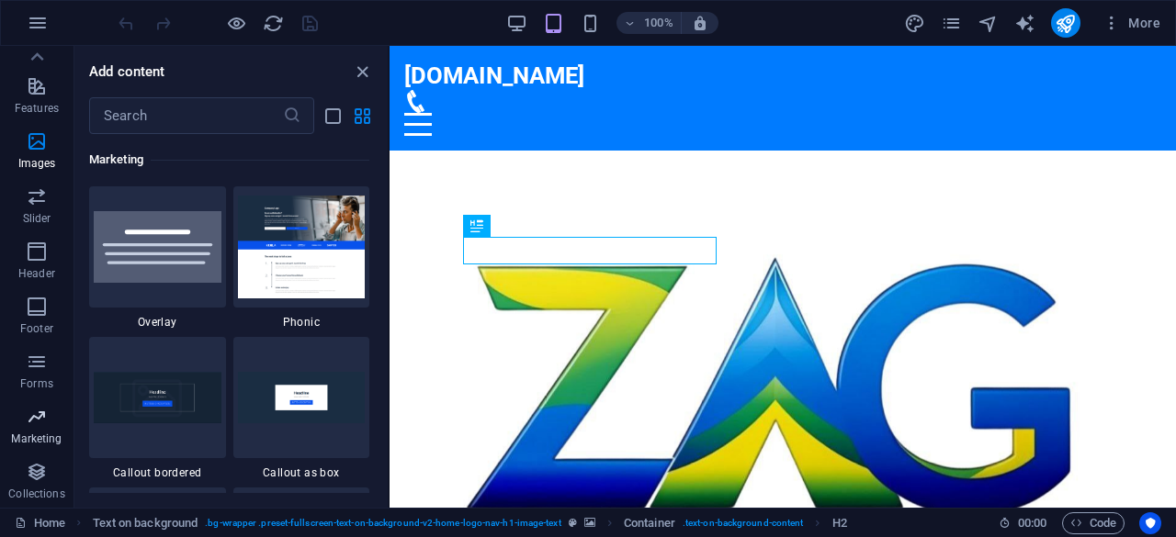
scroll to position [14959, 0]
click at [1004, 175] on figure at bounding box center [782, 392] width 786 height 483
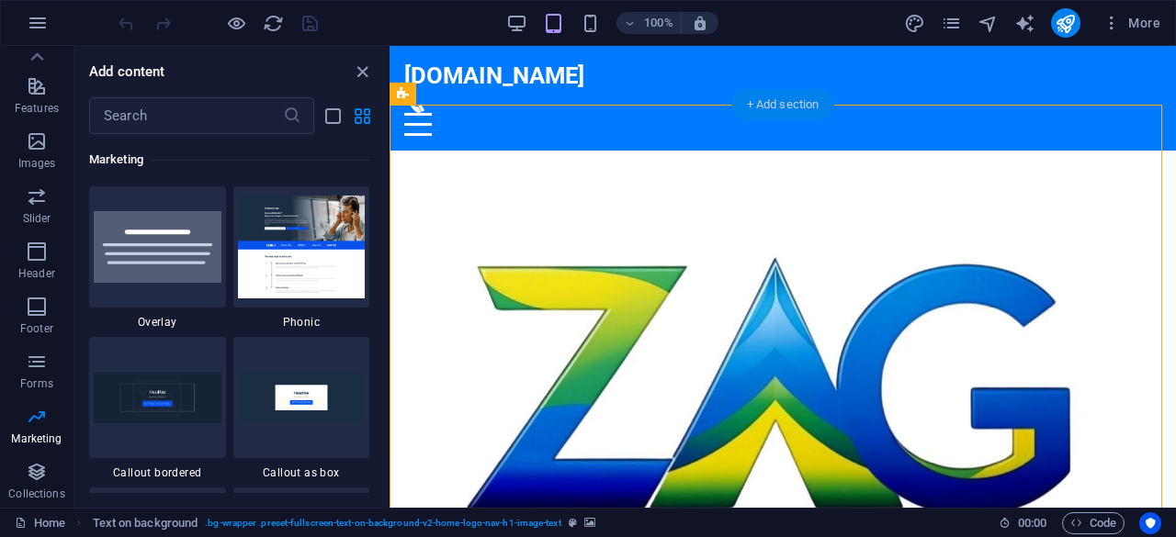
click at [797, 107] on div "+ Add section" at bounding box center [783, 104] width 102 height 31
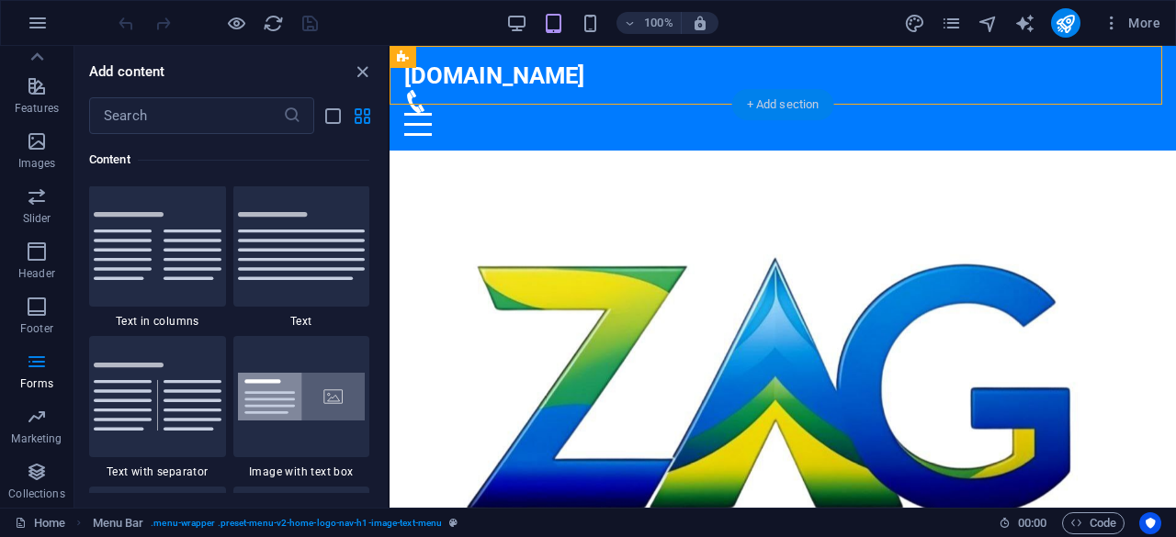
scroll to position [3213, 0]
click at [769, 109] on div "+ Add section" at bounding box center [783, 104] width 102 height 31
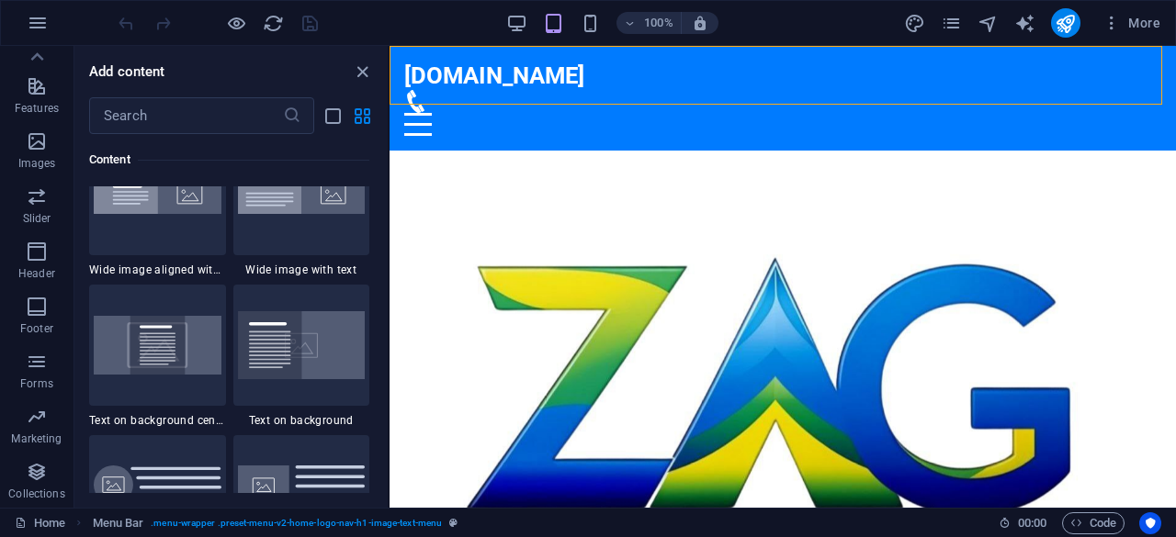
scroll to position [3718, 0]
click at [347, 83] on div "Add content ​ Favorites 1 Star Headline 1 Star Container Elements 1 Star Headli…" at bounding box center [230, 277] width 313 height 462
click at [352, 75] on icon "close panel" at bounding box center [362, 72] width 21 height 21
